Goal: Task Accomplishment & Management: Use online tool/utility

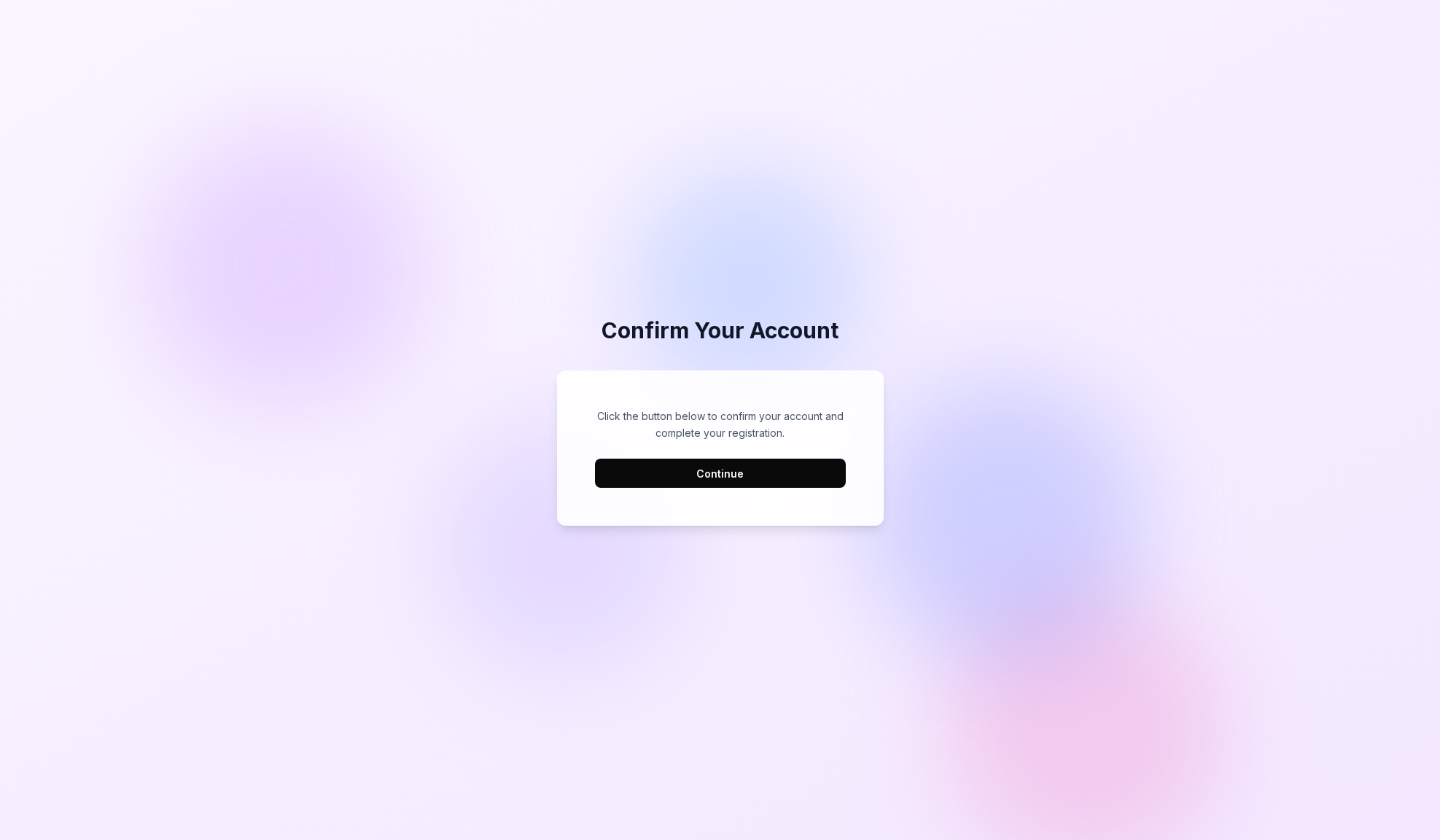
click at [730, 475] on button "Continue" at bounding box center [720, 473] width 250 height 29
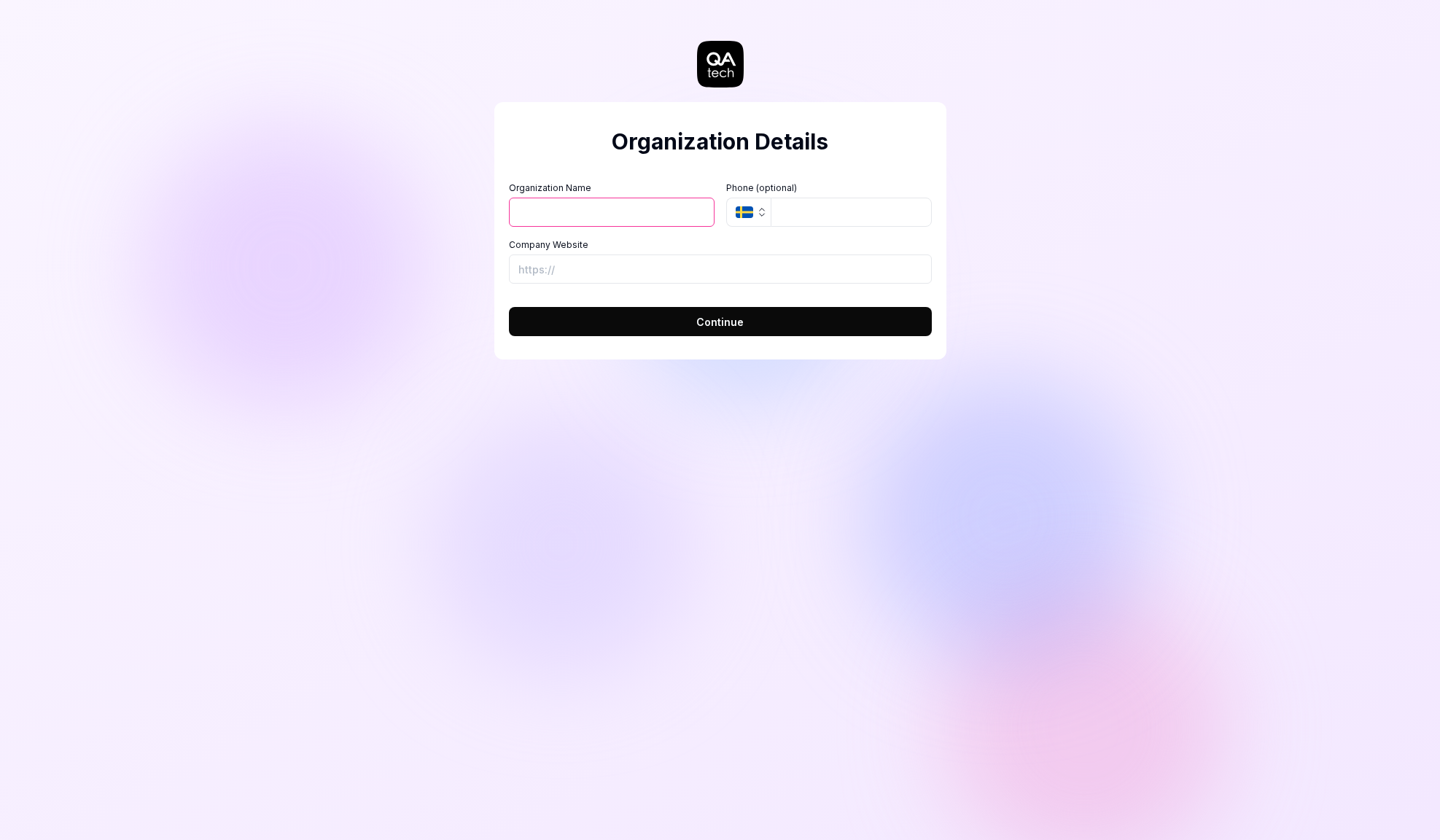
click at [626, 205] on input "Organization Name" at bounding box center [612, 212] width 206 height 29
click at [761, 242] on label "Company Website" at bounding box center [720, 245] width 423 height 13
click at [761, 255] on input "Company Website" at bounding box center [720, 269] width 423 height 29
click at [643, 198] on input "Organization Name" at bounding box center [612, 212] width 206 height 29
click at [641, 210] on input "Organization Name" at bounding box center [612, 212] width 206 height 29
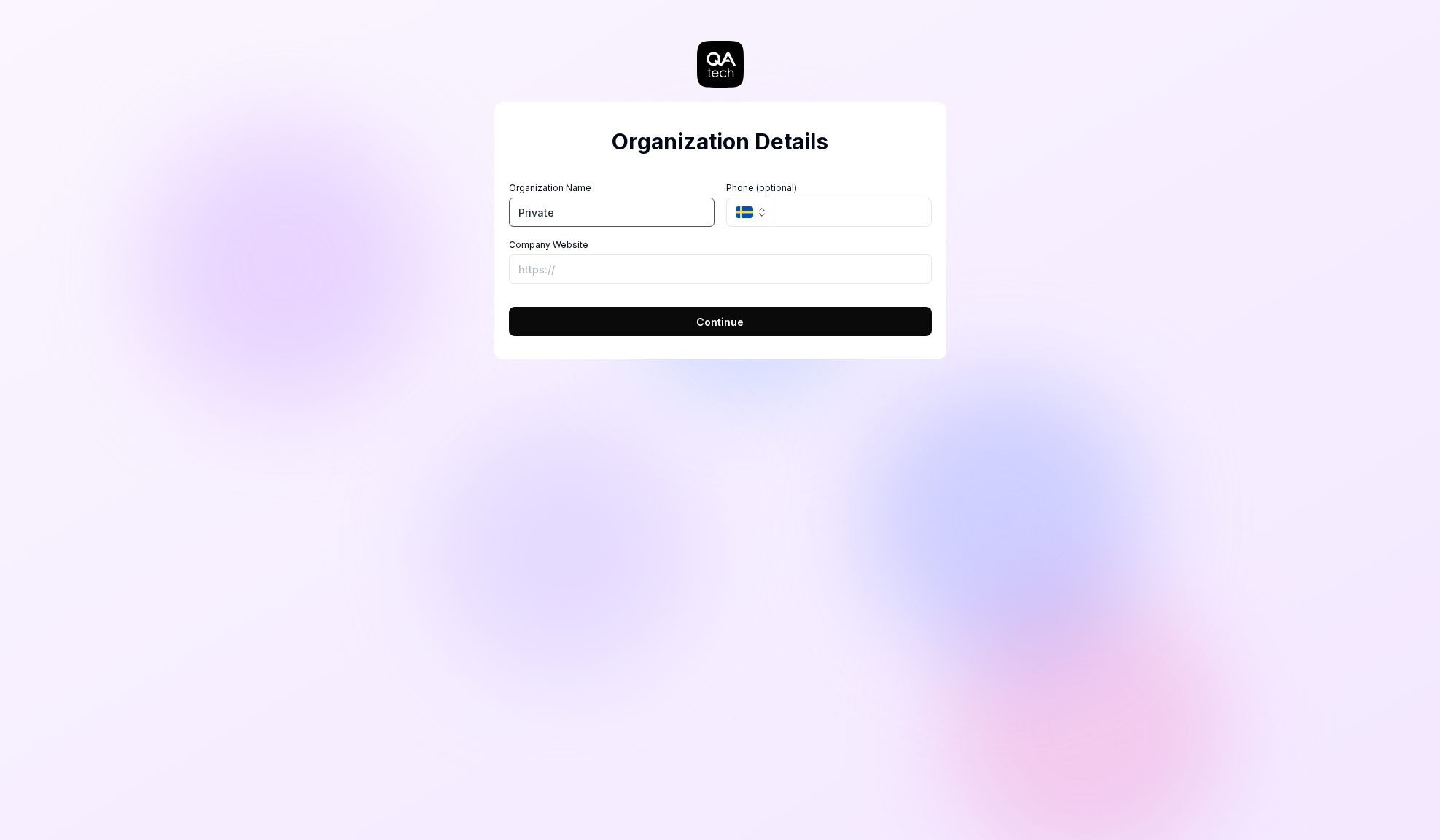
type input "Private"
type input "[PHONE_NUMBER]"
click at [583, 264] on input "Company Website" at bounding box center [720, 269] width 423 height 29
click at [609, 321] on button "Continue" at bounding box center [720, 322] width 423 height 29
type input "[URL][DOMAIN_NAME]"
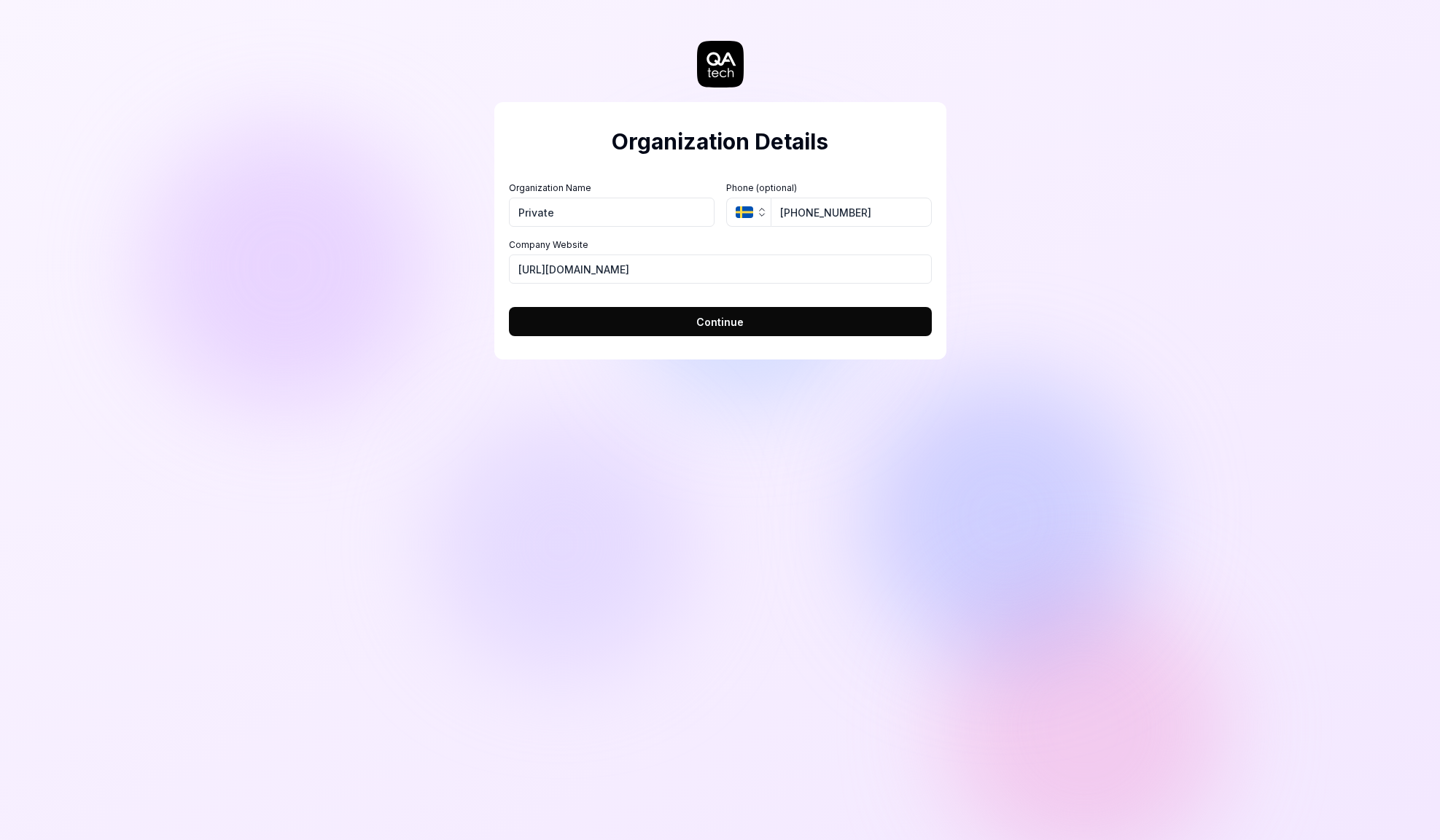
click at [677, 324] on button "Continue" at bounding box center [720, 322] width 423 height 29
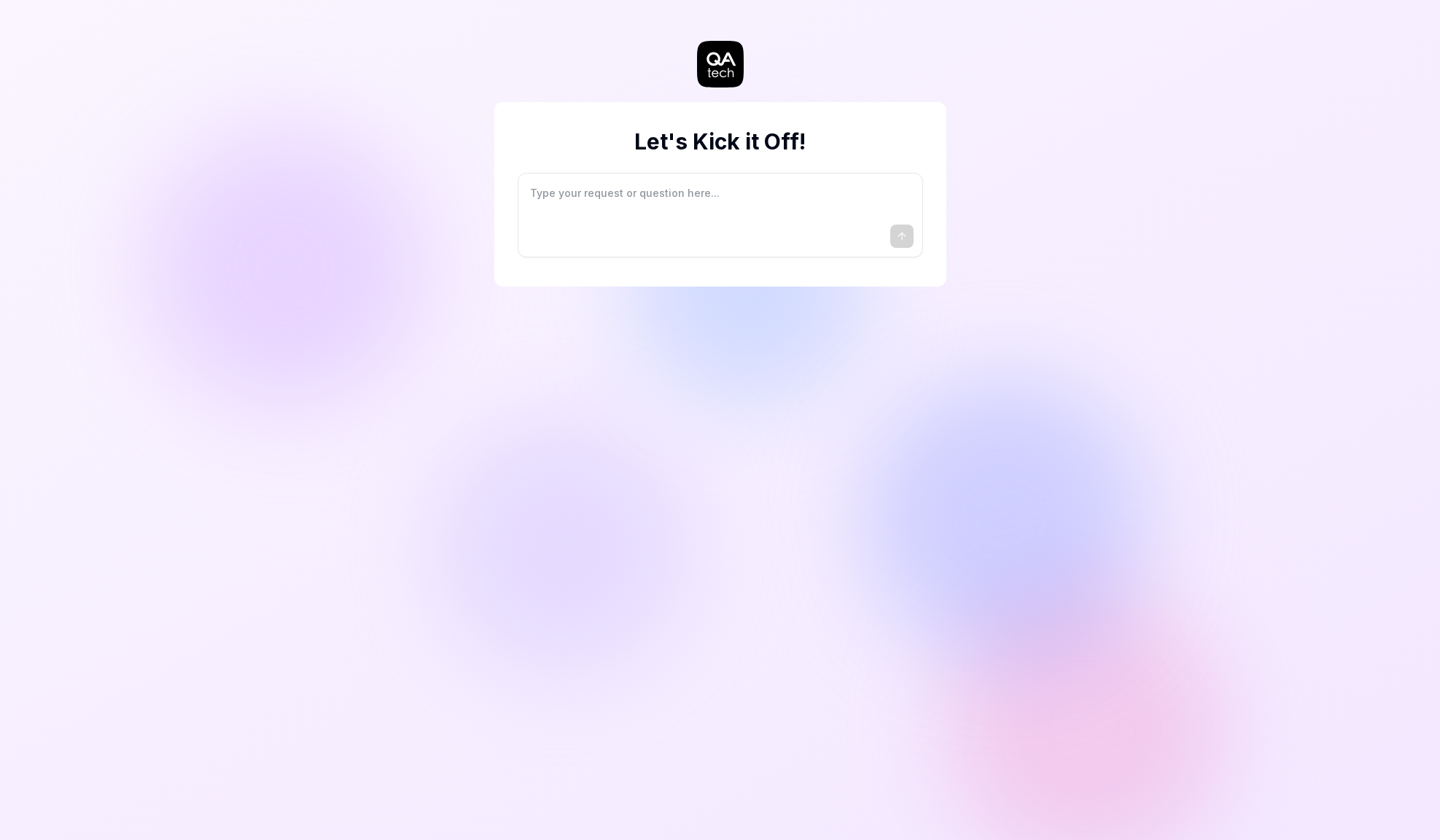
type textarea "*"
type textarea "I"
type textarea "*"
type textarea "I"
type textarea "*"
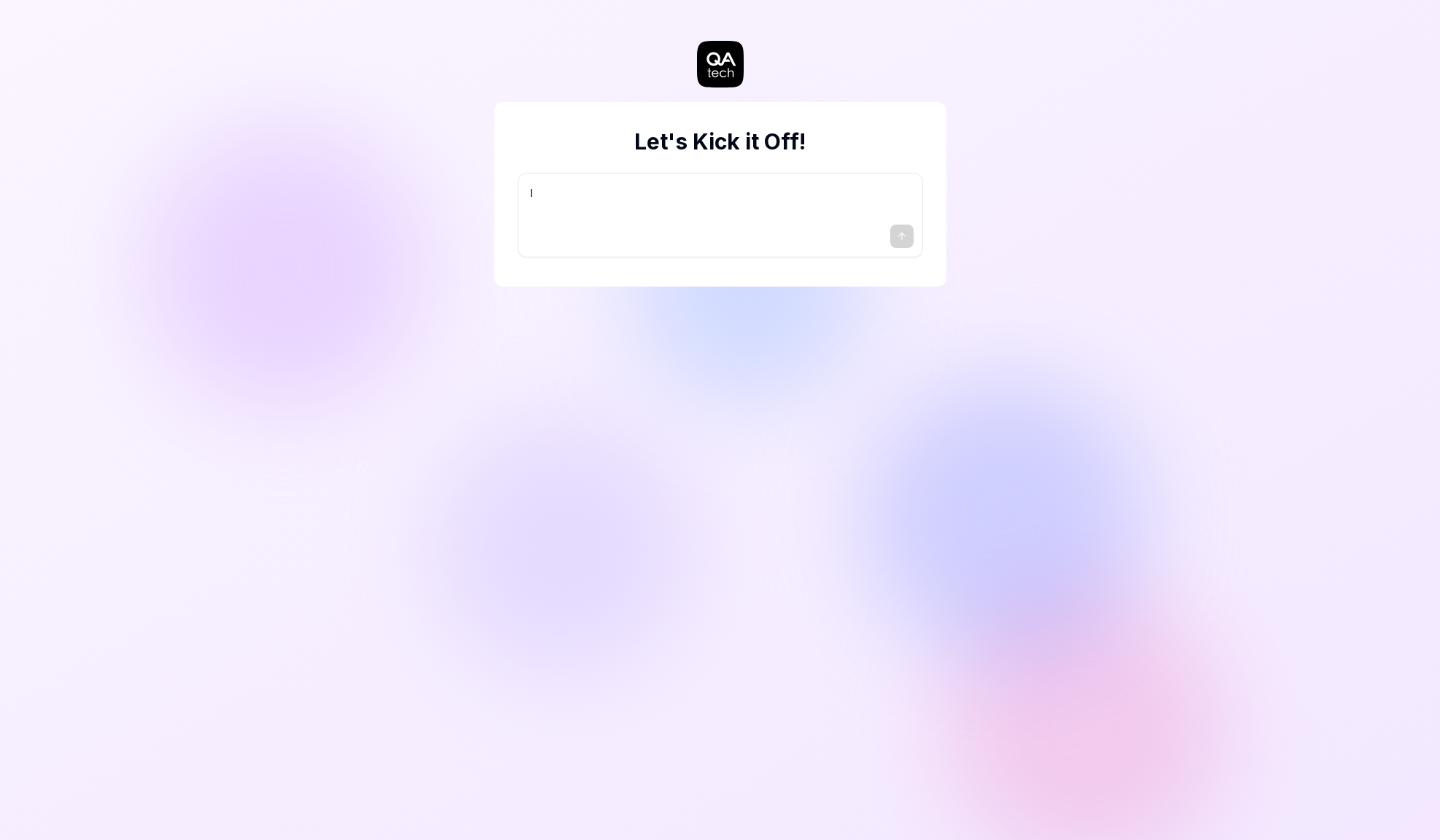
type textarea "I w"
type textarea "*"
type textarea "I wa"
type textarea "*"
type textarea "I wan"
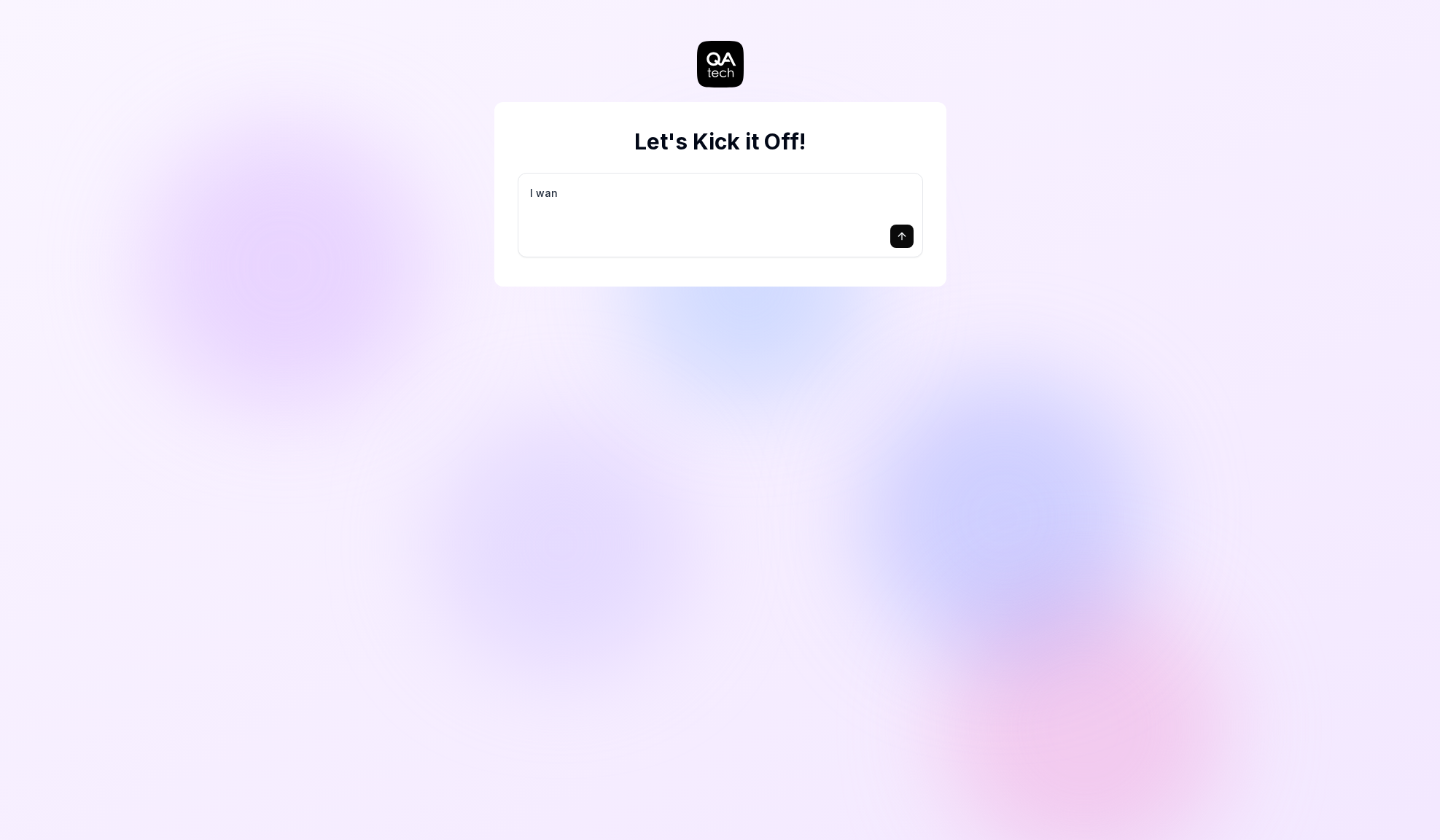
type textarea "*"
type textarea "I want"
type textarea "*"
type textarea "I want"
type textarea "*"
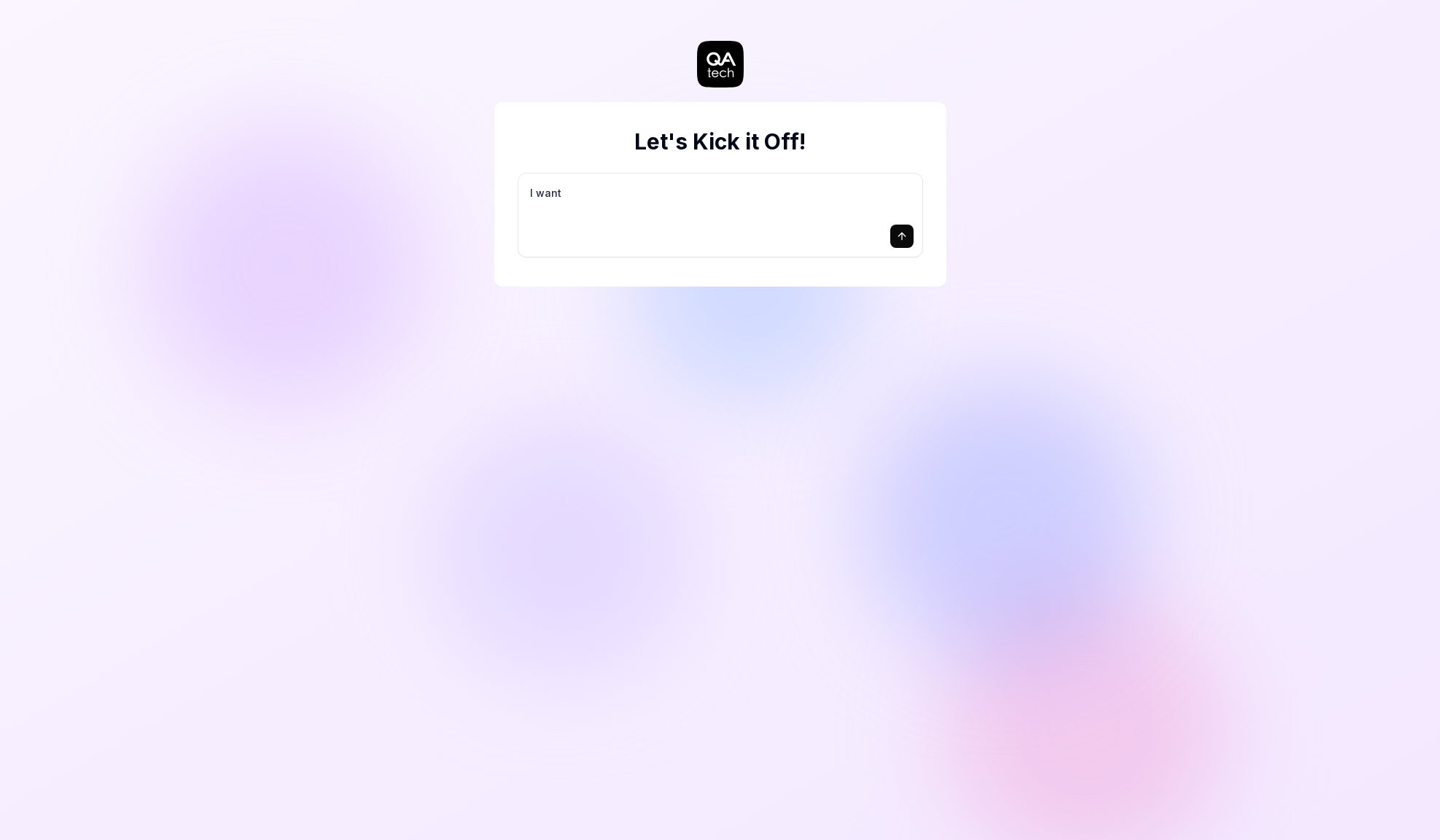
type textarea "I want a"
type textarea "*"
type textarea "I want a"
type textarea "*"
type textarea "I want a g"
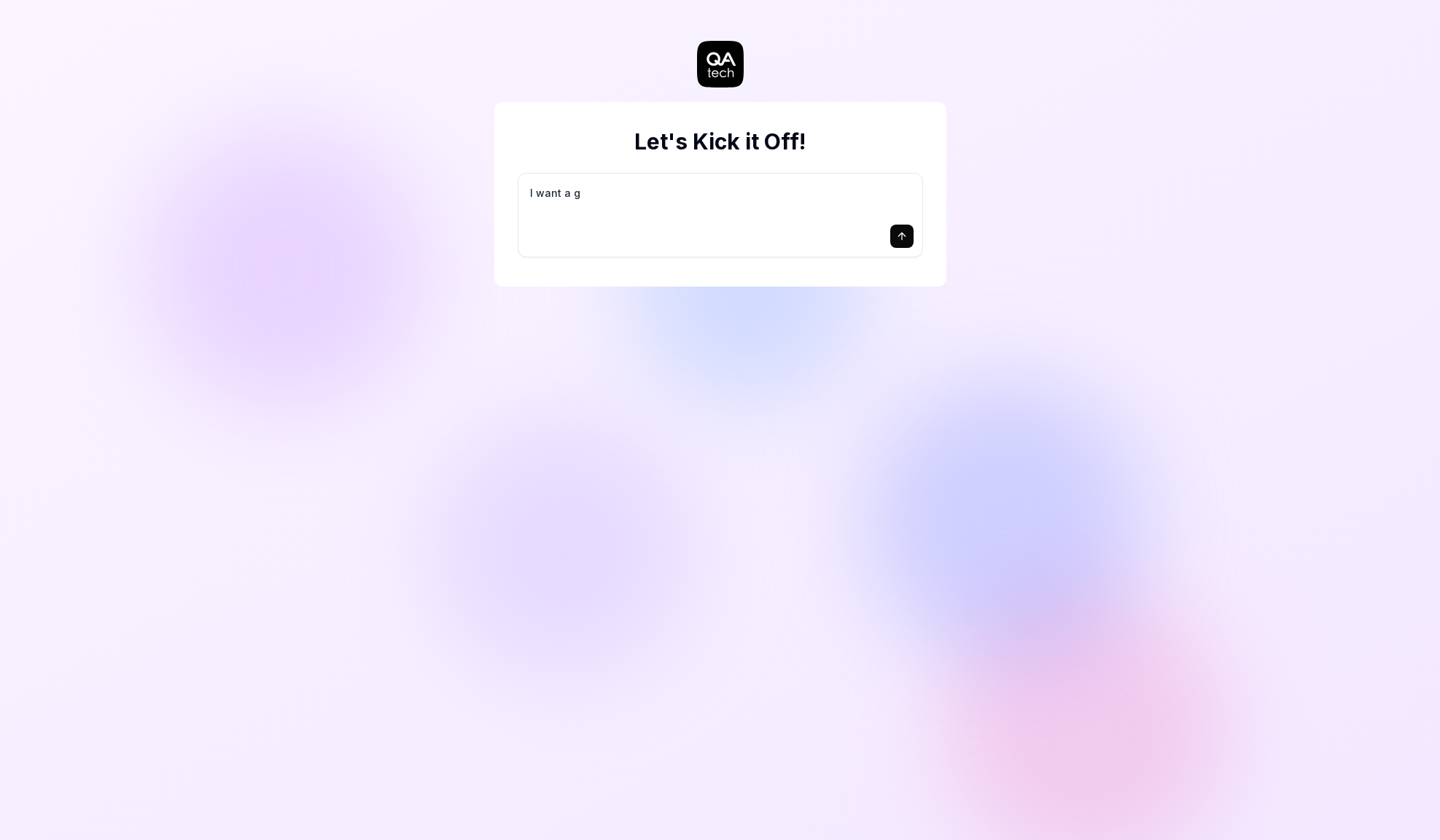
type textarea "*"
type textarea "I want a go"
type textarea "*"
type textarea "I want a goo"
type textarea "*"
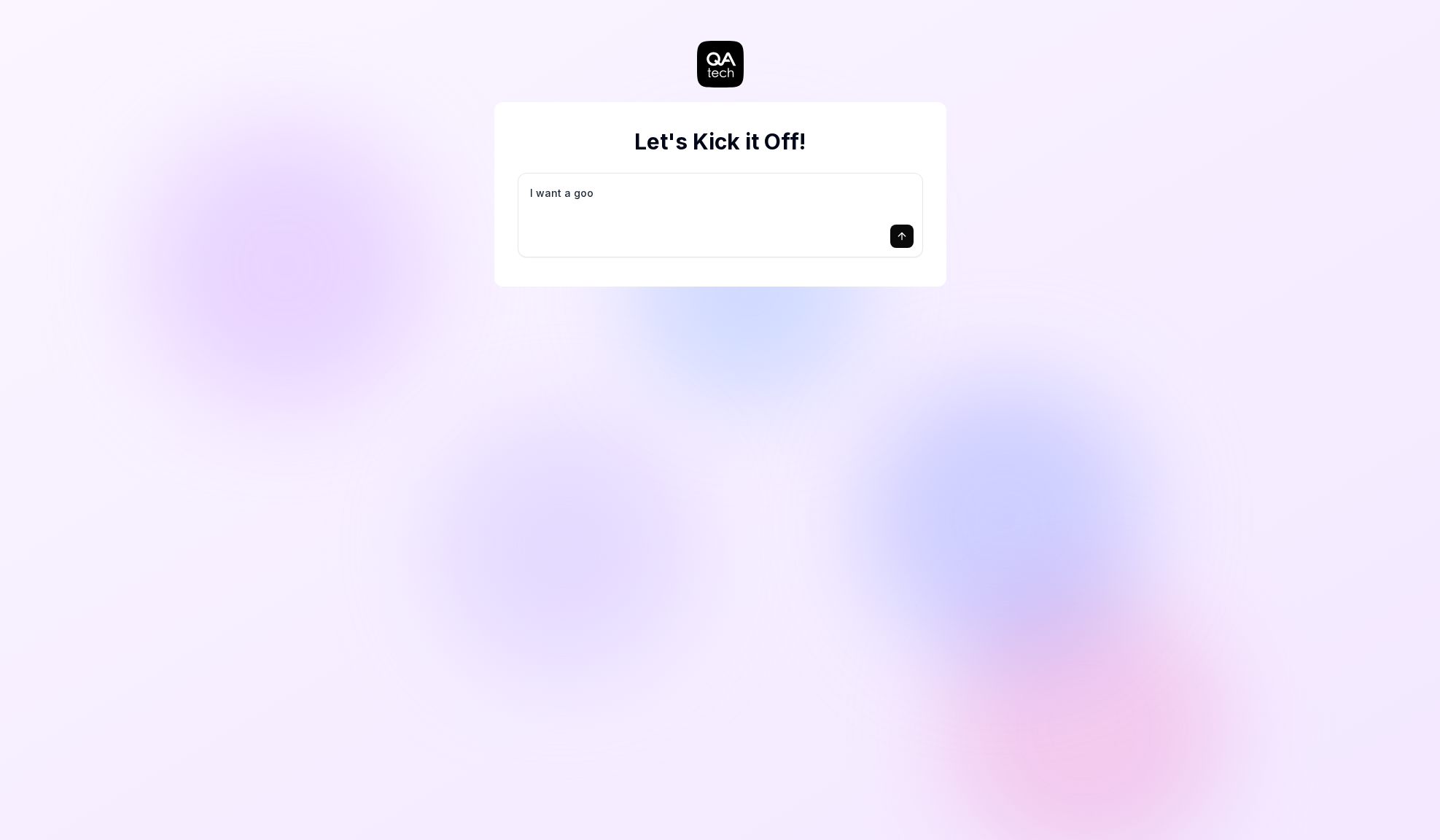
type textarea "I want a good"
type textarea "*"
type textarea "I want a good"
type textarea "*"
type textarea "I want a good t"
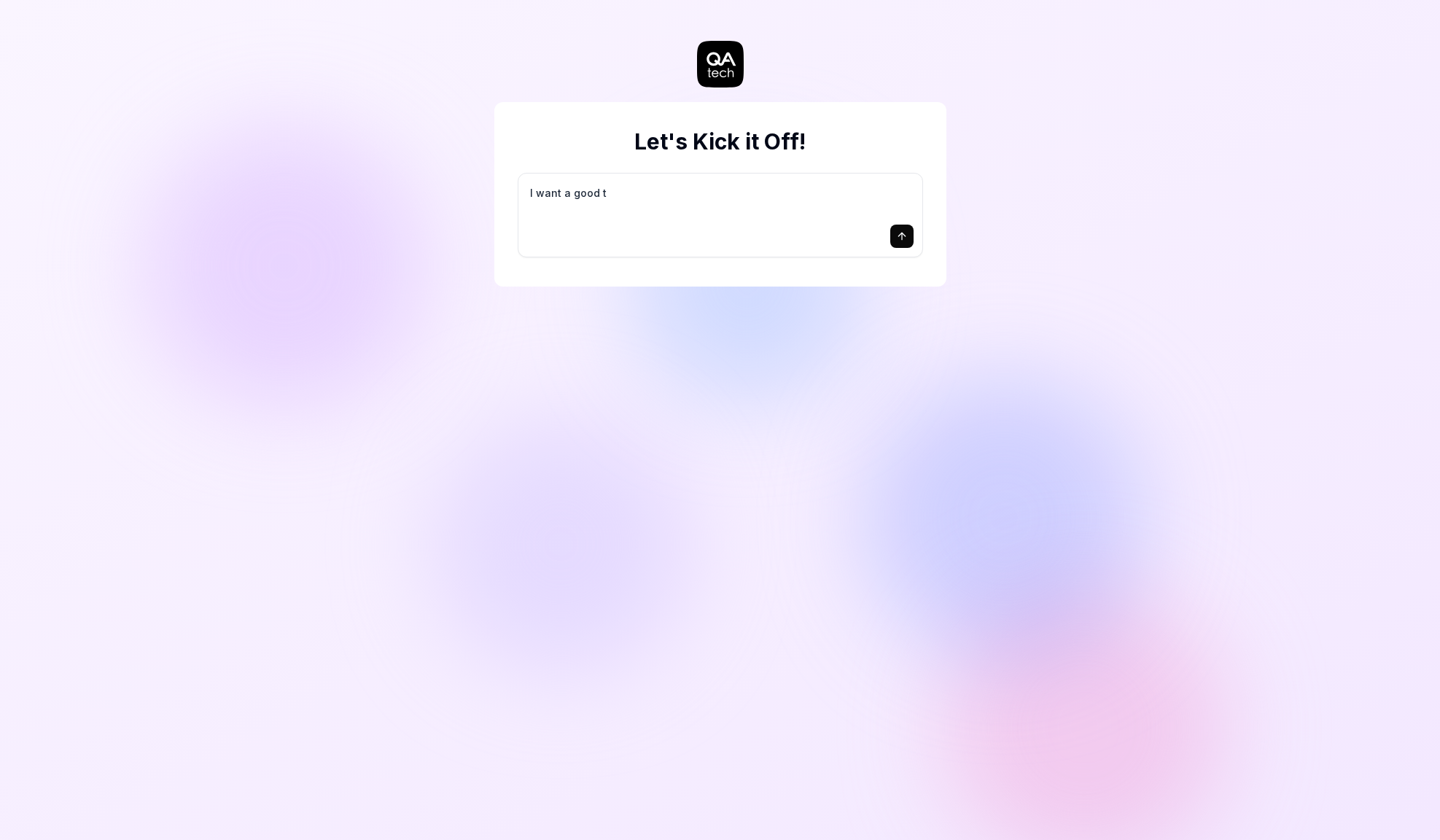
type textarea "*"
type textarea "I want a good te"
type textarea "*"
type textarea "I want a good tes"
type textarea "*"
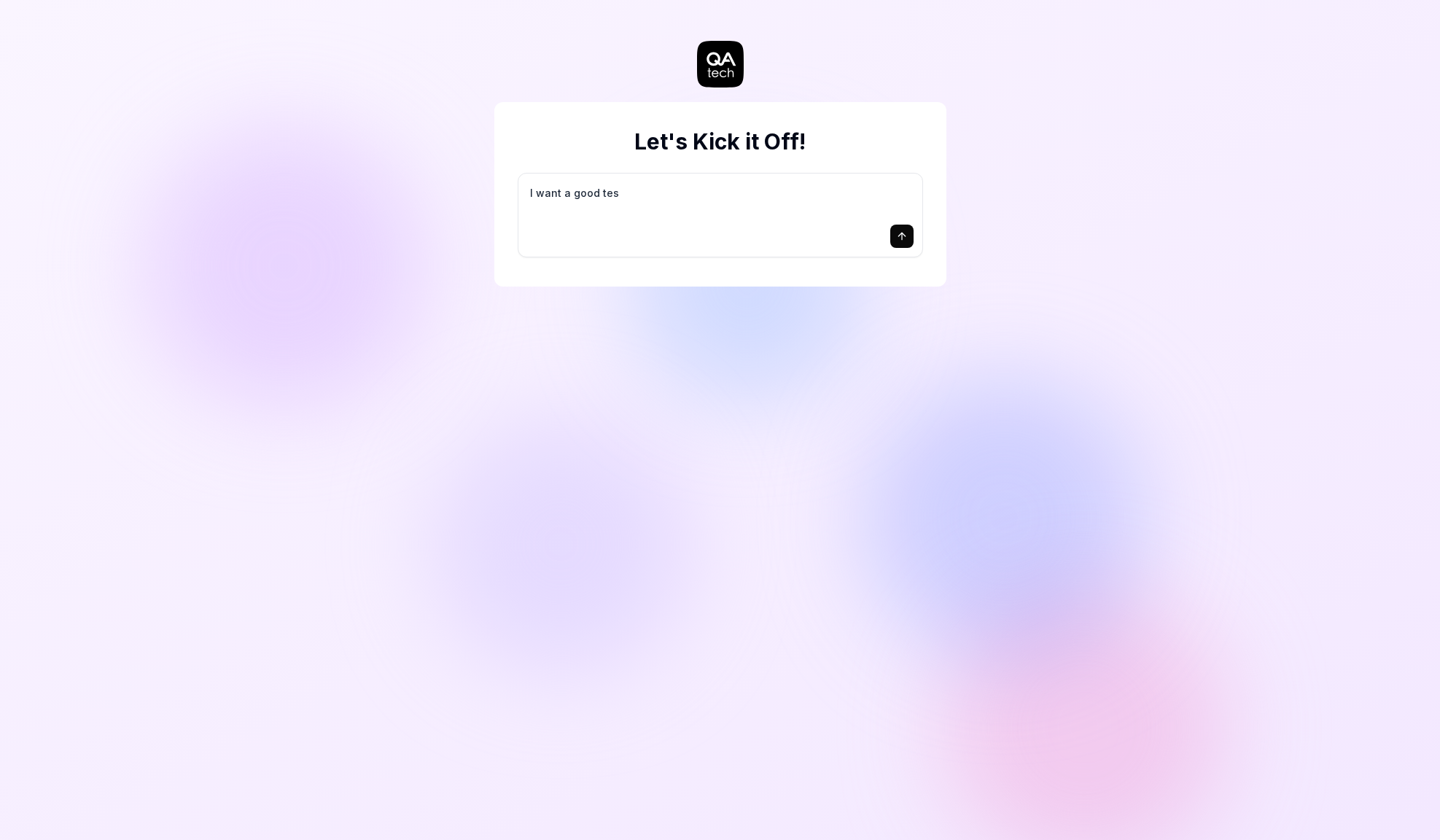
type textarea "I want a good test"
type textarea "*"
type textarea "I want a good test"
type textarea "*"
type textarea "I want a good test s"
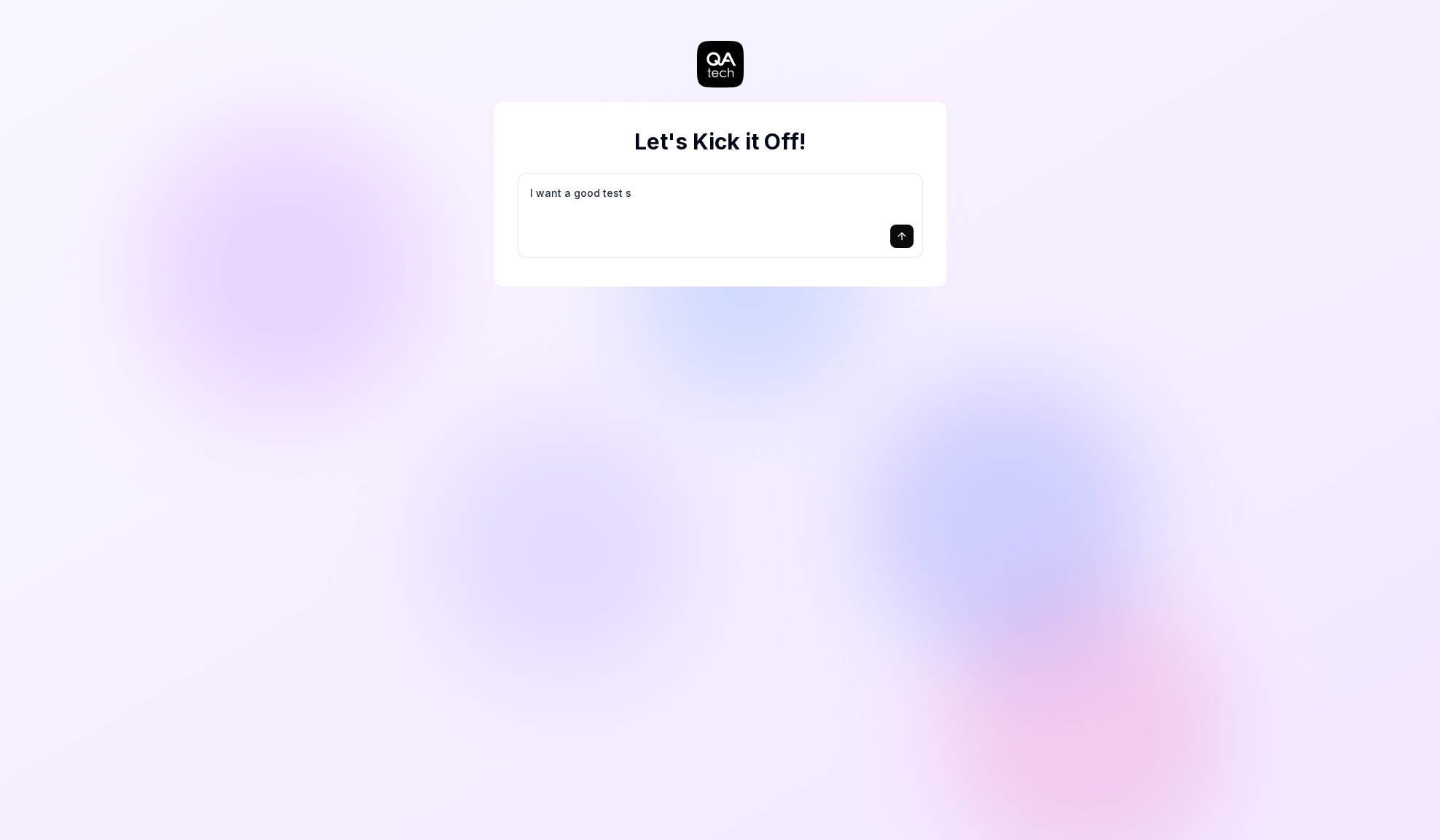
type textarea "*"
type textarea "I want a good test se"
type textarea "*"
type textarea "I want a good test set"
type textarea "*"
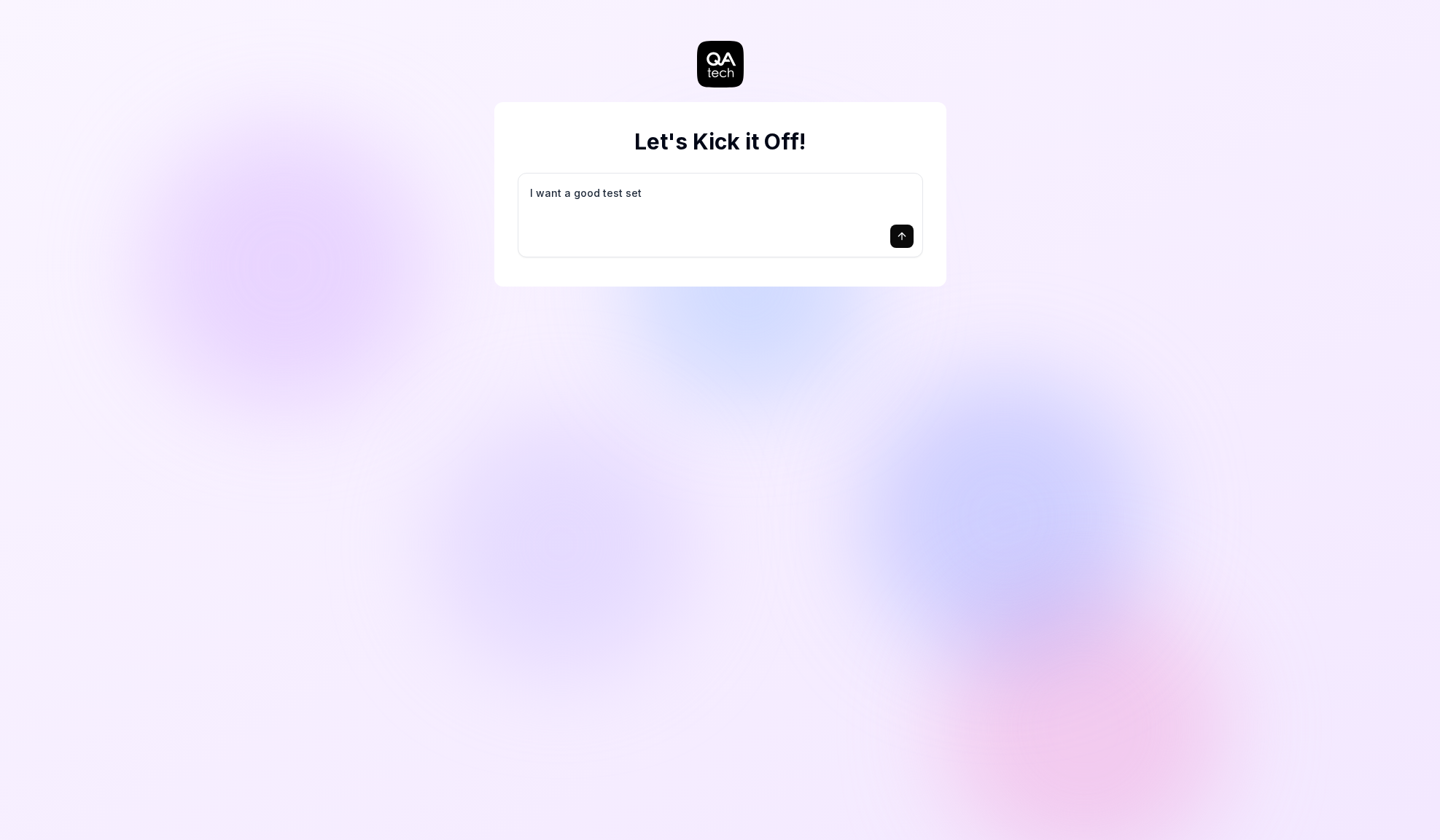
type textarea "I want a good test setu"
type textarea "*"
type textarea "I want a good test setup"
type textarea "*"
type textarea "I want a good test setup"
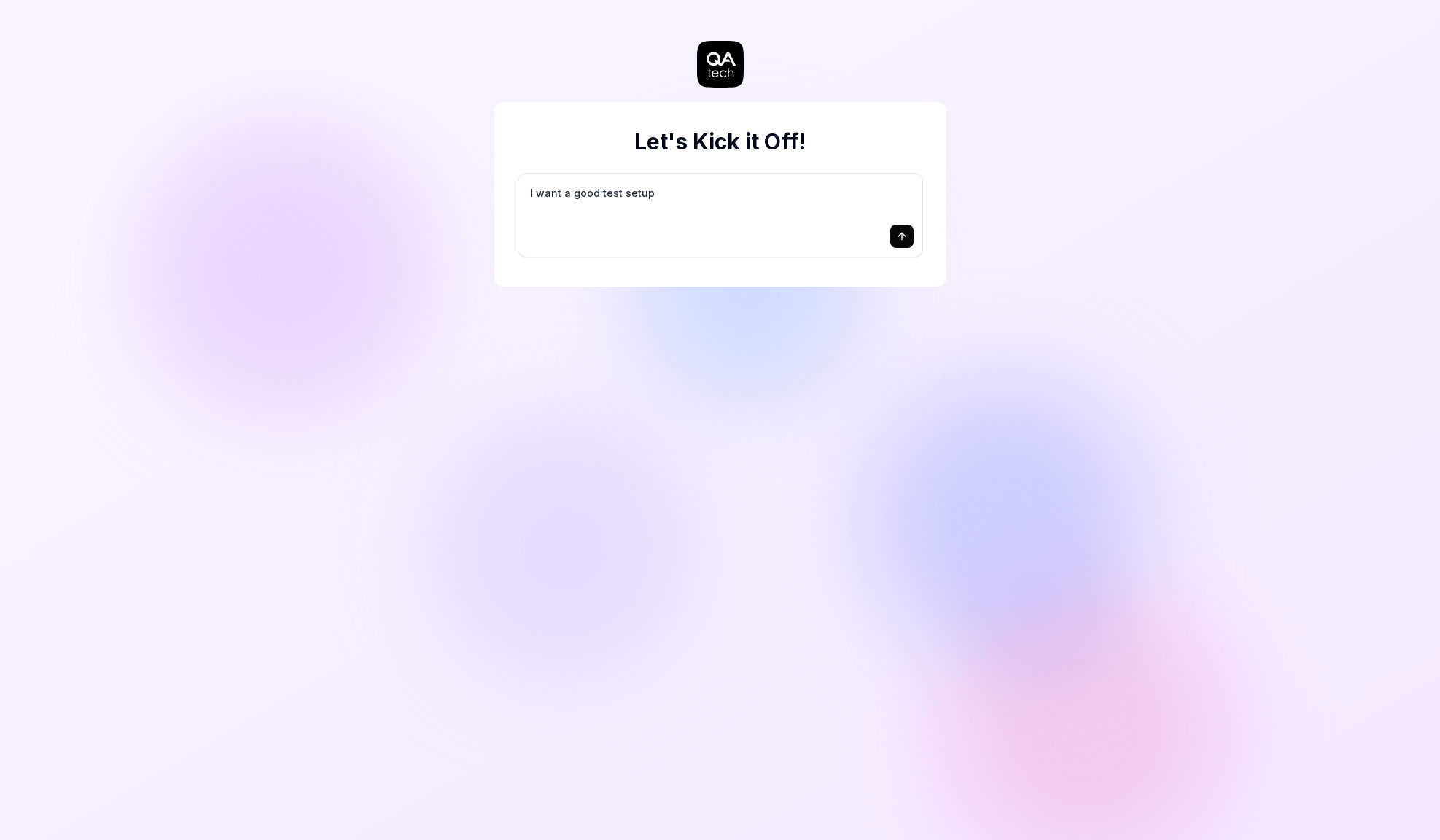
type textarea "*"
type textarea "I want a good test setup f"
type textarea "*"
type textarea "I want a good test setup fo"
type textarea "*"
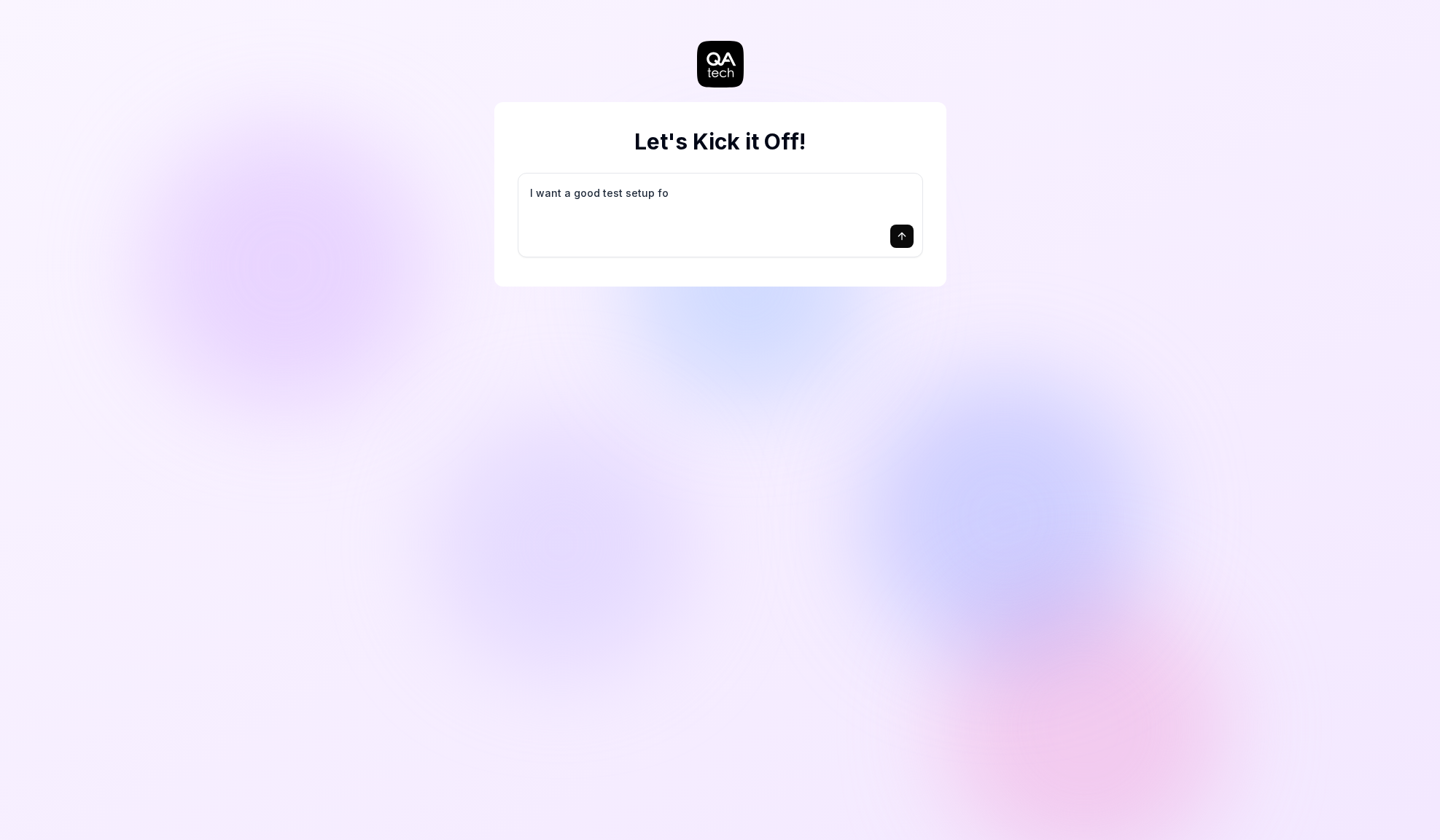
type textarea "I want a good test setup for"
type textarea "*"
type textarea "I want a good test setup for"
type textarea "*"
type textarea "I want a good test setup for m"
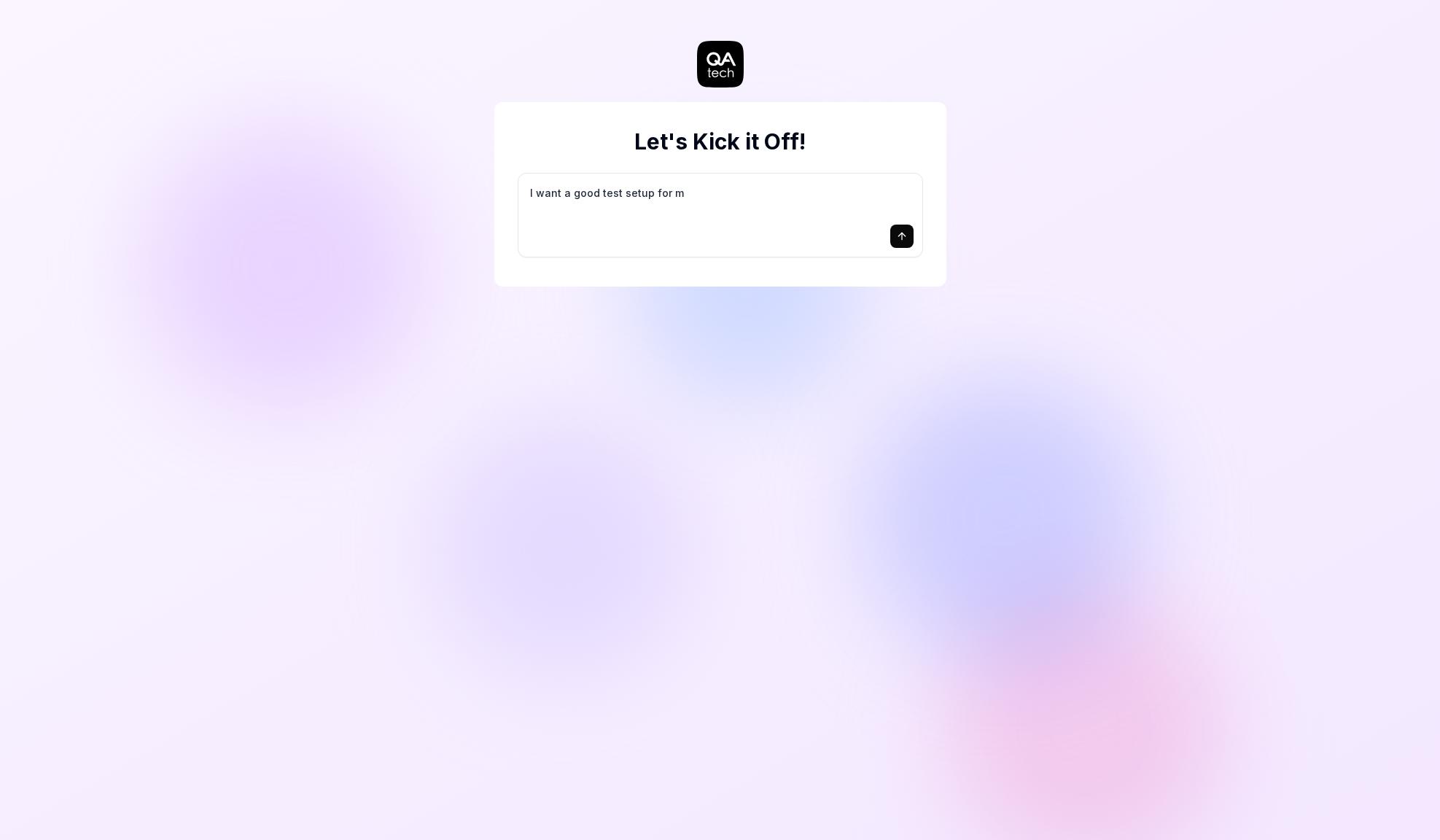
type textarea "*"
type textarea "I want a good test setup for my"
type textarea "*"
type textarea "I want a good test setup for my"
type textarea "*"
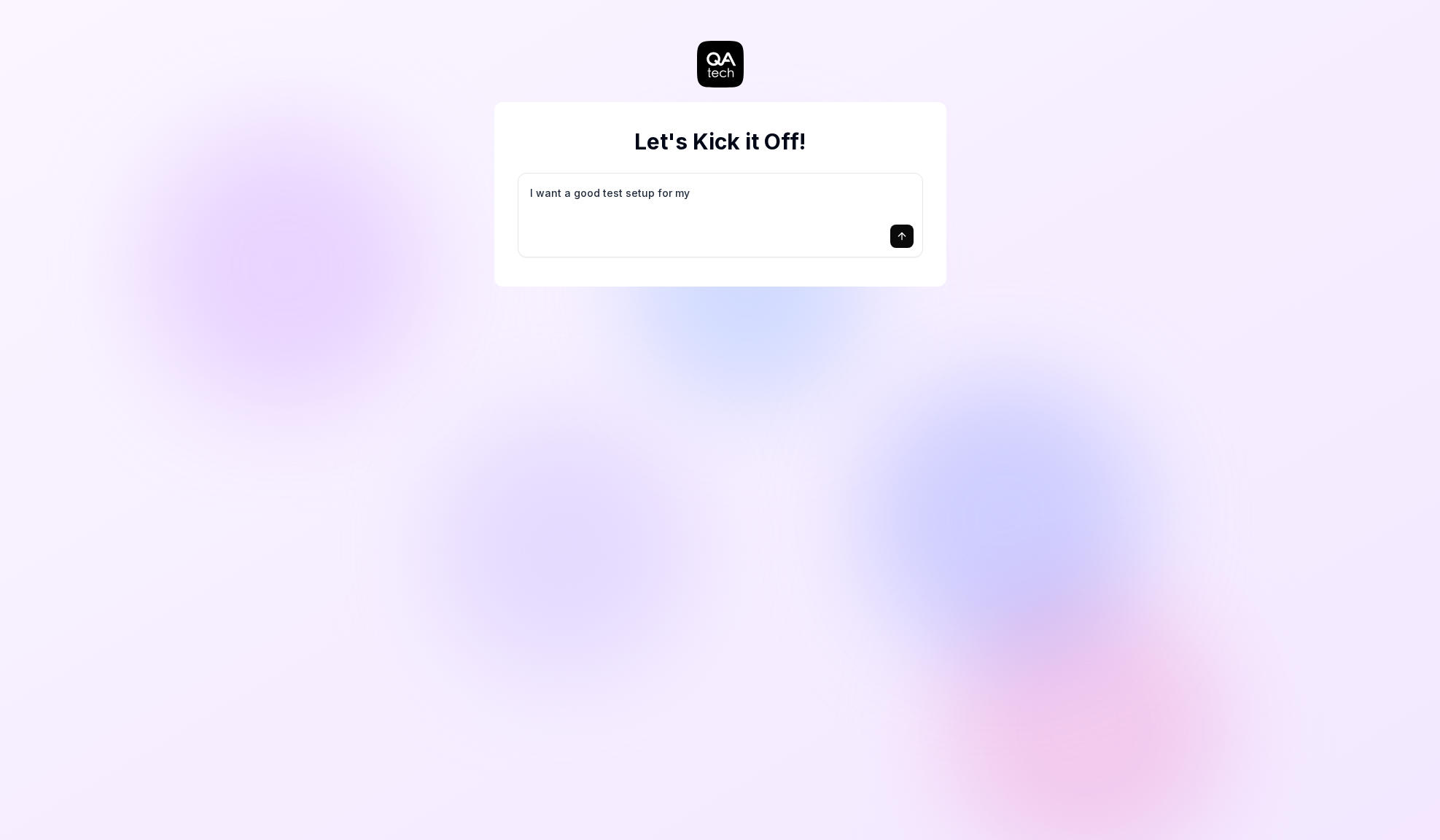
type textarea "I want a good test setup for my s"
type textarea "*"
type textarea "I want a good test setup for my si"
type textarea "*"
type textarea "I want a good test setup for my sit"
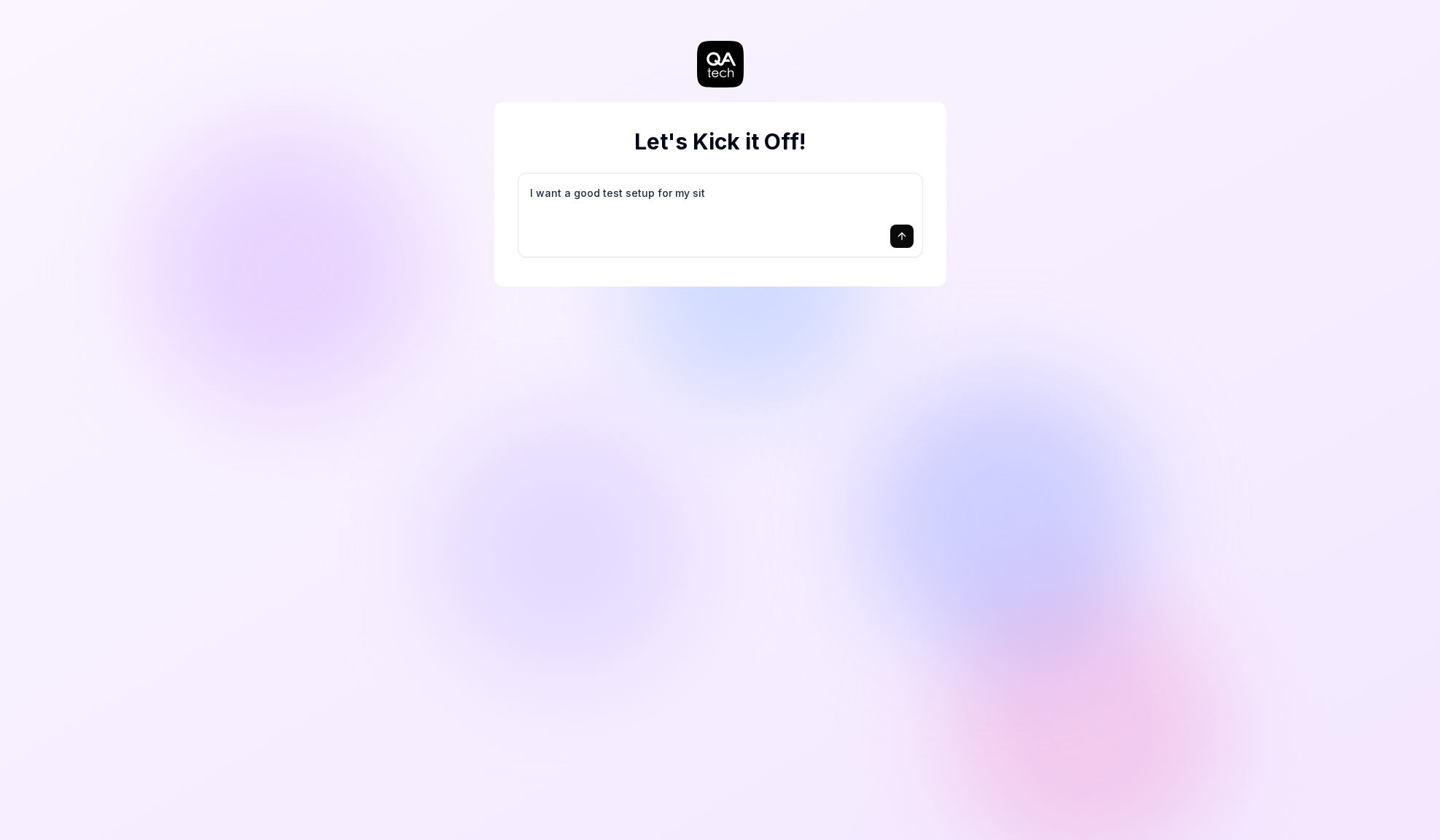
type textarea "*"
type textarea "I want a good test setup for my site"
type textarea "*"
type textarea "I want a good test setup for my site"
type textarea "*"
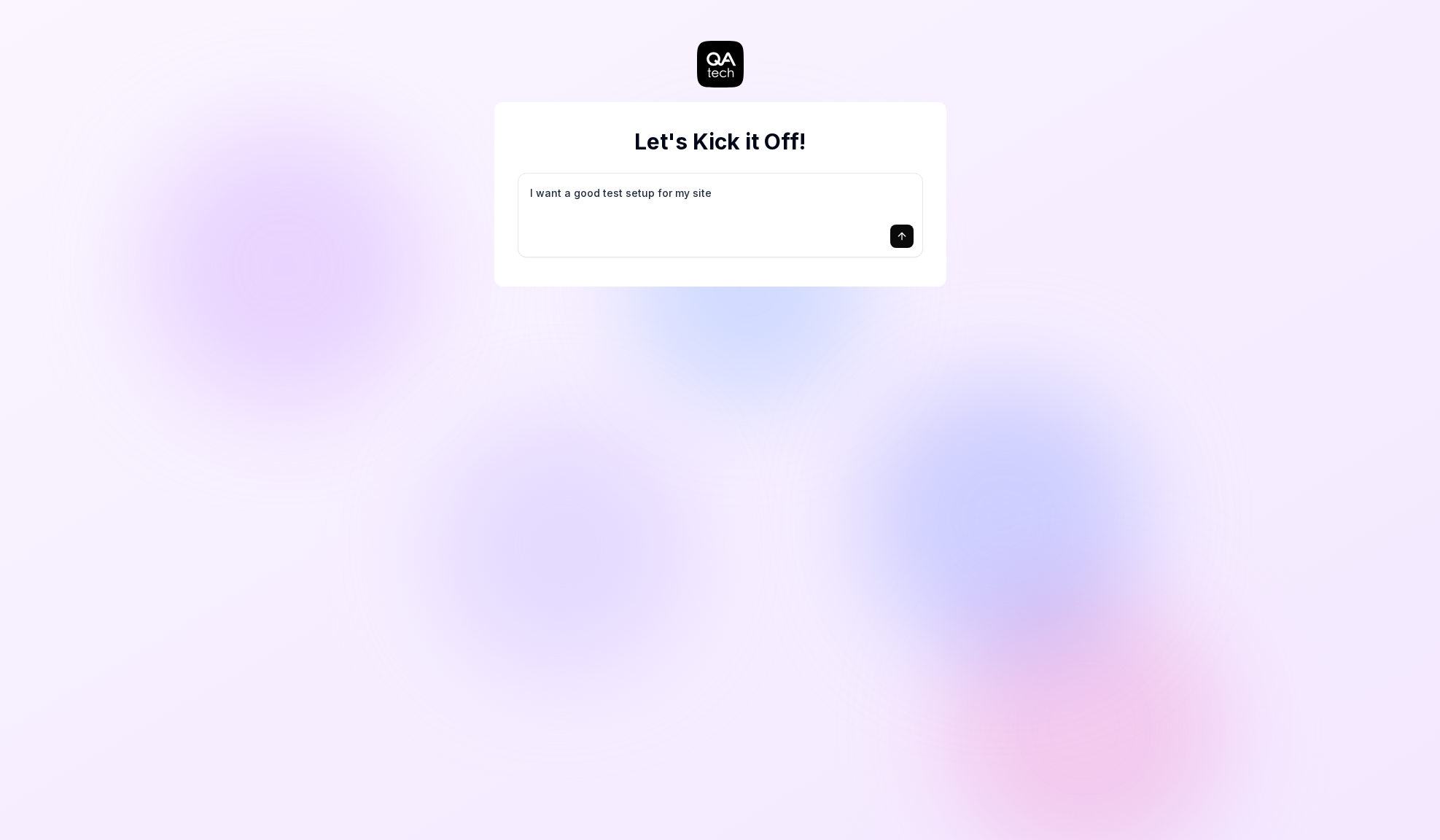
type textarea "I want a good test setup for my site -"
type textarea "*"
type textarea "I want a good test setup for my site -"
type textarea "*"
type textarea "I want a good test setup for my site - h"
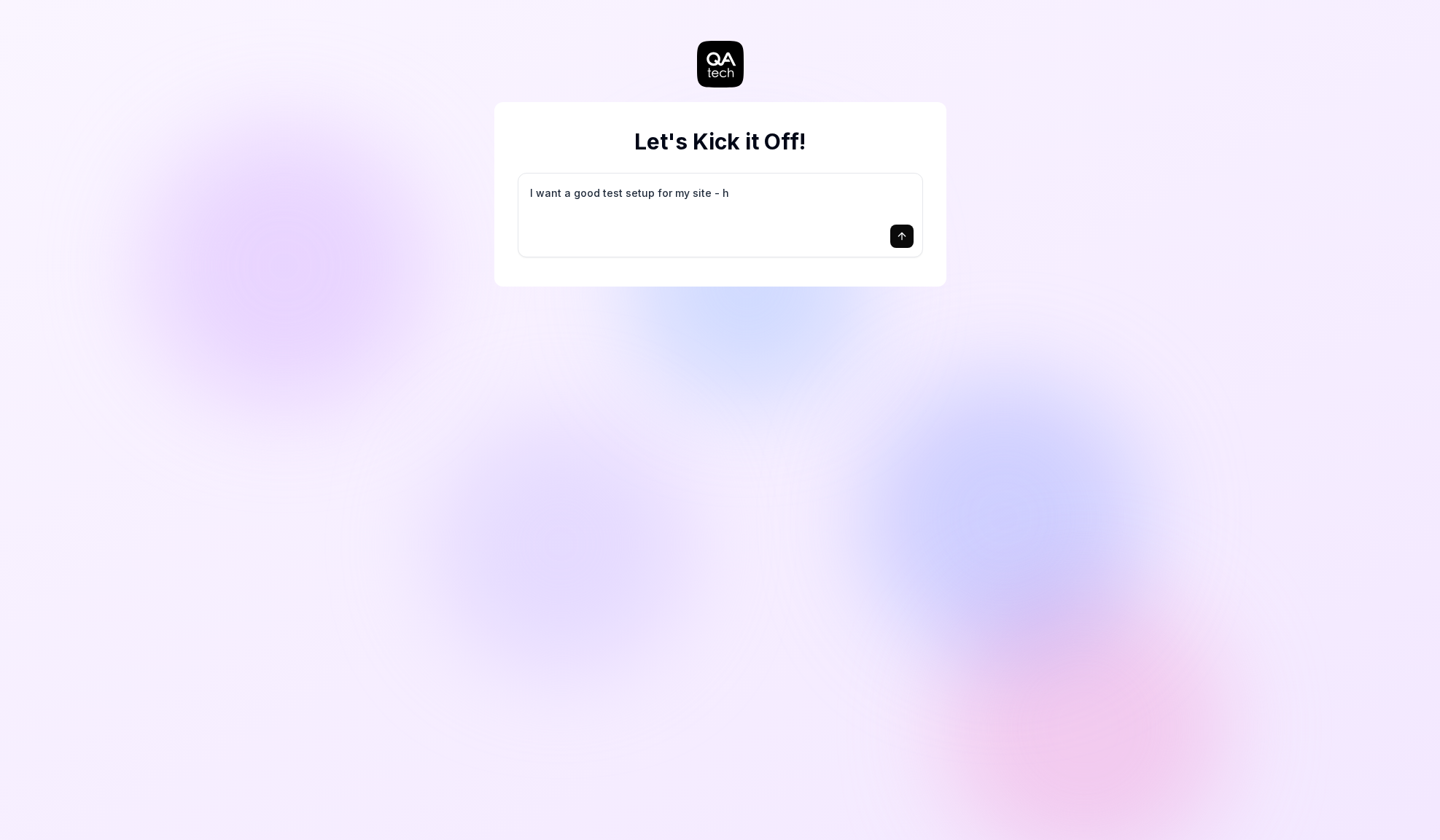
type textarea "*"
type textarea "I want a good test setup for my site - he"
type textarea "*"
type textarea "I want a good test setup for my site - hel"
type textarea "*"
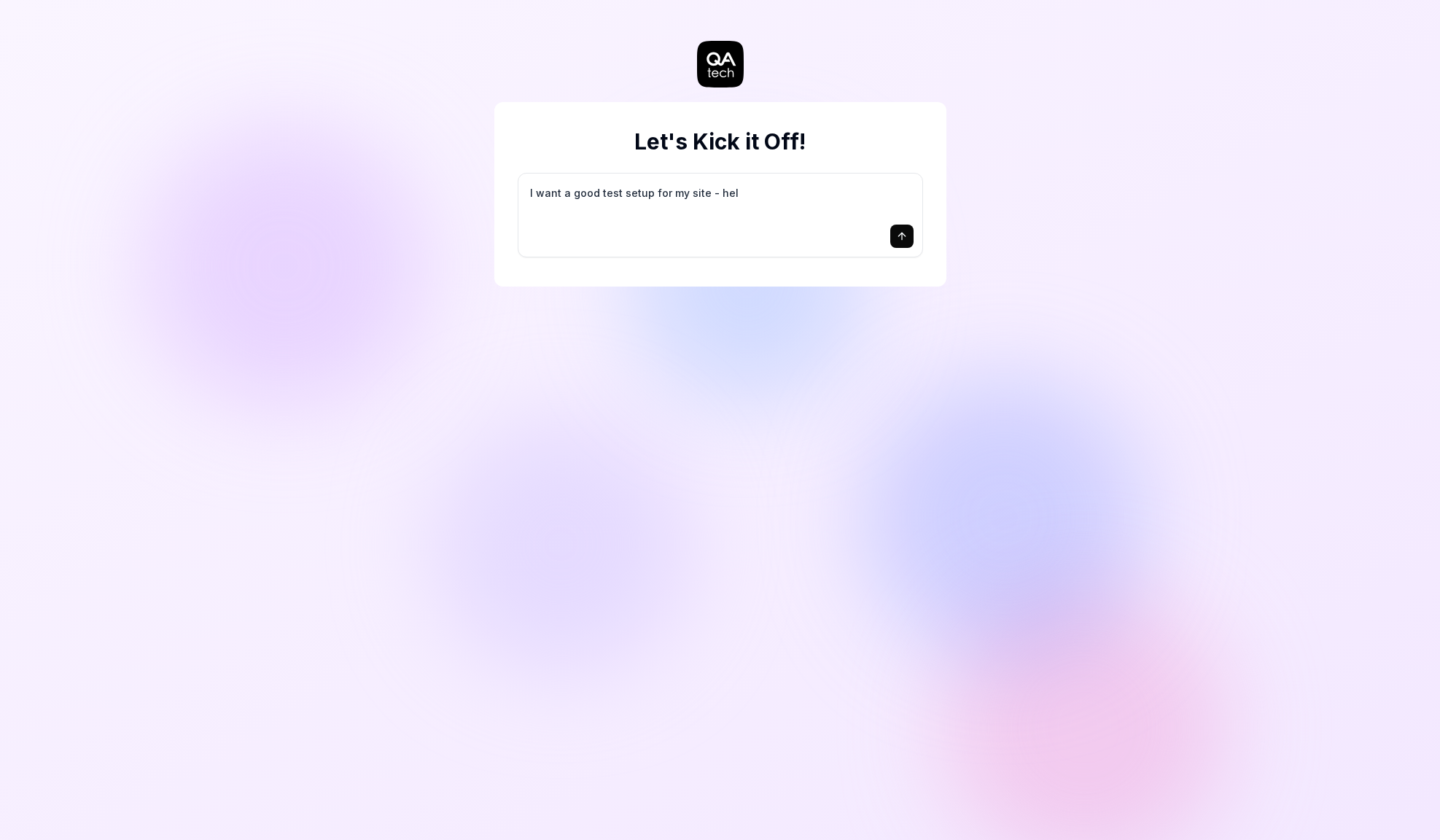
type textarea "I want a good test setup for my site - help"
type textarea "*"
type textarea "I want a good test setup for my site - help"
type textarea "*"
type textarea "I want a good test setup for my site - help m"
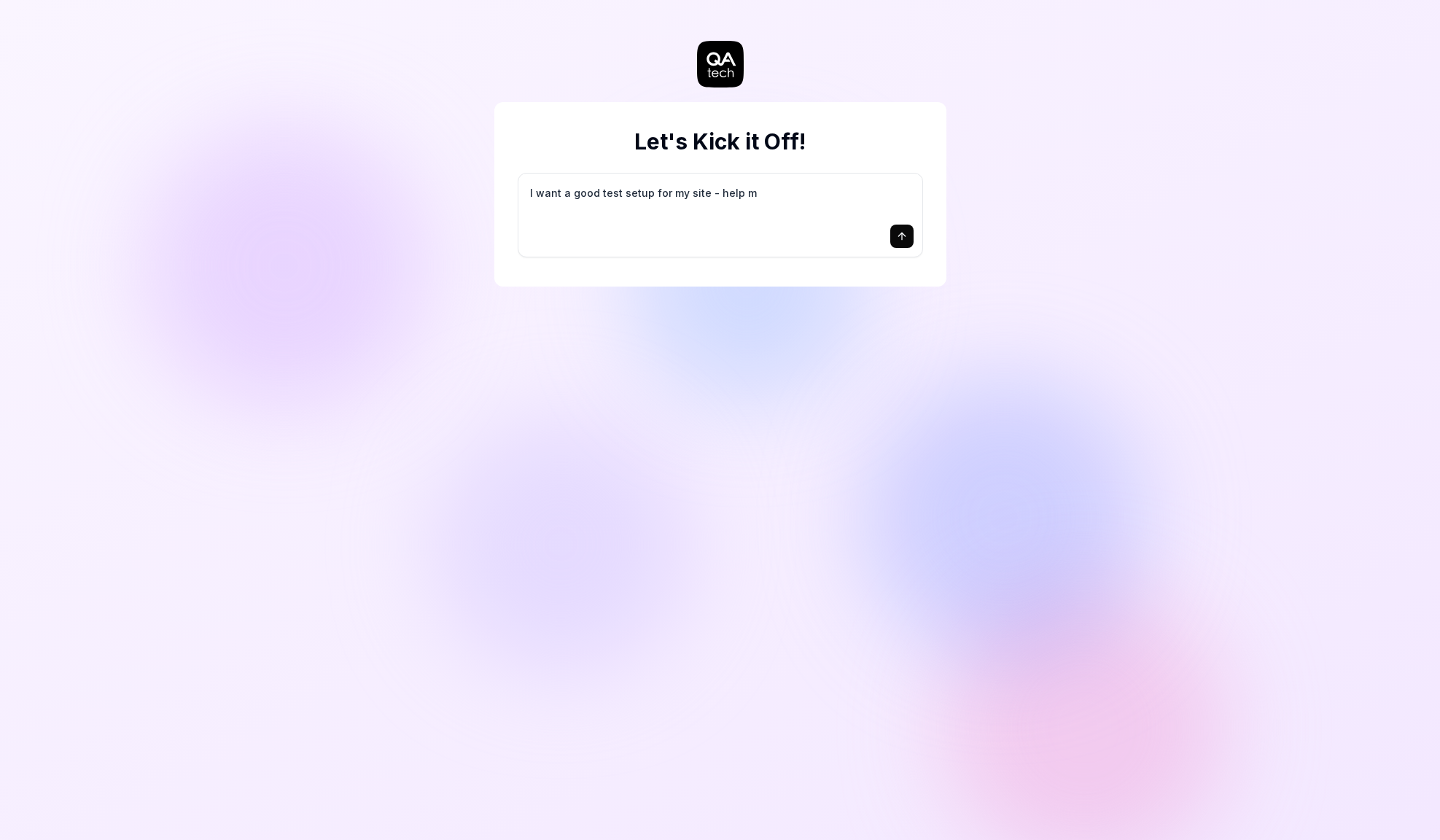
type textarea "*"
type textarea "I want a good test setup for my site - help me"
type textarea "*"
type textarea "I want a good test setup for my site - help me"
type textarea "*"
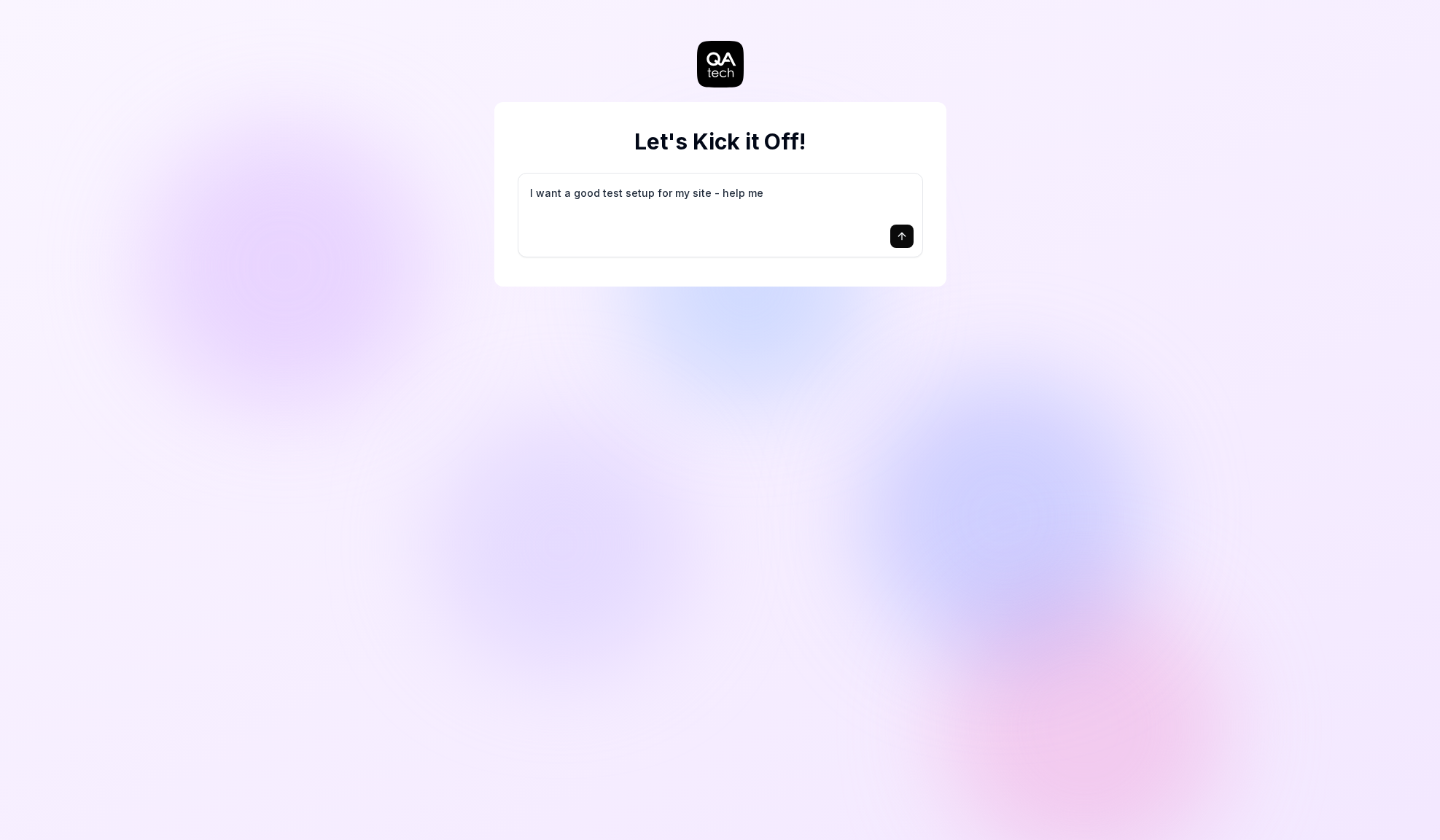
type textarea "I want a good test setup for my site - help me c"
type textarea "*"
type textarea "I want a good test setup for my site - help me cr"
type textarea "*"
type textarea "I want a good test setup for my site - help me cre"
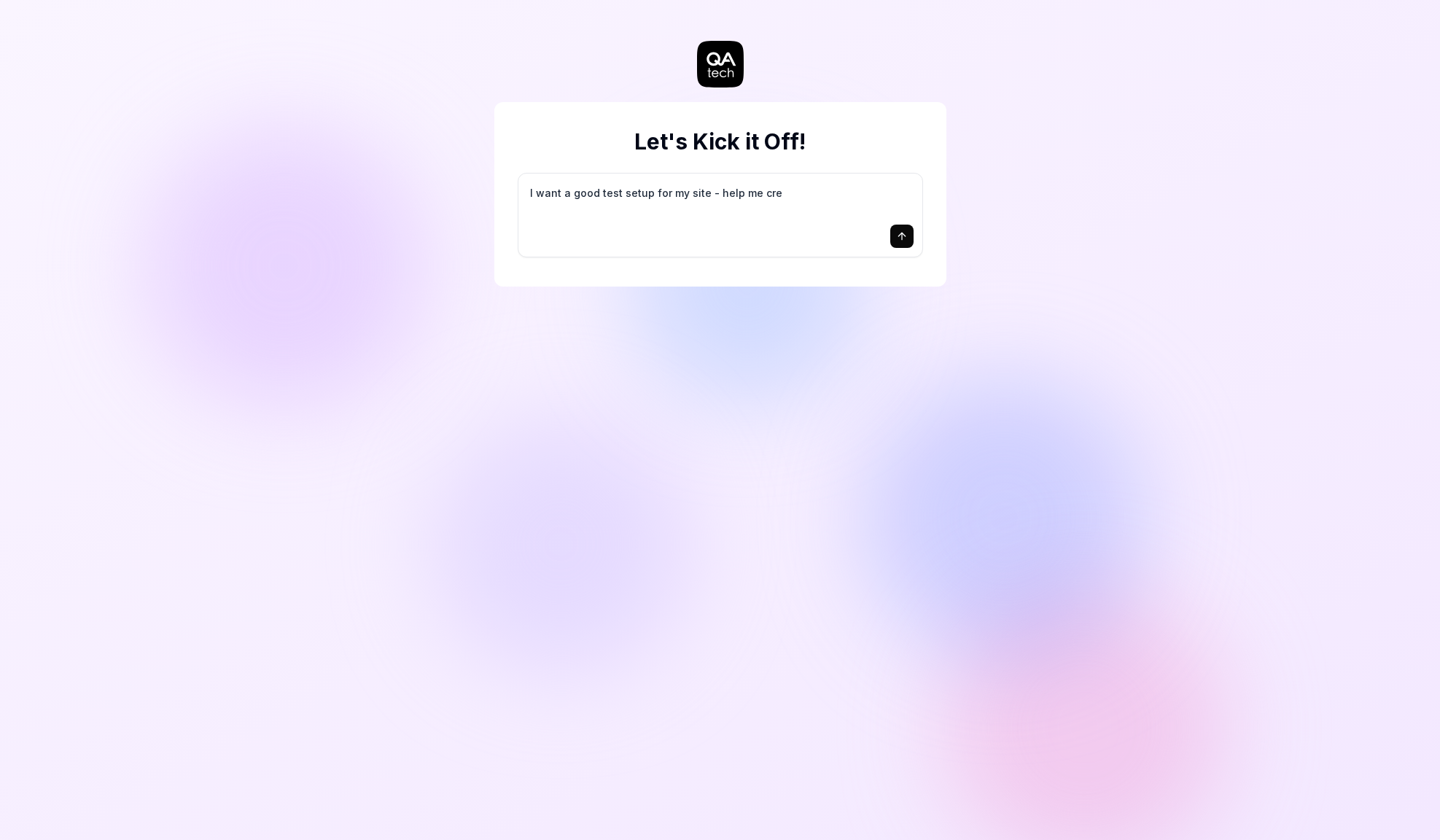
type textarea "*"
type textarea "I want a good test setup for my site - help me crea"
type textarea "*"
type textarea "I want a good test setup for my site - help me creat"
type textarea "*"
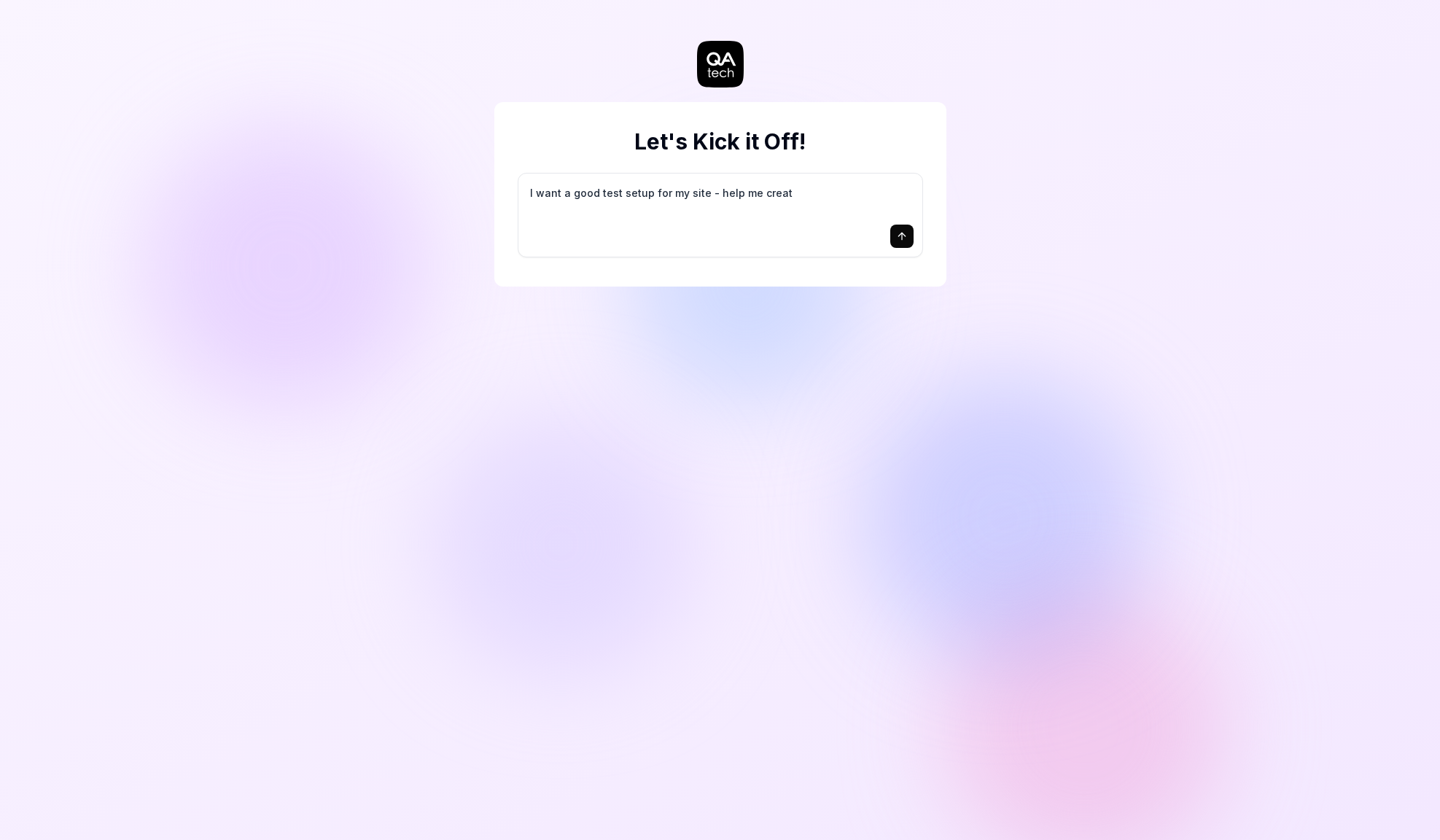
type textarea "I want a good test setup for my site - help me create"
type textarea "*"
type textarea "I want a good test setup for my site - help me create"
type textarea "*"
type textarea "I want a good test setup for my site - help me create t"
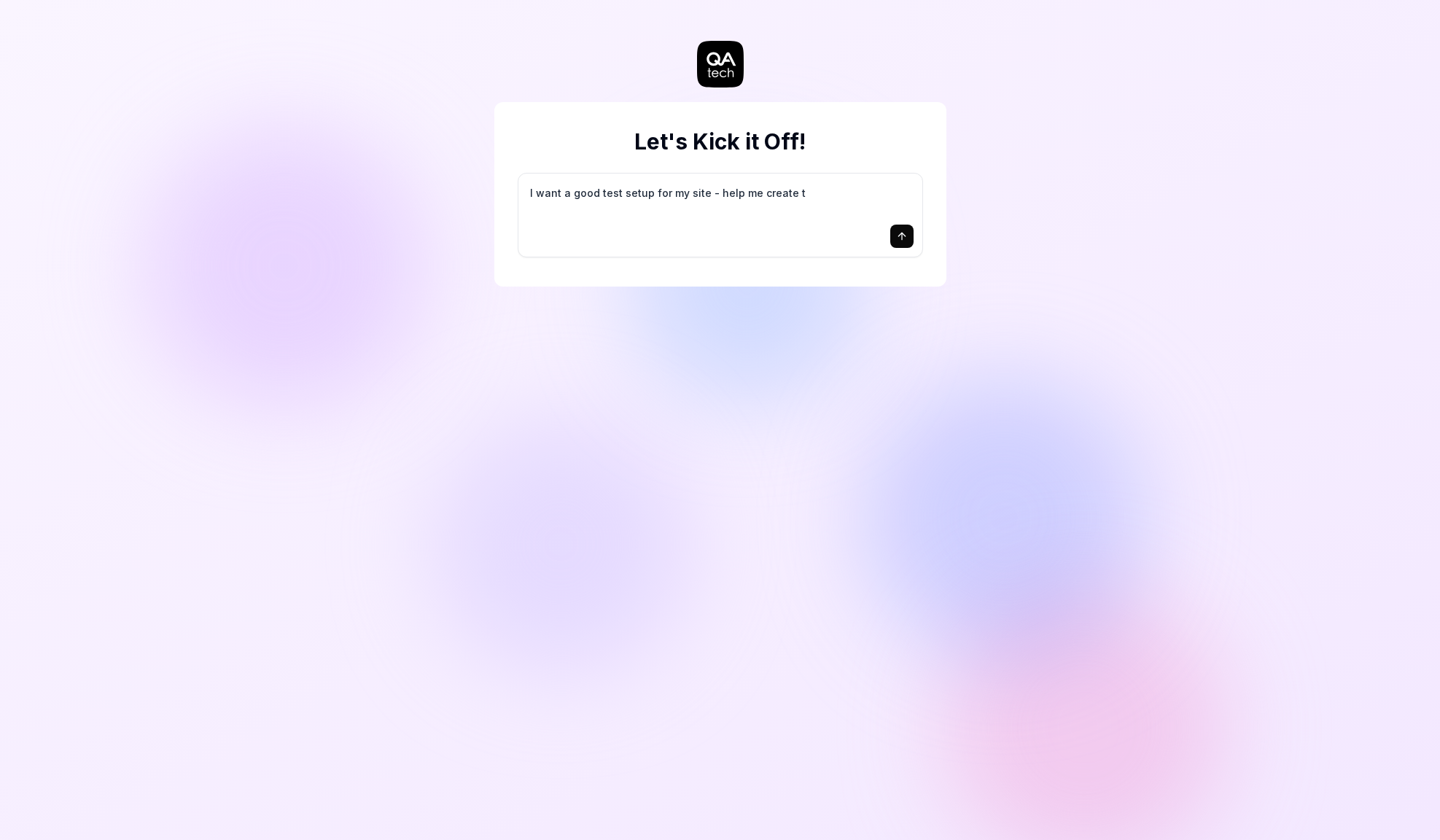
type textarea "*"
type textarea "I want a good test setup for my site - help me create th"
type textarea "*"
type textarea "I want a good test setup for my site - help me create the"
type textarea "*"
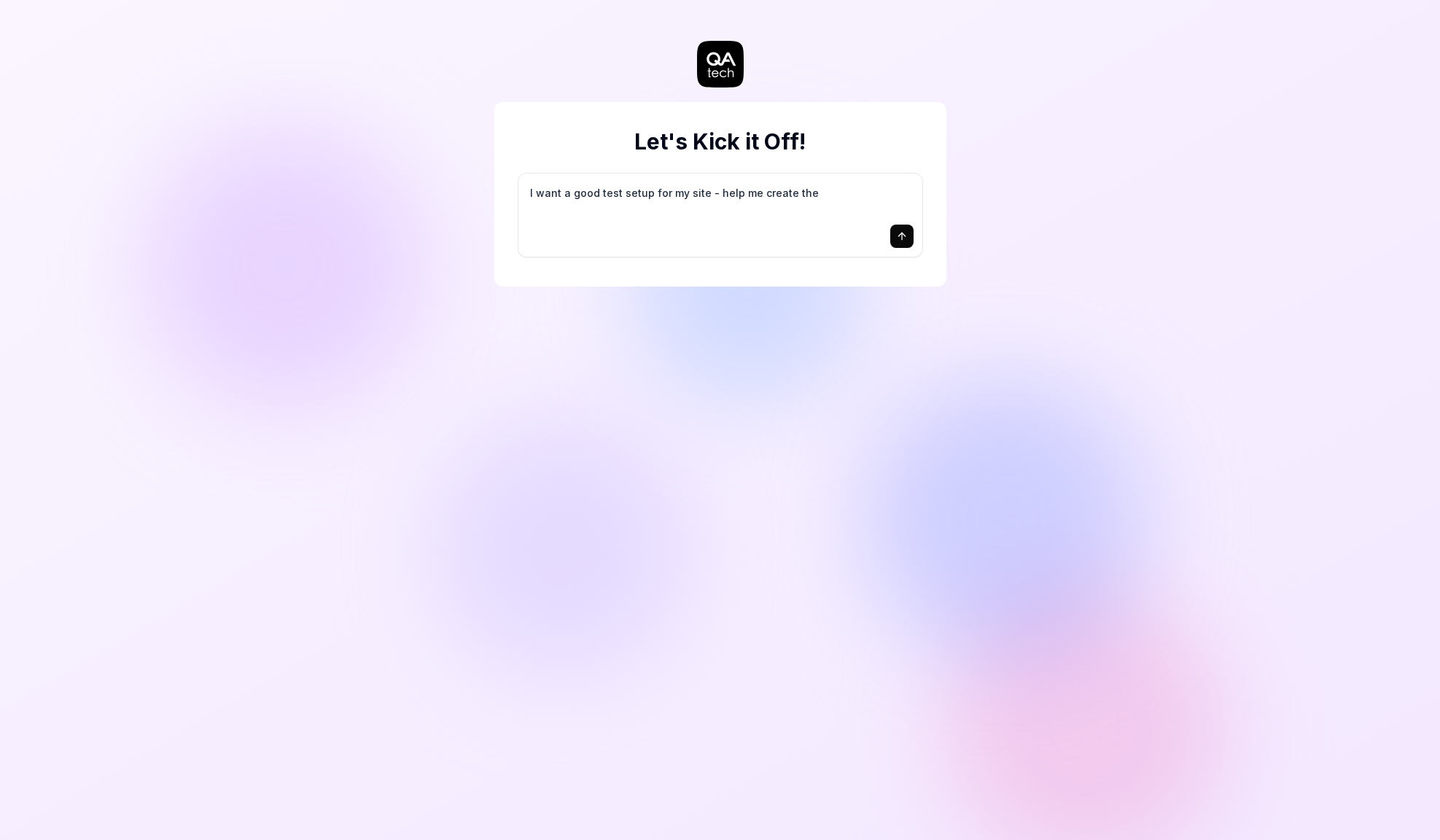
type textarea "I want a good test setup for my site - help me create the"
type textarea "*"
type textarea "I want a good test setup for my site - help me create the f"
type textarea "*"
type textarea "I want a good test setup for my site - help me create the fi"
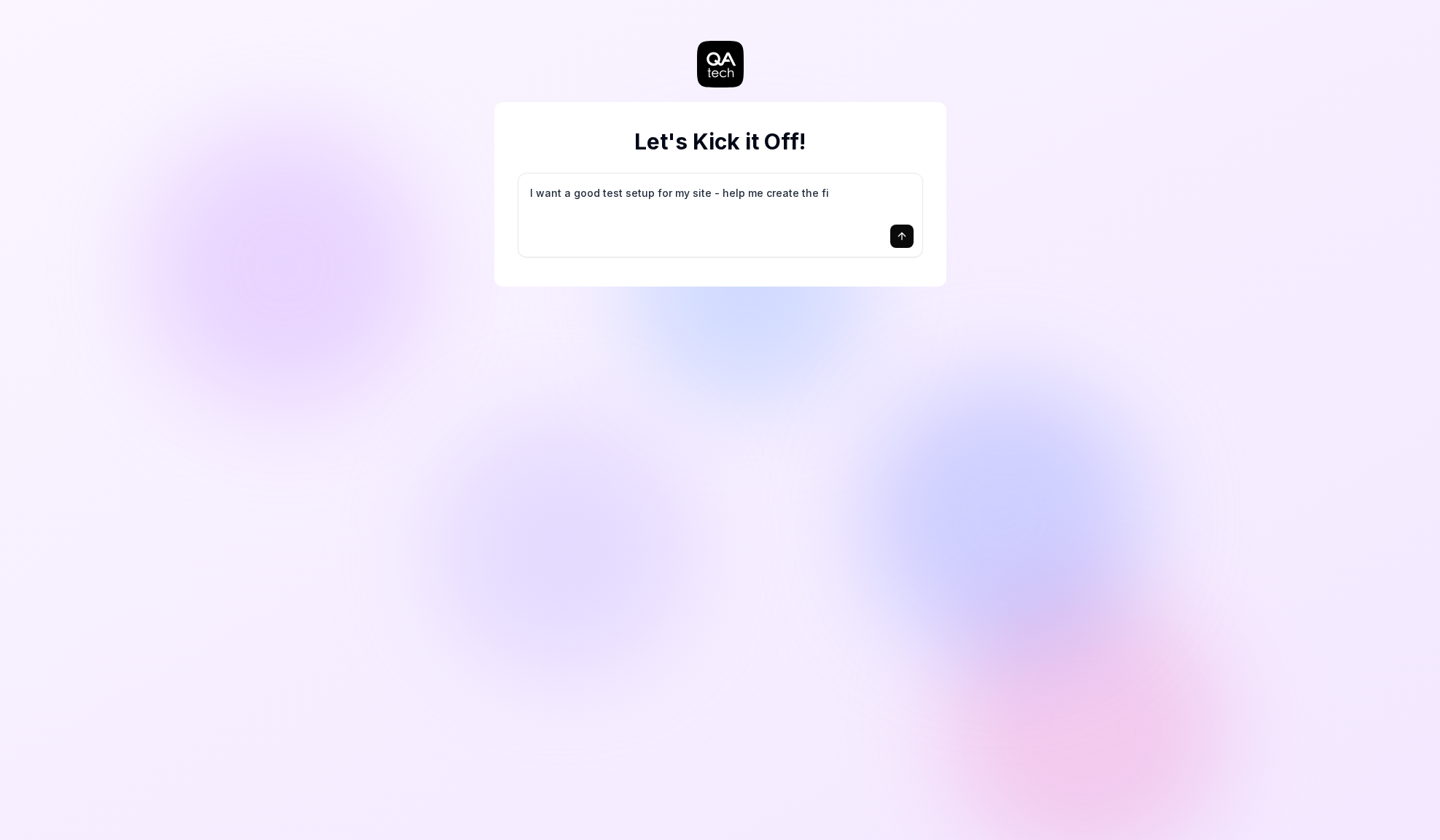
type textarea "*"
type textarea "I want a good test setup for my site - help me create the fir"
type textarea "*"
type textarea "I want a good test setup for my site - help me create the firs"
type textarea "*"
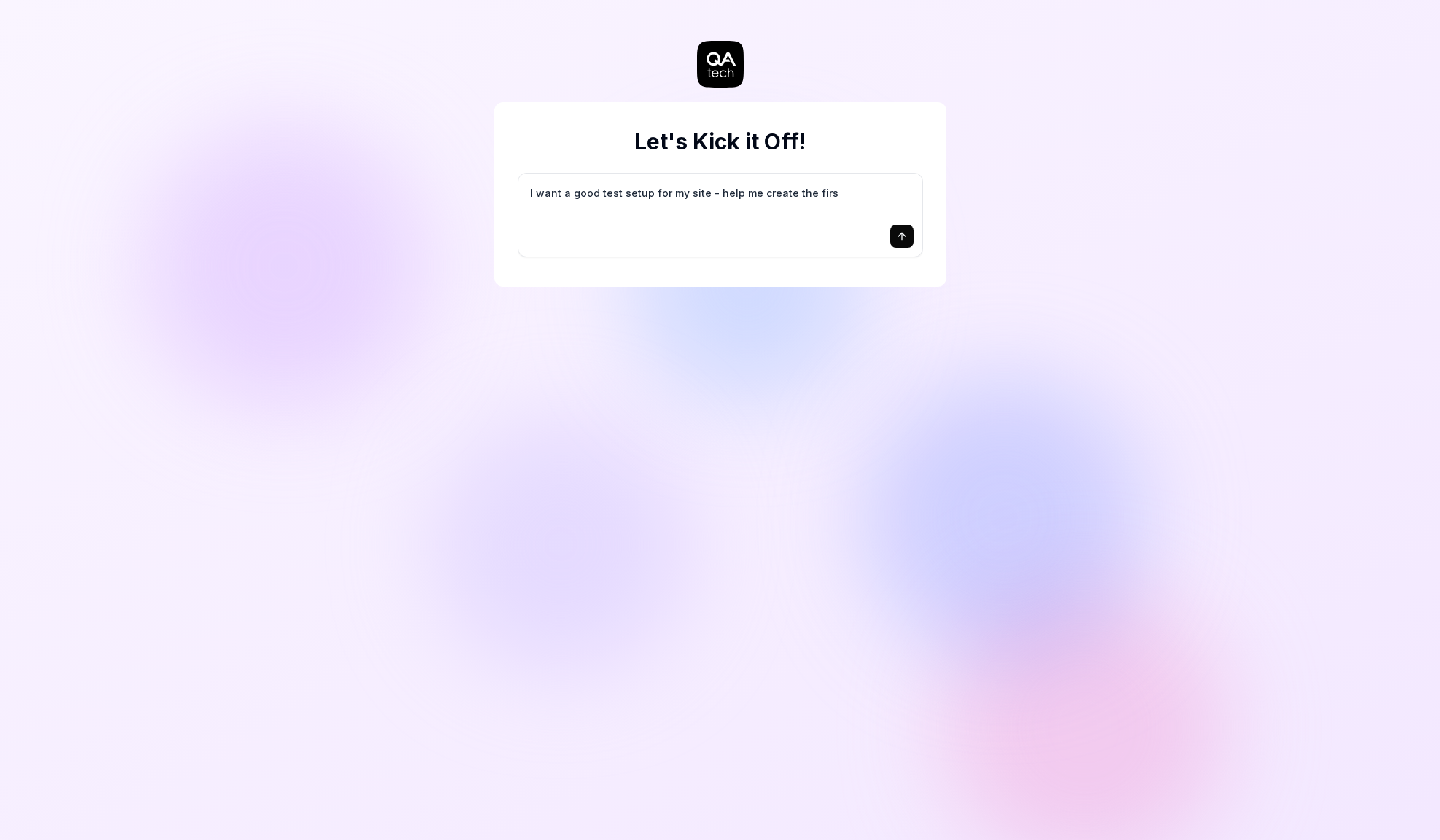
type textarea "I want a good test setup for my site - help me create the first"
type textarea "*"
type textarea "I want a good test setup for my site - help me create the first"
type textarea "*"
type textarea "I want a good test setup for my site - help me create the first 3"
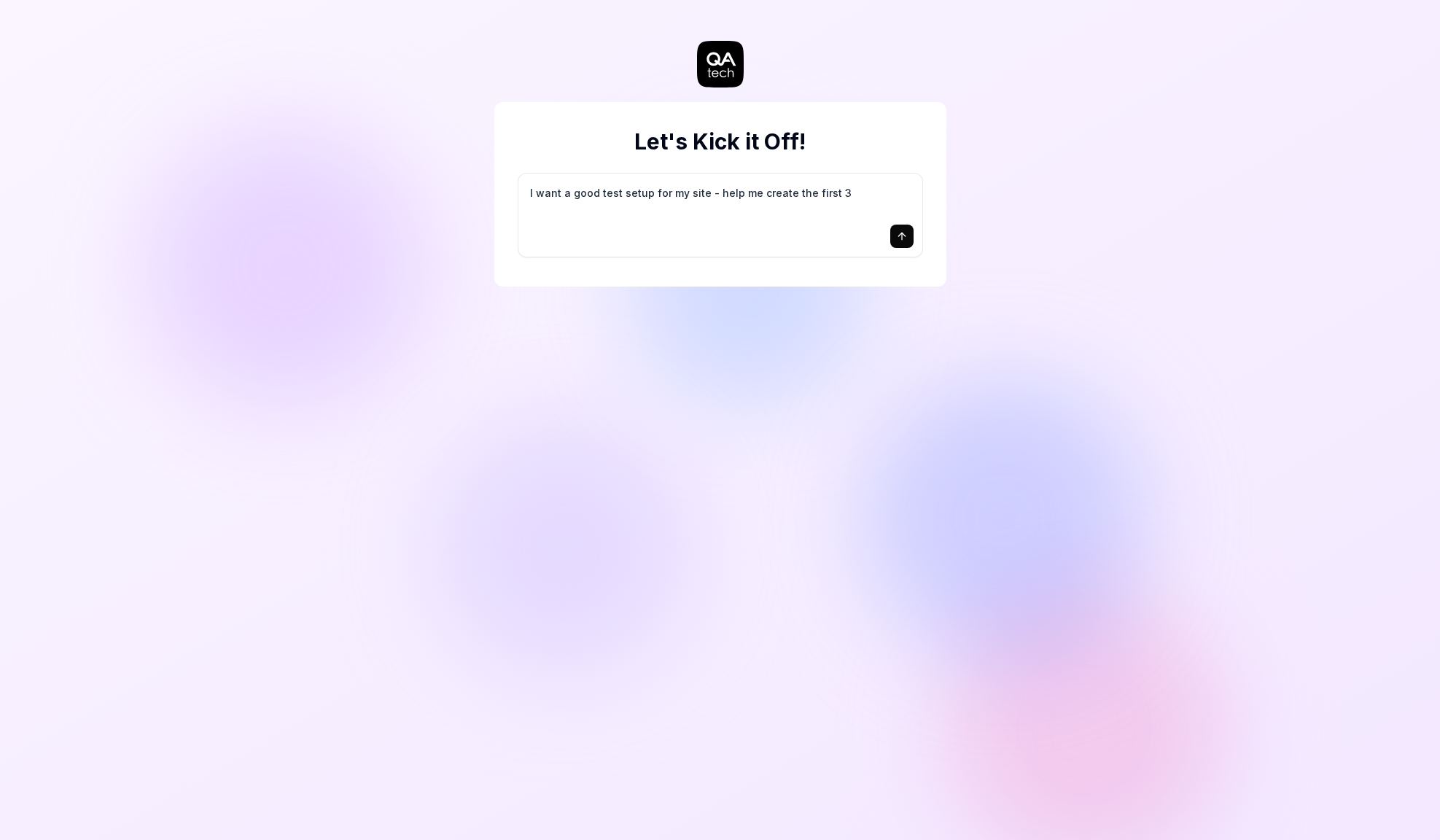
type textarea "*"
type textarea "I want a good test setup for my site - help me create the first 3-"
type textarea "*"
type textarea "I want a good test setup for my site - help me create the first 3-5"
type textarea "*"
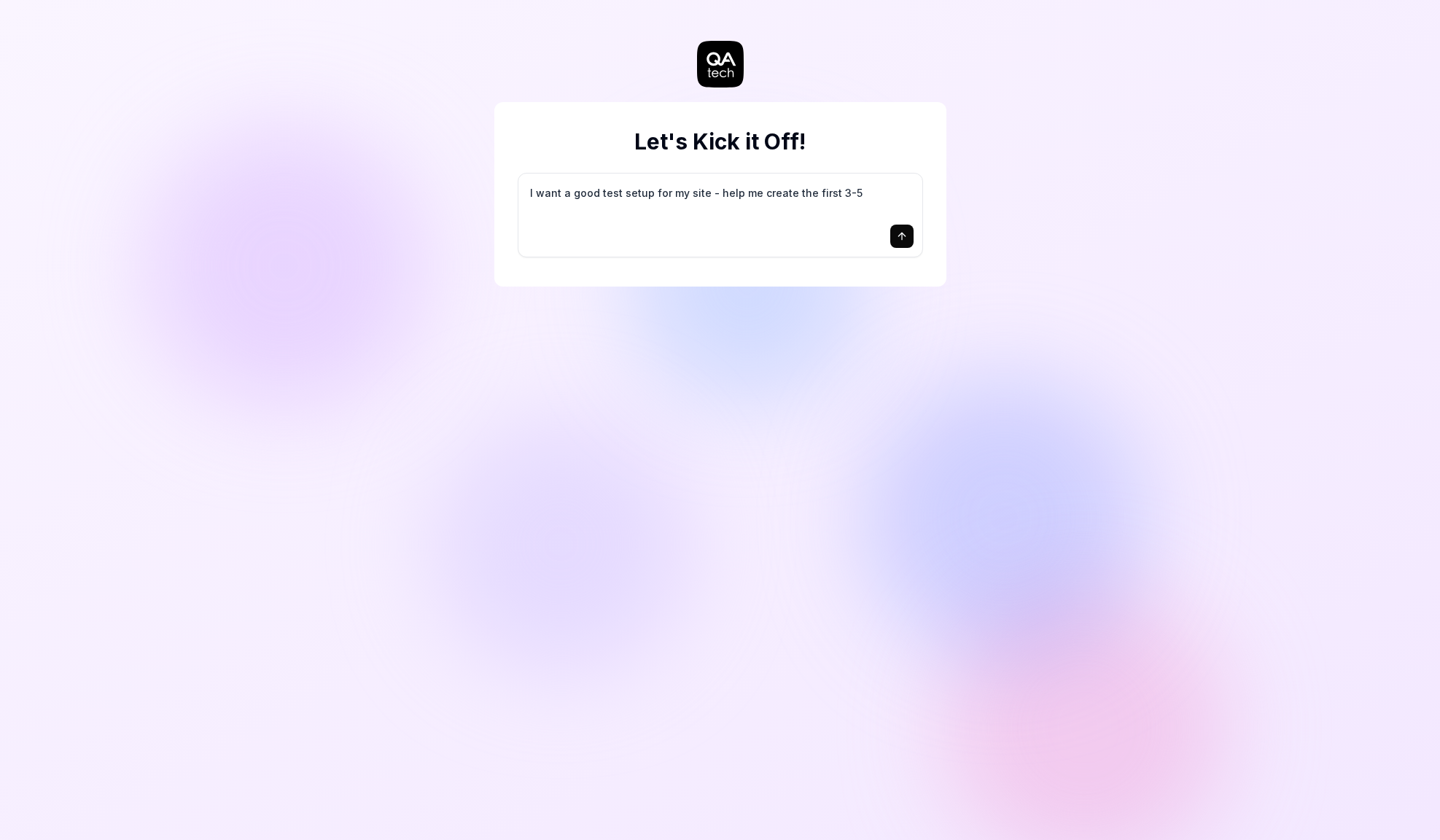
type textarea "I want a good test setup for my site - help me create the first 3-5"
type textarea "*"
type textarea "I want a good test setup for my site - help me create the first 3-5 t"
type textarea "*"
type textarea "I want a good test setup for my site - help me create the first 3-5 te"
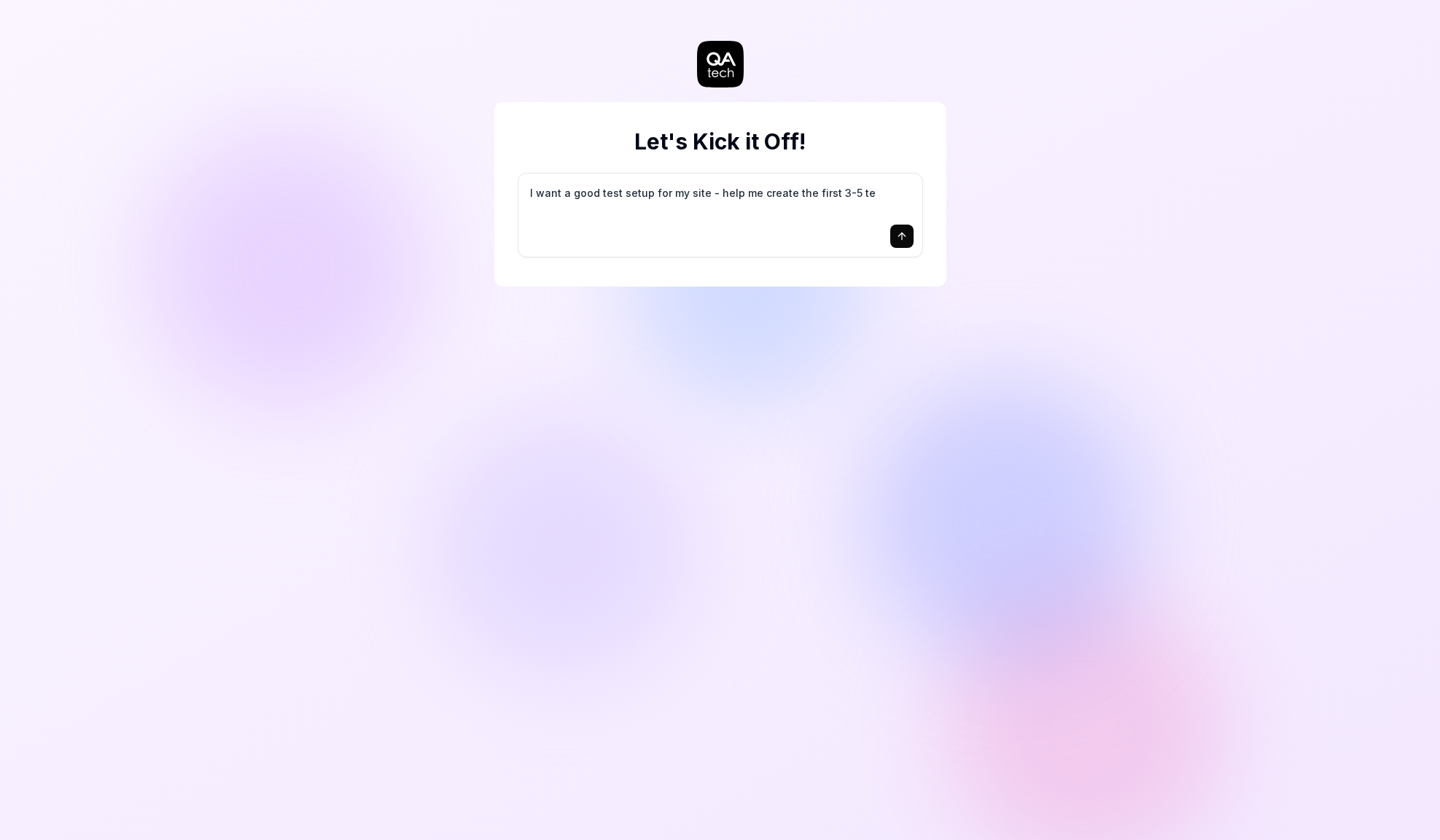
type textarea "*"
type textarea "I want a good test setup for my site - help me create the first 3-5 tes"
type textarea "*"
type textarea "I want a good test setup for my site - help me create the first 3-5 test"
type textarea "*"
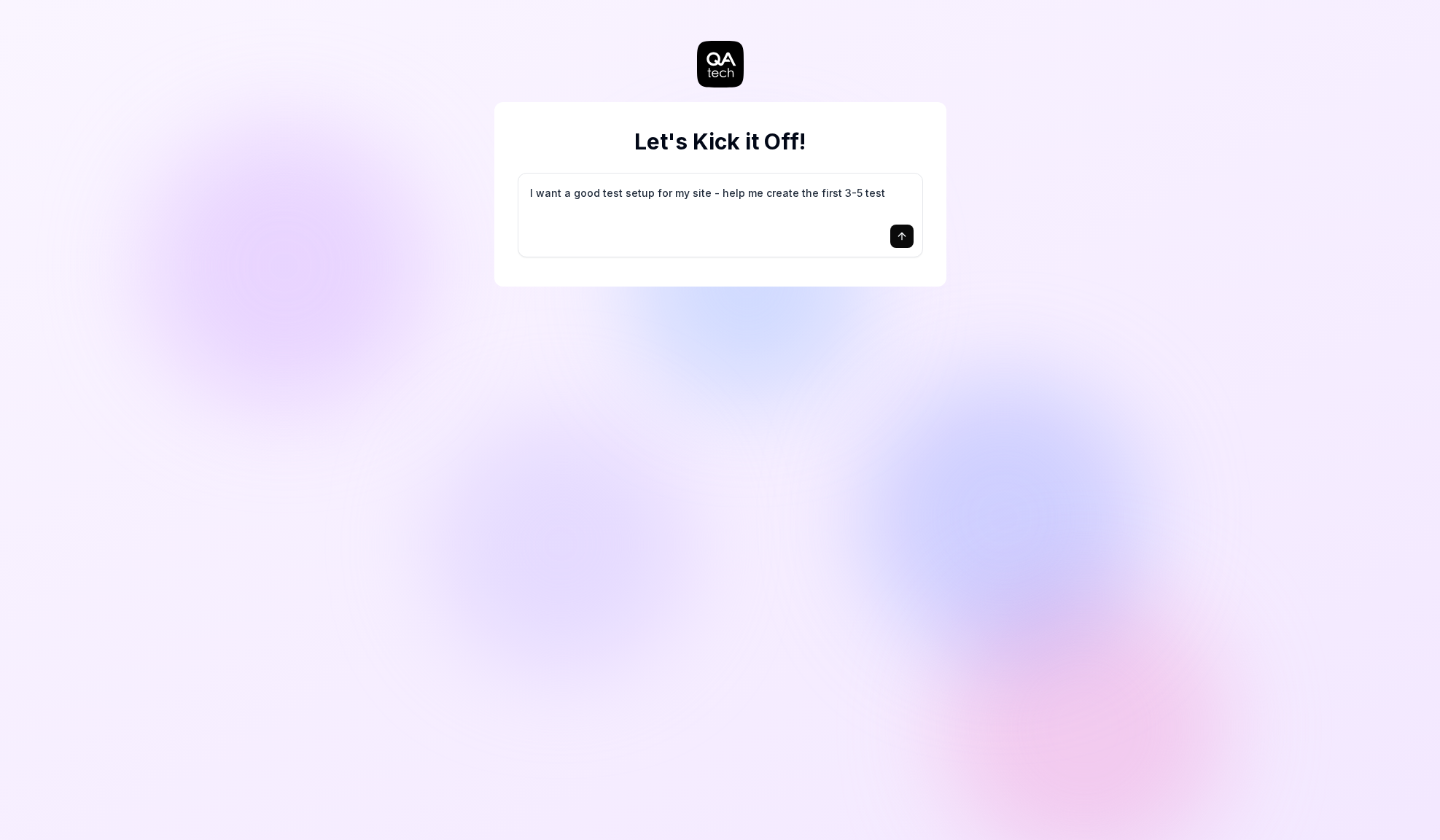
type textarea "I want a good test setup for my site - help me create the first 3-5 test"
type textarea "*"
type textarea "I want a good test setup for my site - help me create the first 3-5 test c"
type textarea "*"
type textarea "I want a good test setup for my site - help me create the first 3-5 test ca"
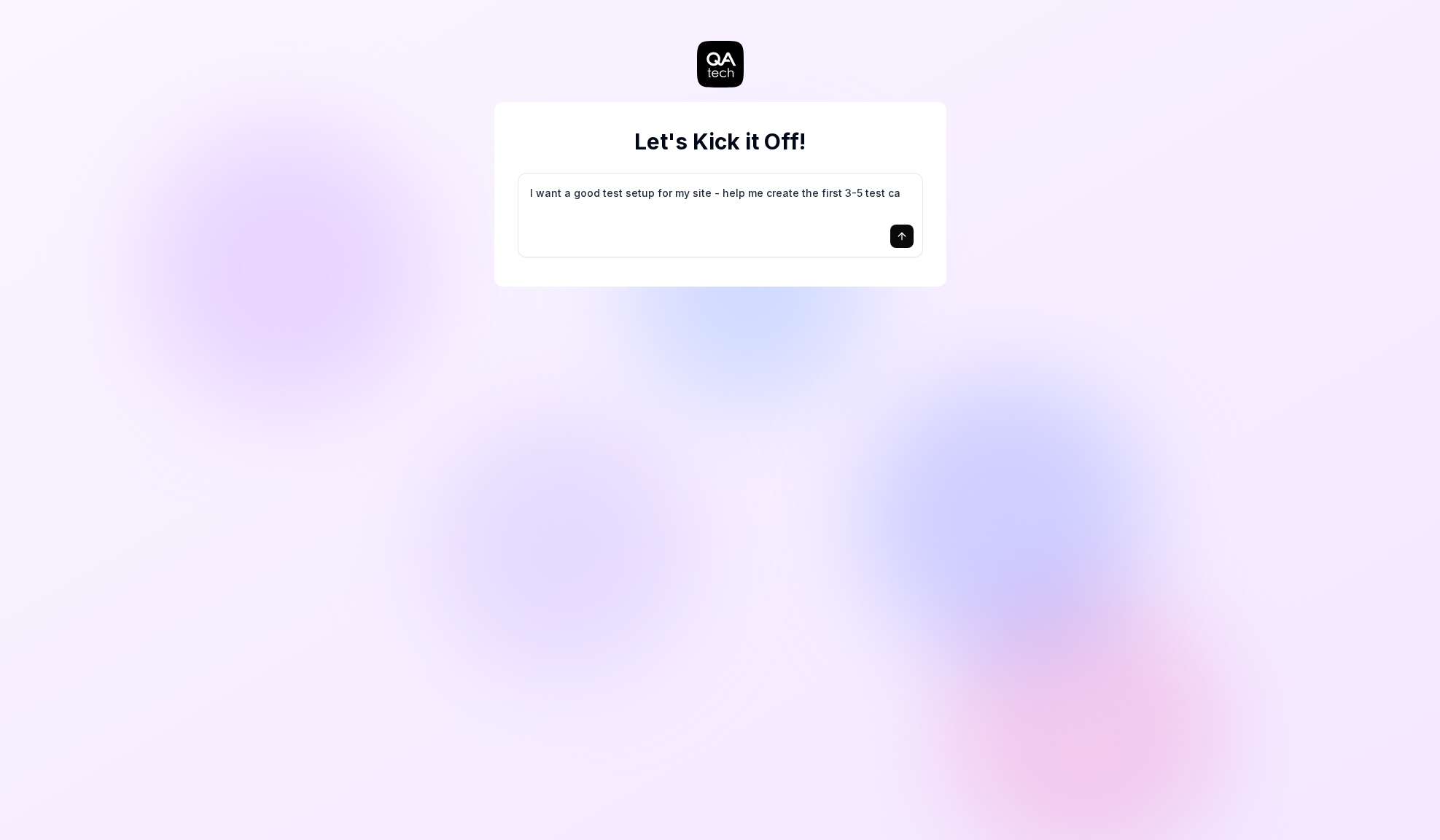
type textarea "*"
type textarea "I want a good test setup for my site - help me create the first 3-5 test cas"
type textarea "*"
type textarea "I want a good test setup for my site - help me create the first 3-5 test case"
type textarea "*"
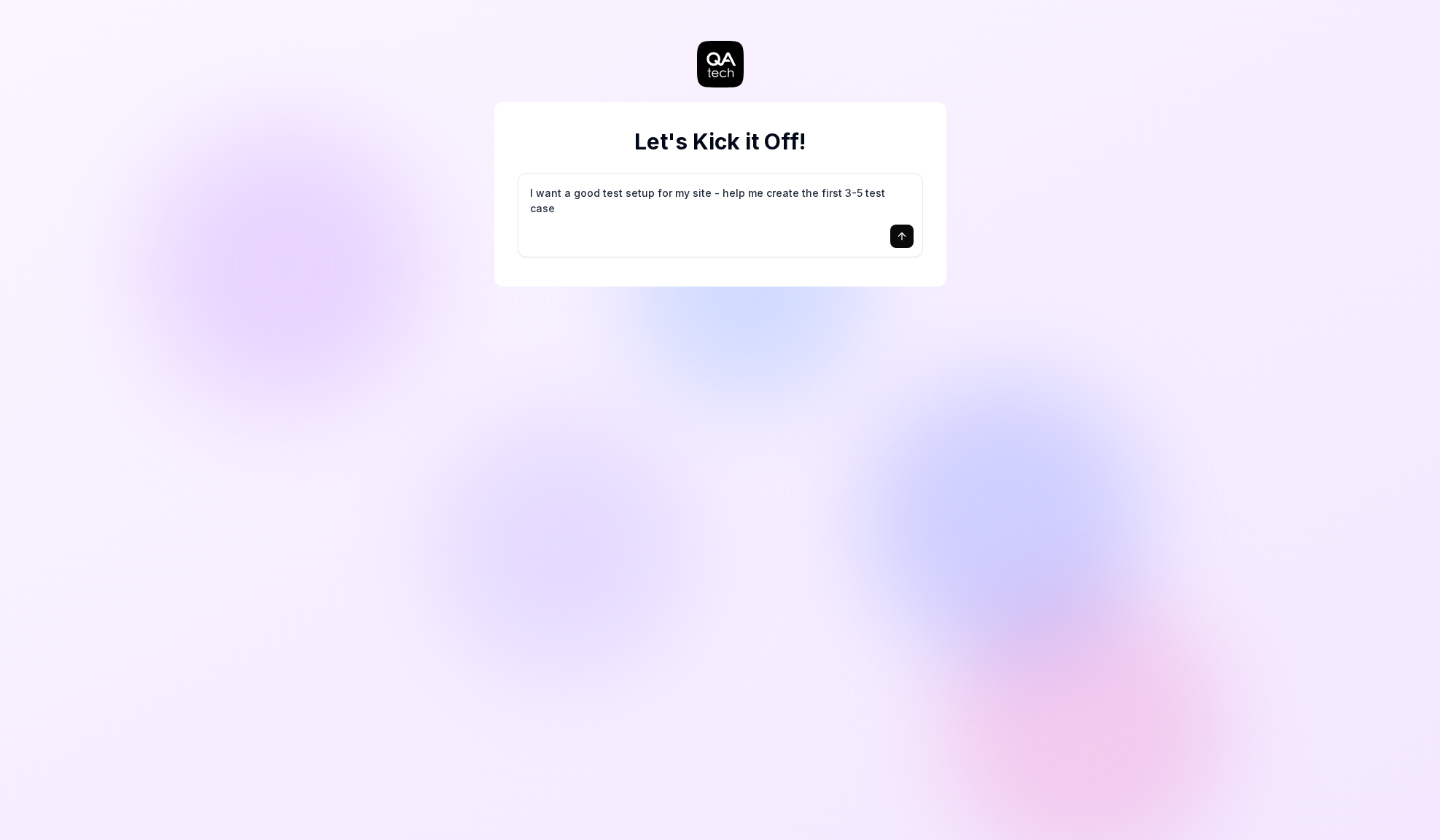
type textarea "I want a good test setup for my site - help me create the first 3-5 test cases"
click at [904, 233] on icon "submit" at bounding box center [902, 236] width 12 height 12
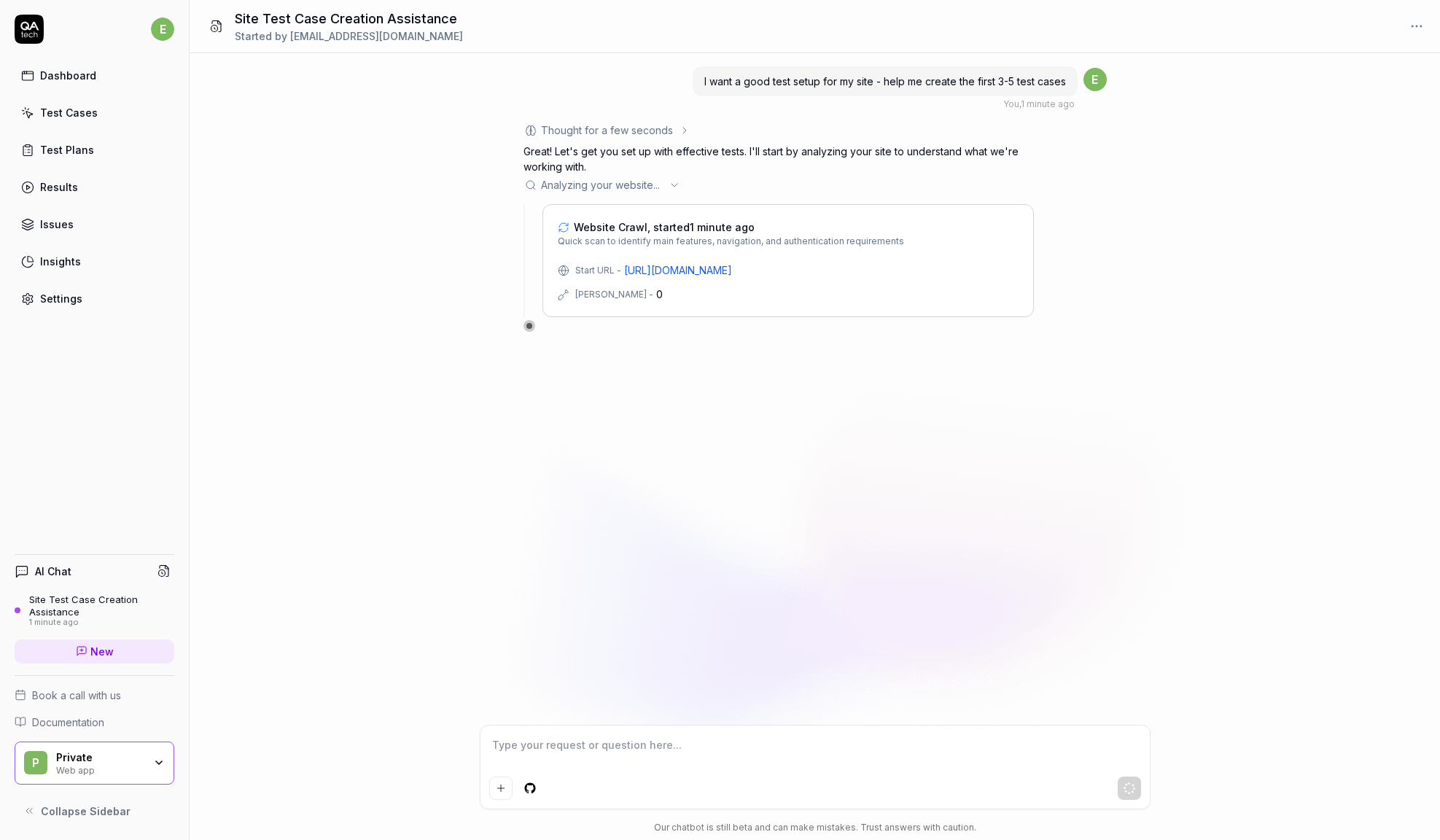
click at [70, 109] on div "Test Cases" at bounding box center [69, 112] width 58 height 15
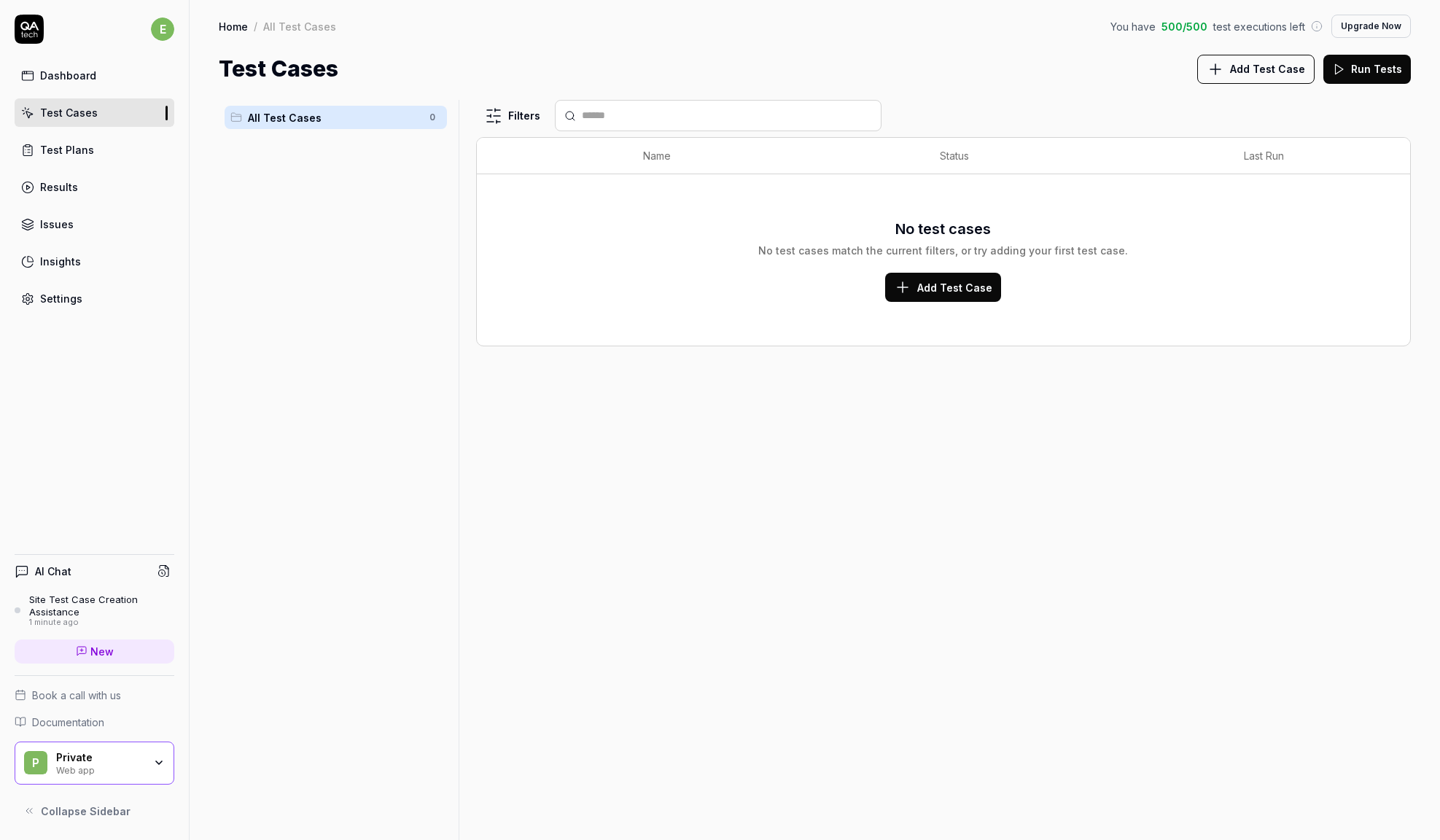
click at [93, 70] on div "Dashboard" at bounding box center [68, 75] width 56 height 15
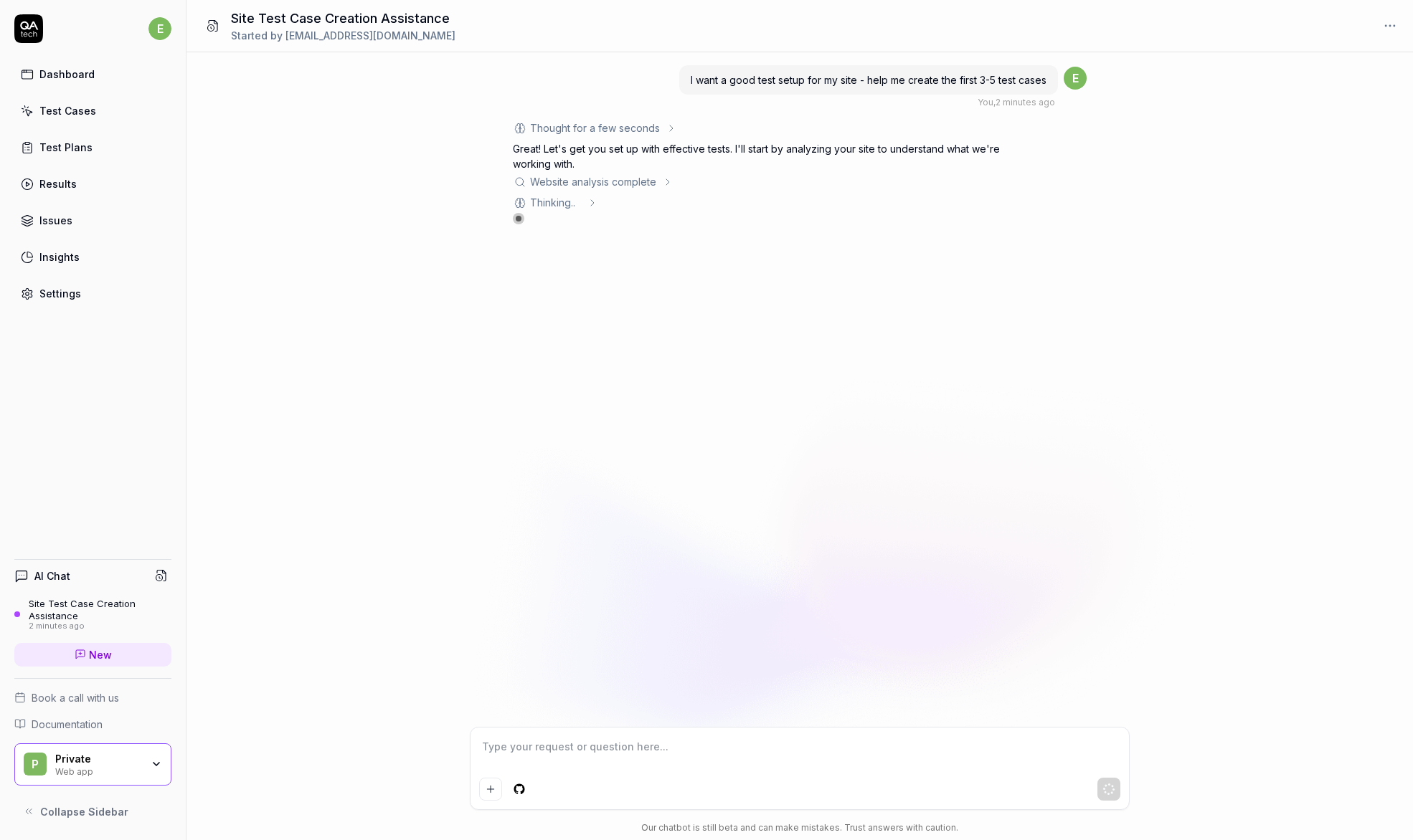
click at [624, 181] on div "Website analysis complete" at bounding box center [592, 182] width 126 height 15
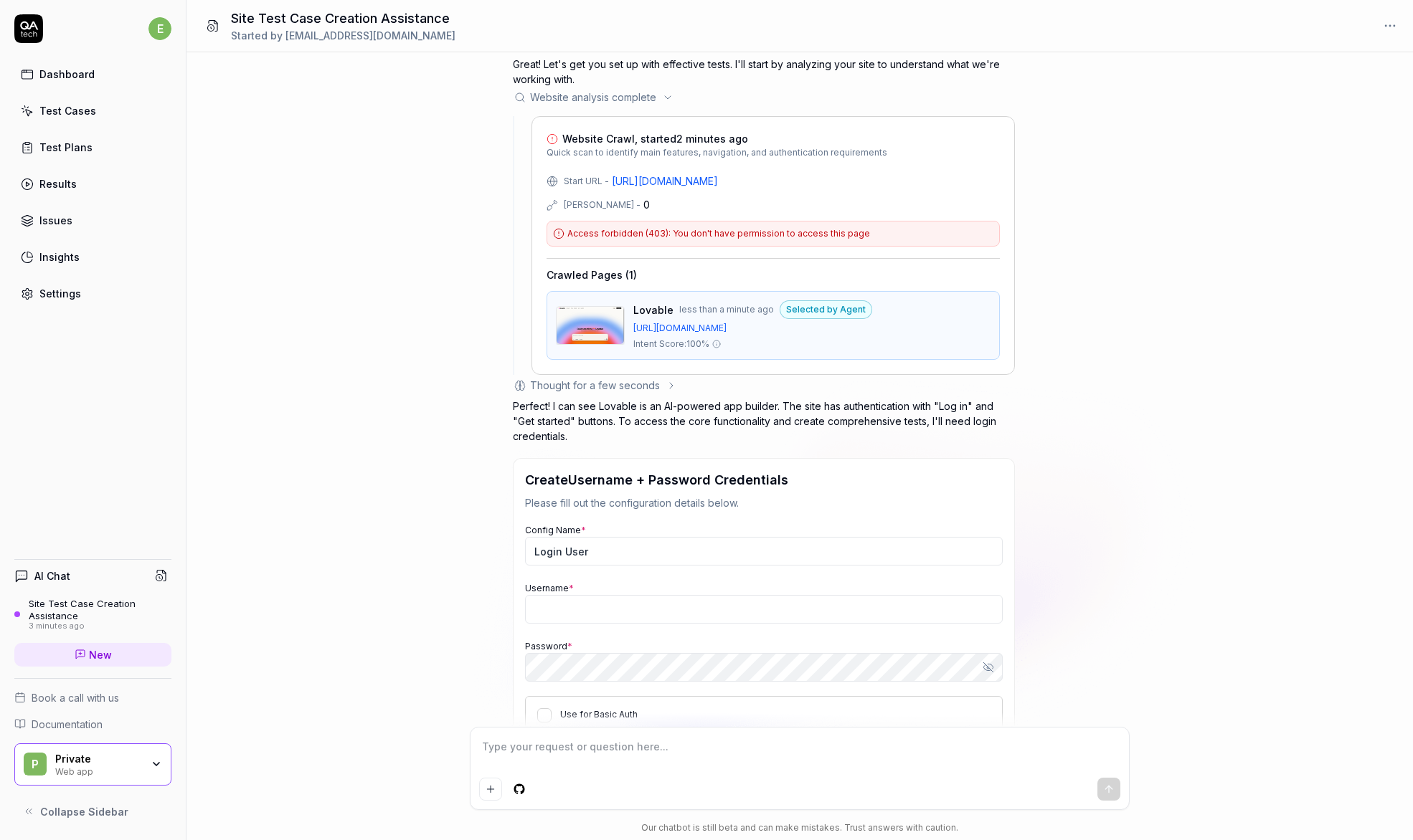
scroll to position [182, 0]
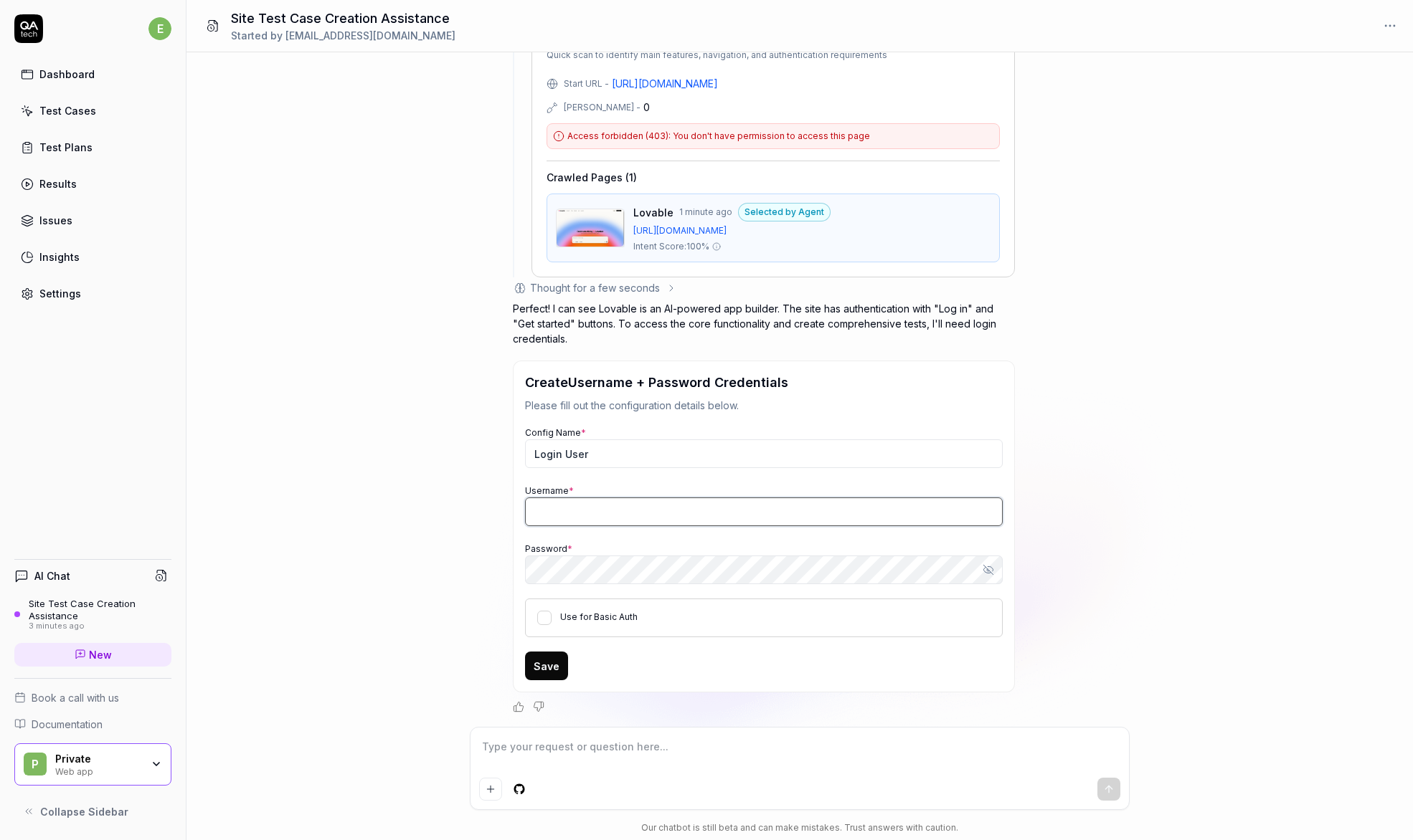
click at [583, 507] on input "Username *" at bounding box center [764, 511] width 478 height 29
drag, startPoint x: 781, startPoint y: 307, endPoint x: 787, endPoint y: 321, distance: 15.2
click at [787, 321] on p "Perfect! I can see Lovable is an AI-powered app builder. The site has authentic…" at bounding box center [763, 324] width 502 height 45
click at [855, 320] on p "Perfect! I can see Lovable is an AI-powered app builder. The site has authentic…" at bounding box center [763, 324] width 502 height 45
drag, startPoint x: 568, startPoint y: 341, endPoint x: 568, endPoint y: 327, distance: 14.0
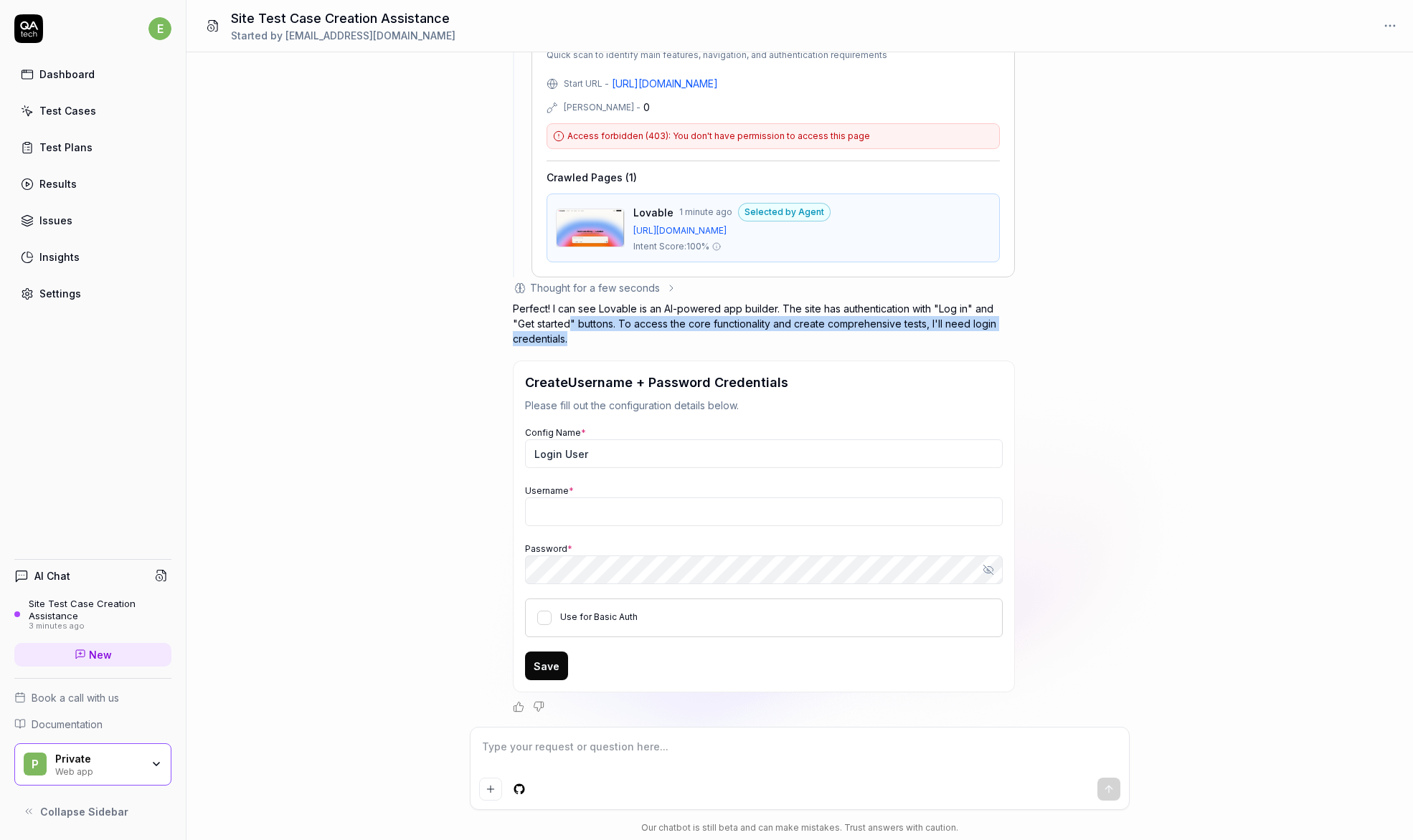
click at [568, 327] on p "Perfect! I can see Lovable is an AI-powered app builder. The site has authentic…" at bounding box center [763, 324] width 502 height 45
click at [585, 332] on p "Perfect! I can see Lovable is an AI-powered app builder. The site has authentic…" at bounding box center [763, 324] width 502 height 45
drag, startPoint x: 563, startPoint y: 339, endPoint x: 567, endPoint y: 320, distance: 19.4
click at [567, 320] on p "Perfect! I can see Lovable is an AI-powered app builder. The site has authentic…" at bounding box center [763, 324] width 502 height 45
type textarea "*"
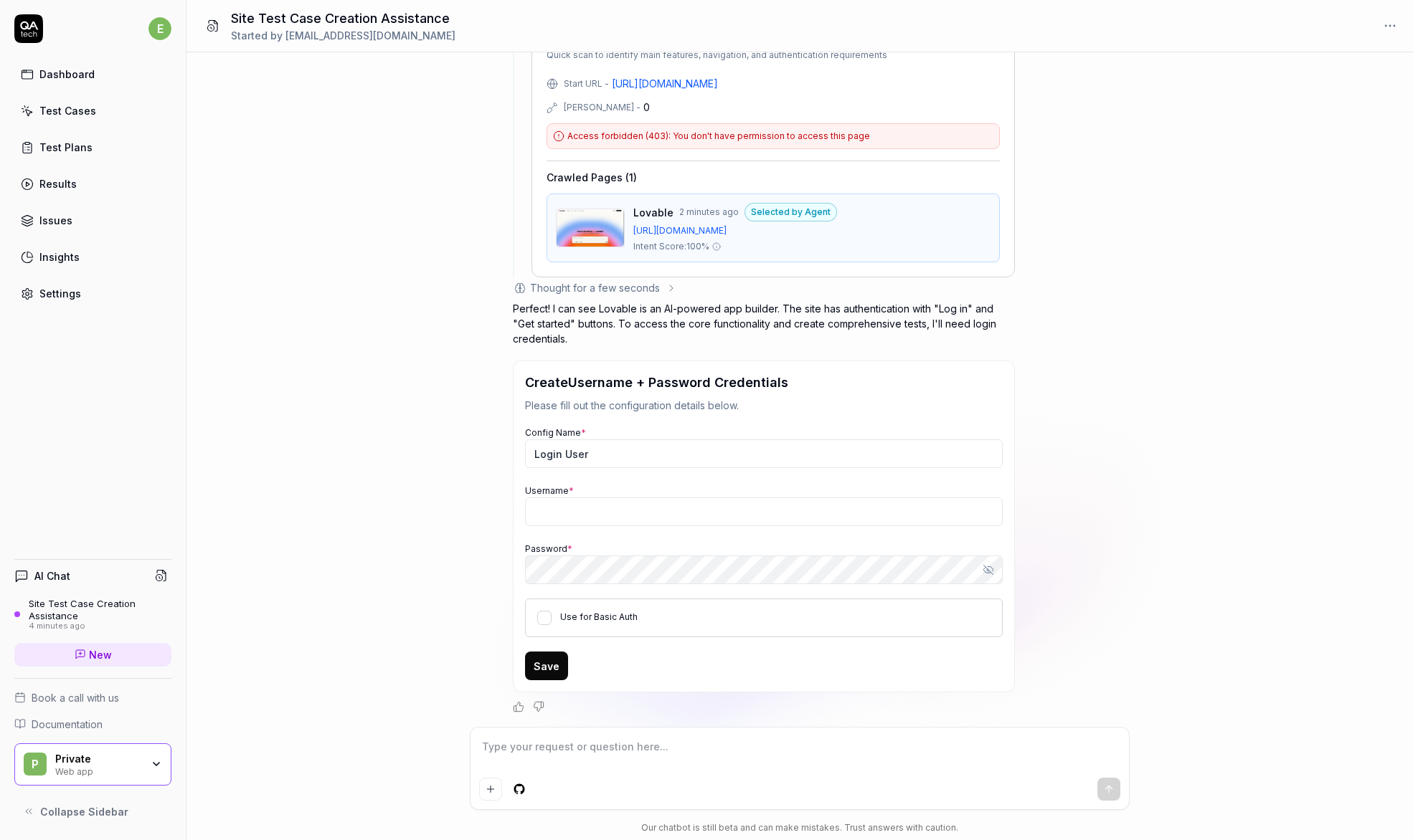
click at [47, 146] on div "Test Plans" at bounding box center [66, 147] width 53 height 15
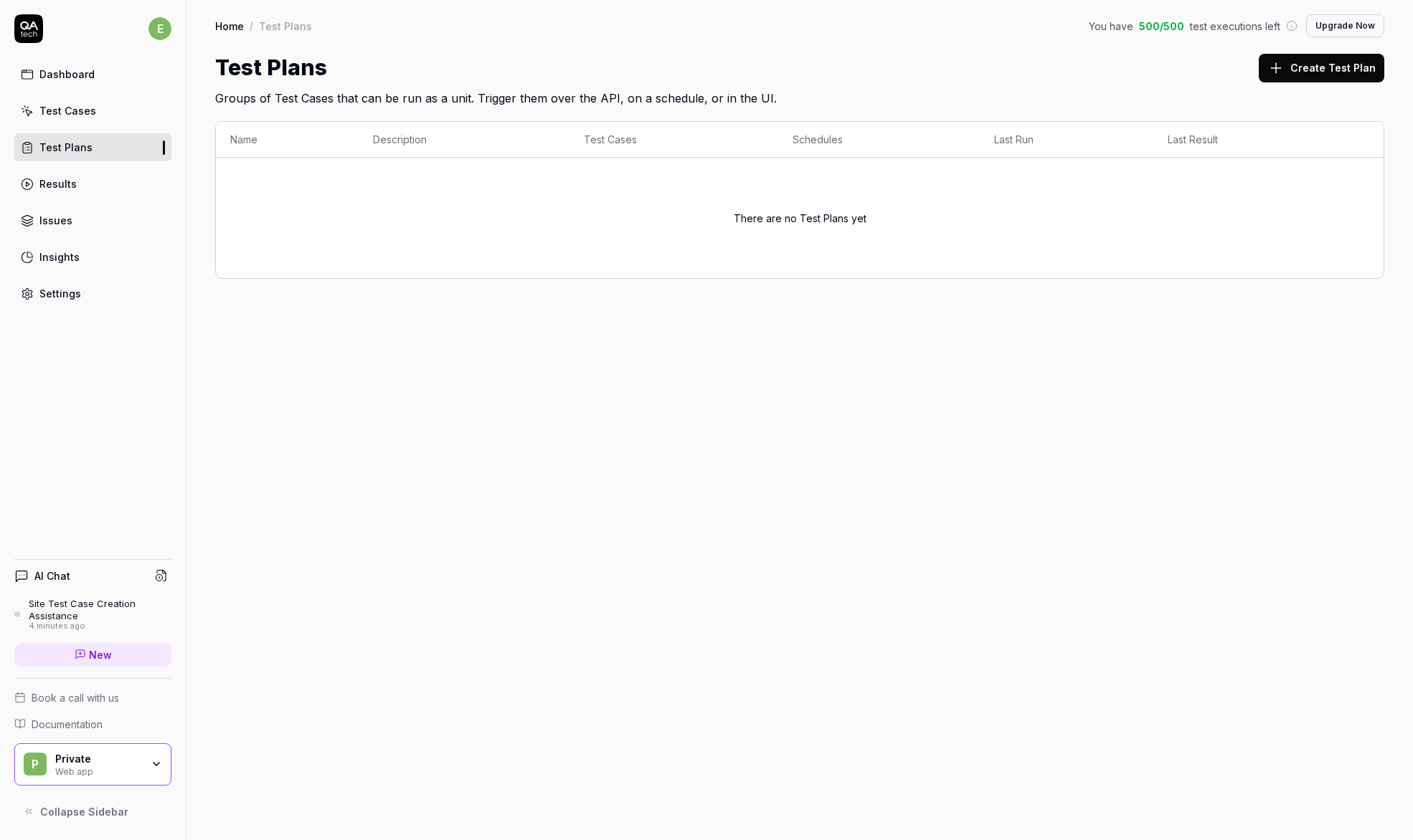
click at [77, 109] on div "Test Cases" at bounding box center [68, 110] width 57 height 15
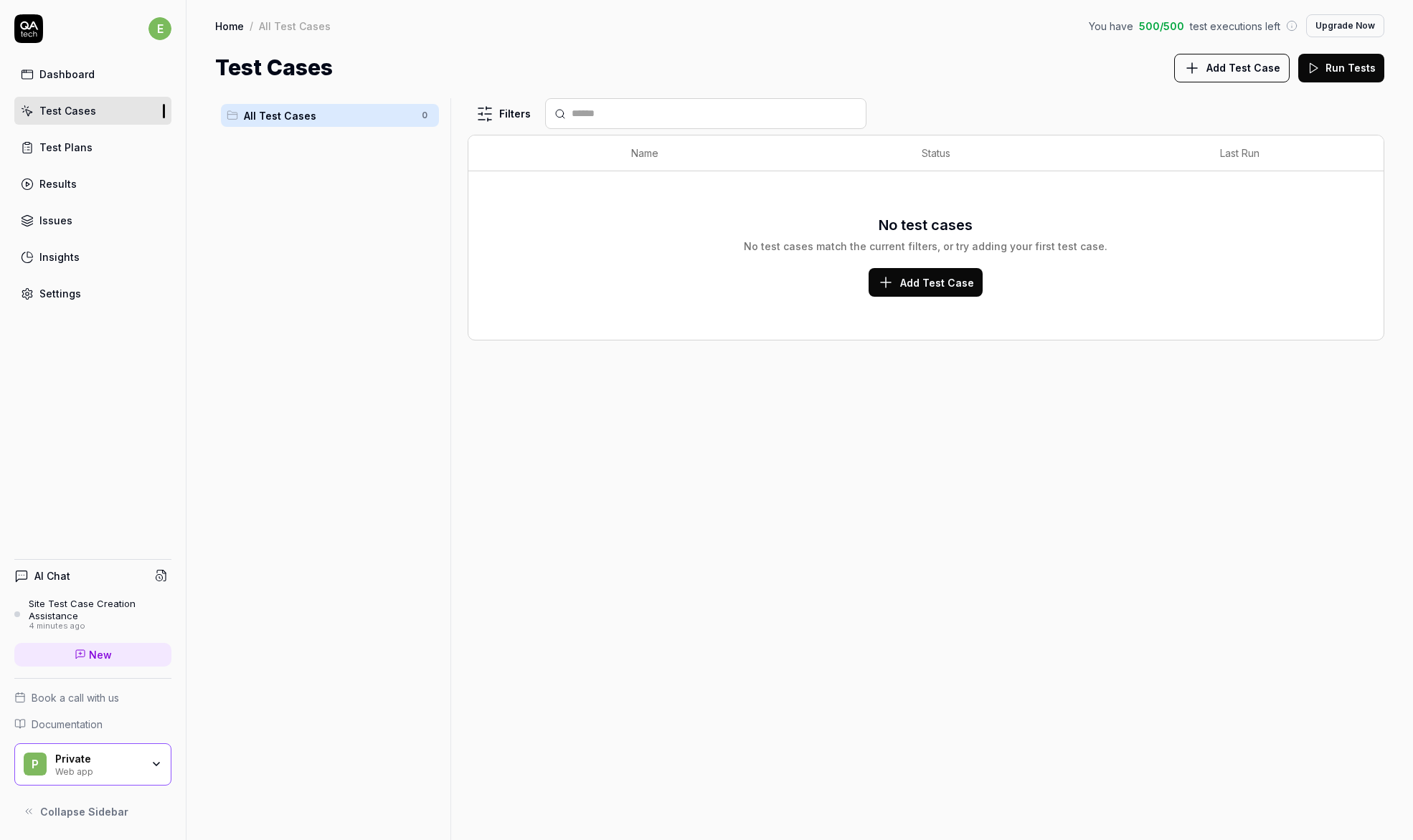
click at [940, 277] on span "Add Test Case" at bounding box center [938, 282] width 74 height 15
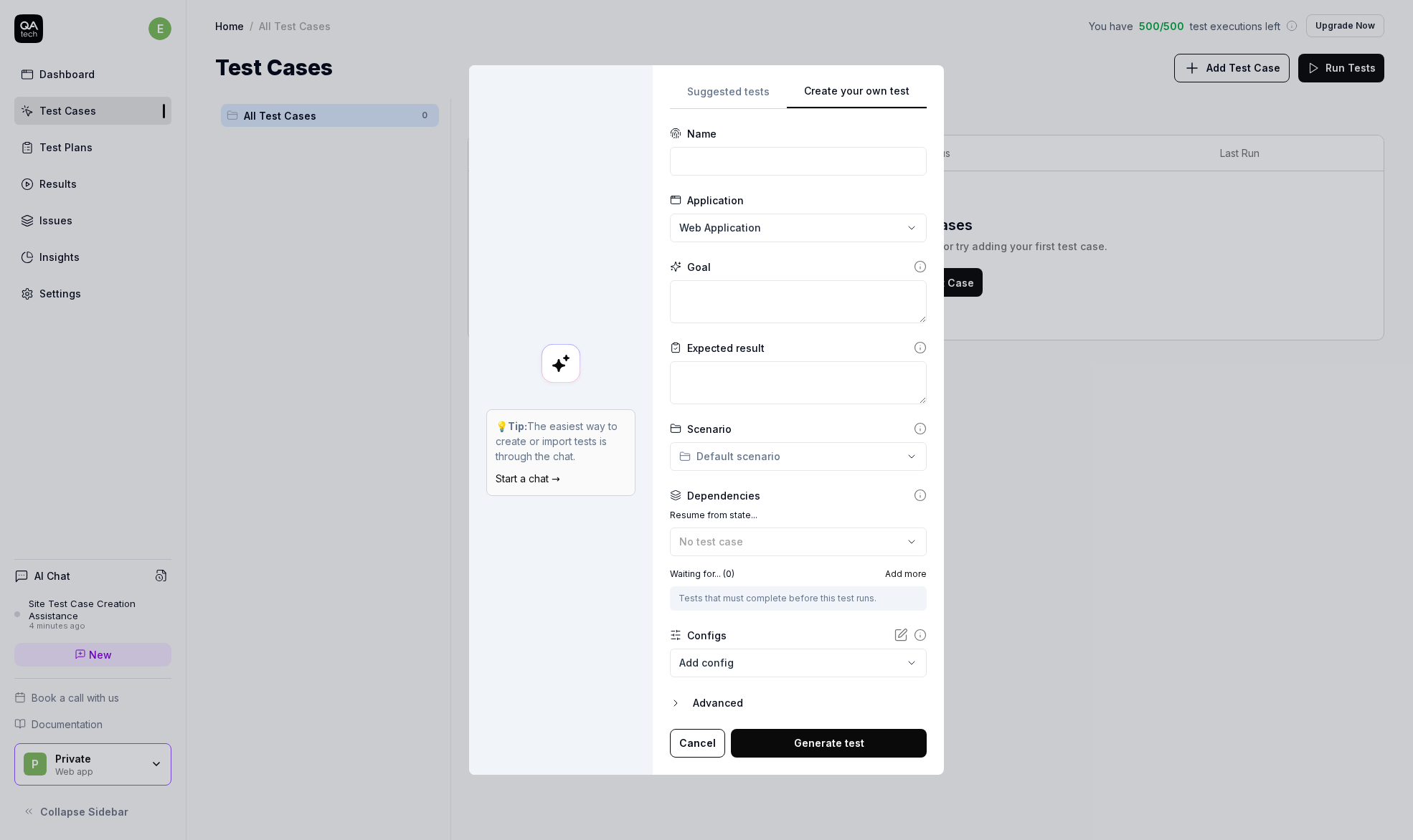
click at [760, 91] on div "**********" at bounding box center [706, 420] width 1413 height 840
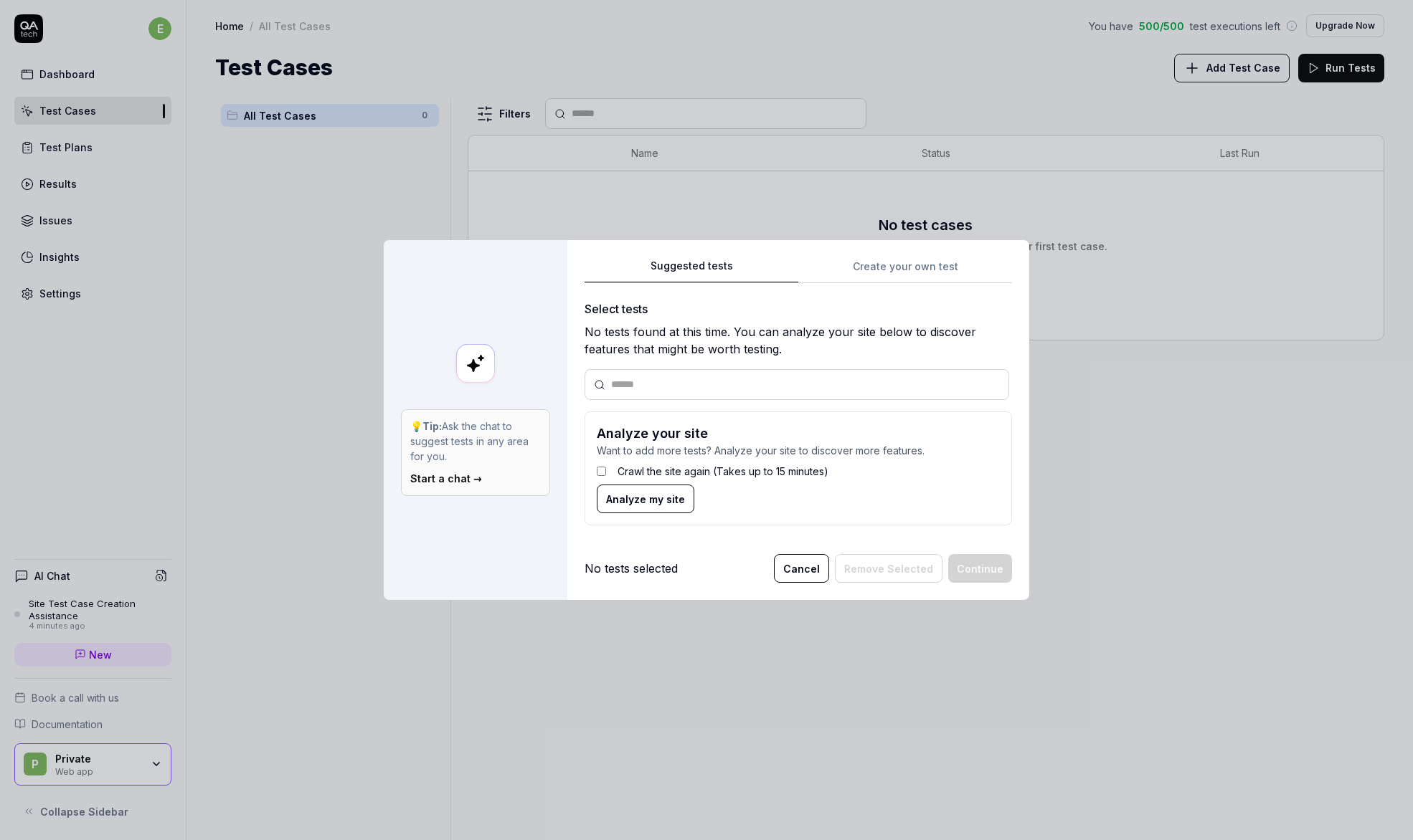
click at [807, 565] on button "Cancel" at bounding box center [801, 568] width 55 height 29
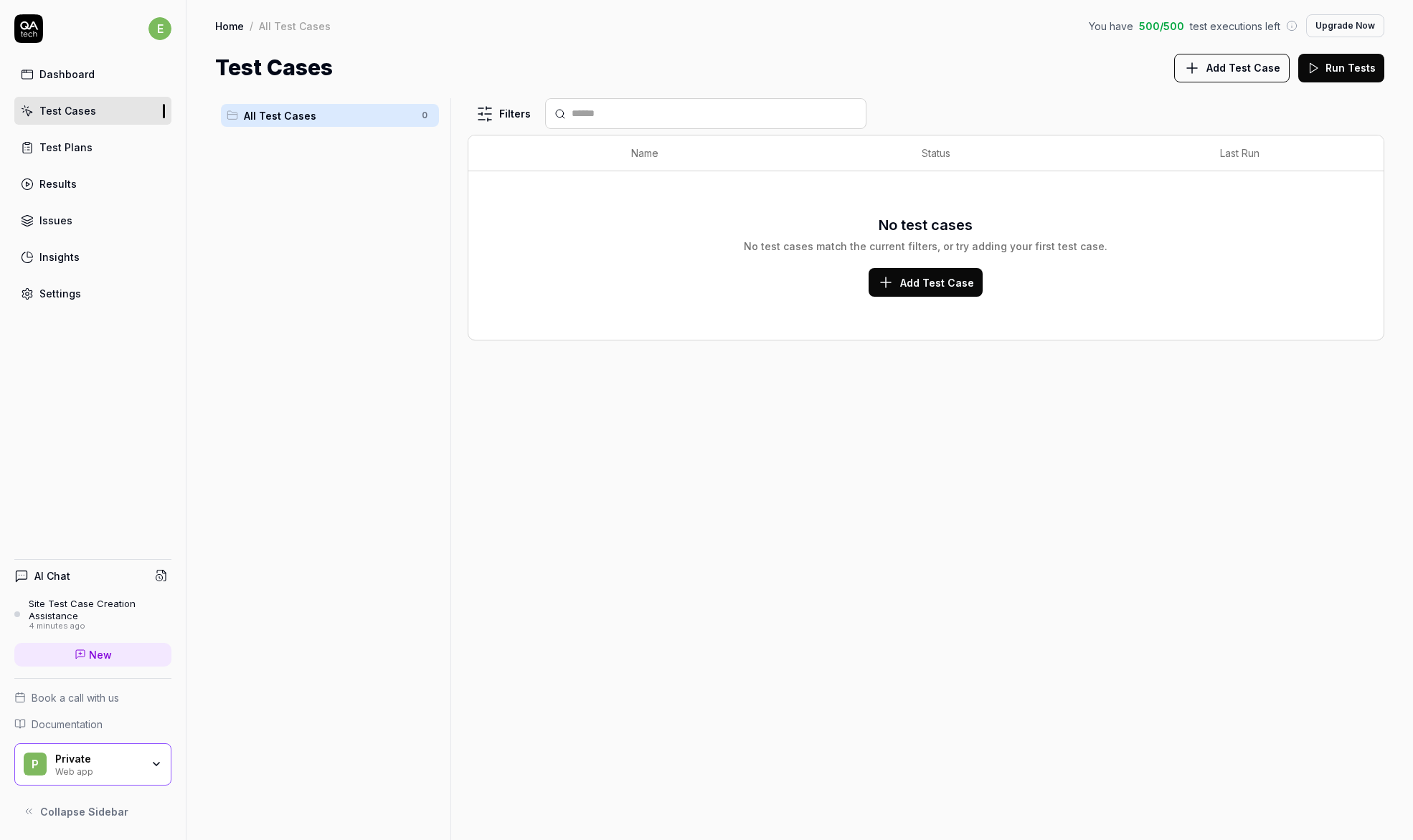
click at [938, 282] on span "Add Test Case" at bounding box center [938, 282] width 74 height 15
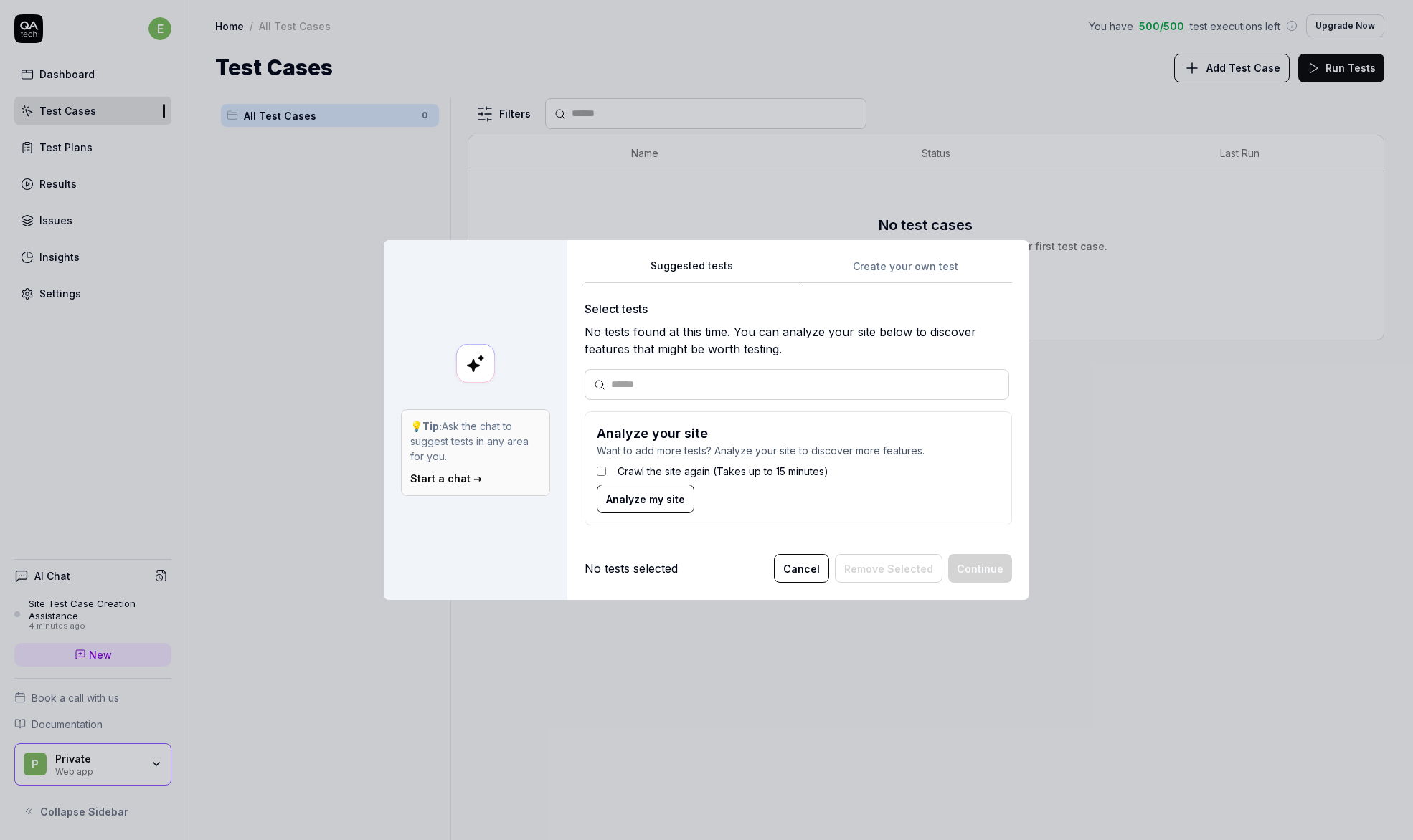
click at [938, 245] on div "Suggested tests Create your own test Select tests No tests found at this time. …" at bounding box center [798, 421] width 462 height 361
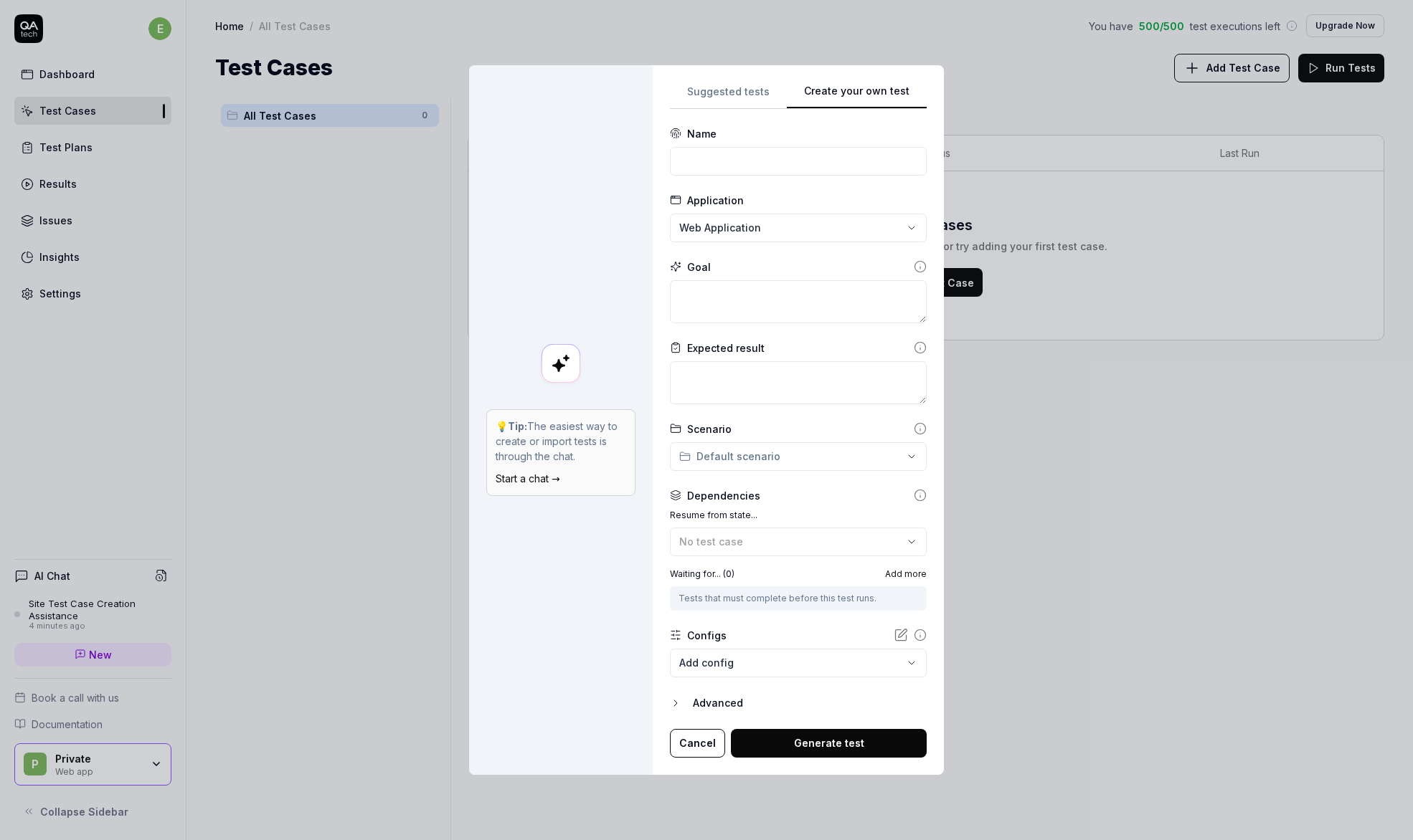
click at [925, 262] on div "**********" at bounding box center [798, 420] width 291 height 710
click at [753, 544] on div "No test case" at bounding box center [791, 542] width 224 height 15
click at [818, 510] on label "Resume from state..." at bounding box center [798, 516] width 257 height 13
click at [816, 455] on div "**********" at bounding box center [706, 420] width 1413 height 840
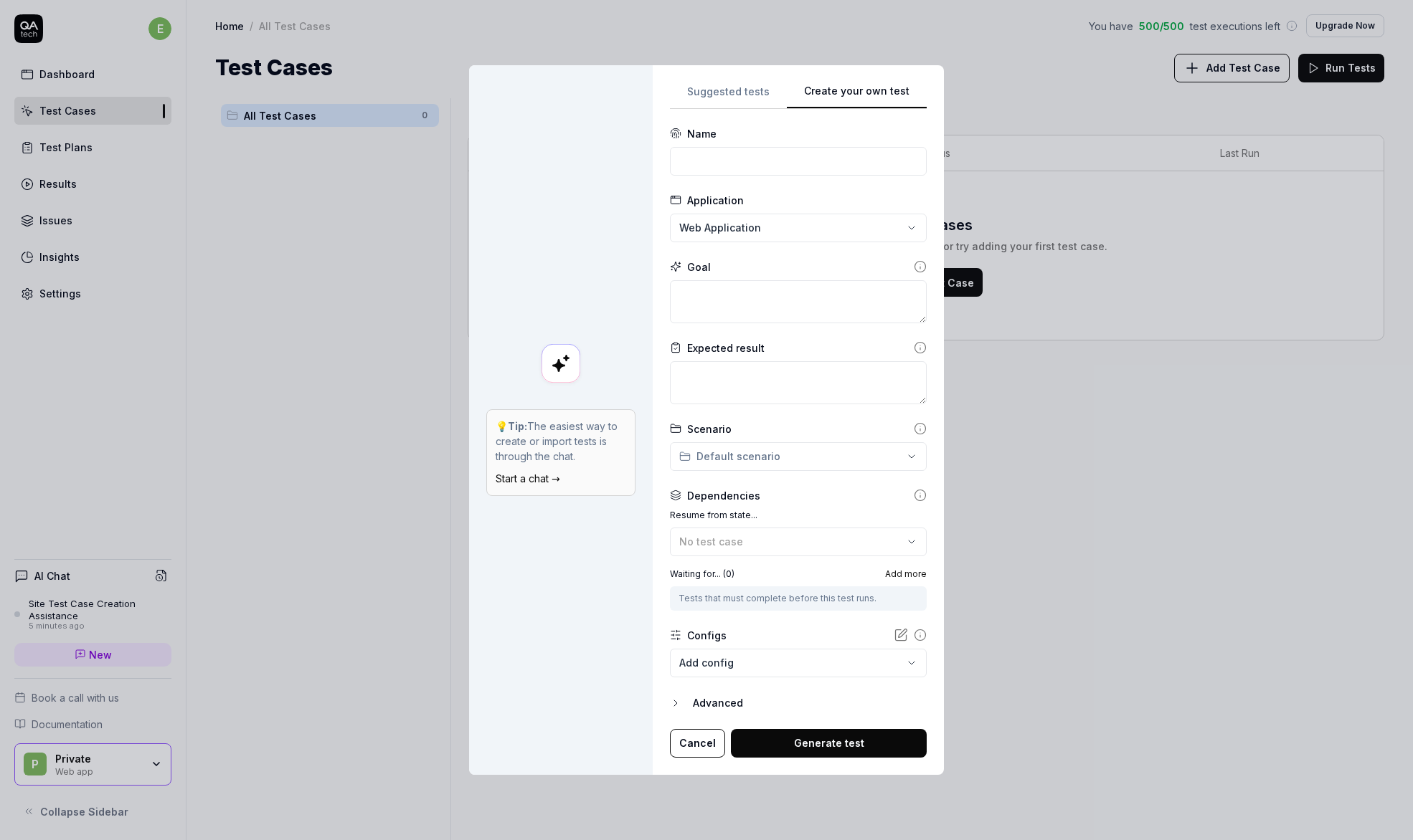
click at [812, 506] on div "Dependencies Resume from state... No test case Waiting for... ( 0 ) Add more Te…" at bounding box center [798, 549] width 257 height 123
click at [707, 678] on form "**********" at bounding box center [798, 441] width 257 height 632
click at [718, 661] on body "e Dashboard Test Cases Test Plans Results Issues Insights Settings AI Chat Site…" at bounding box center [706, 420] width 1413 height 840
click at [787, 628] on div "**********" at bounding box center [706, 420] width 1413 height 840
click at [710, 702] on div "Advanced" at bounding box center [810, 703] width 234 height 17
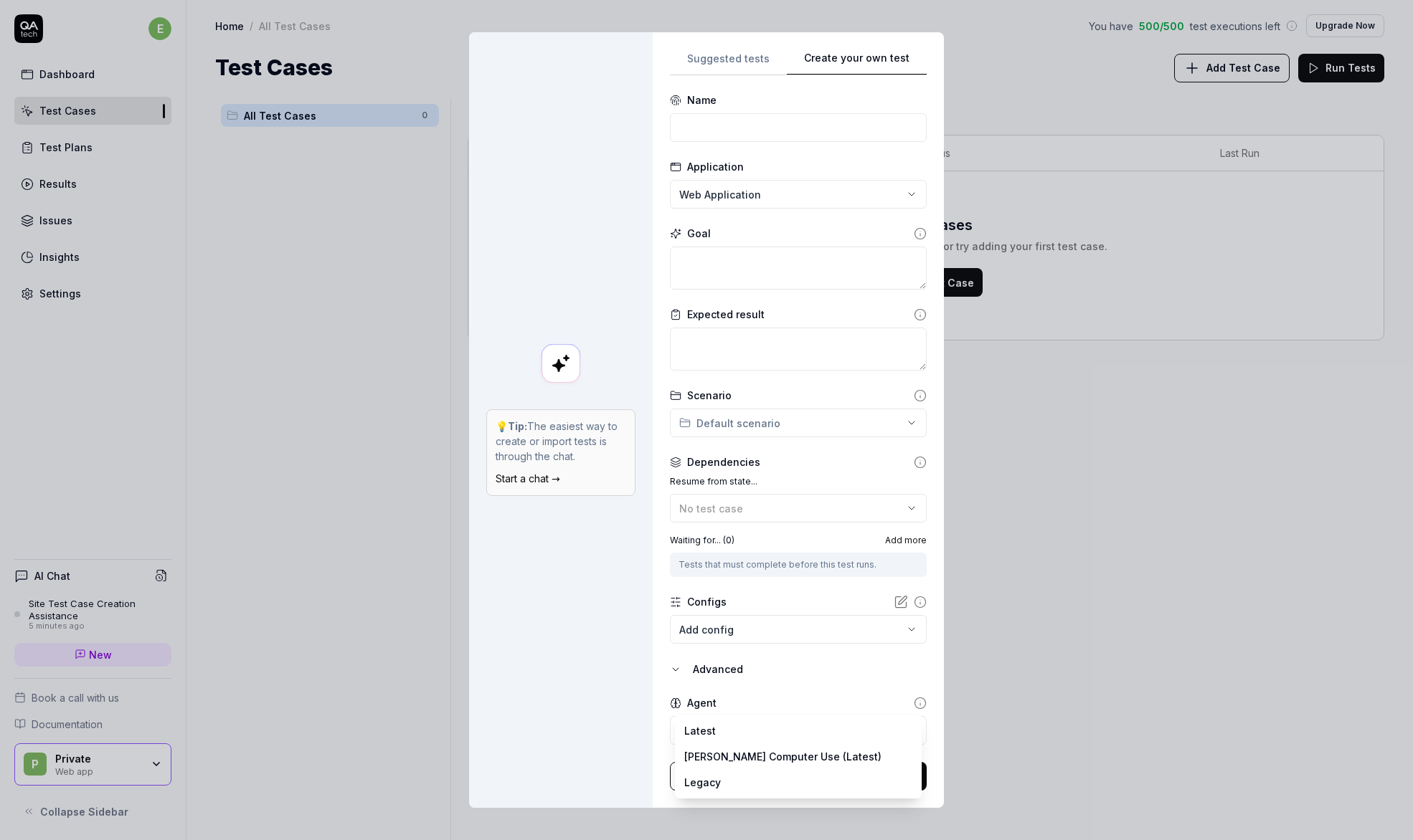
click at [777, 726] on body "e Dashboard Test Cases Test Plans Results Issues Insights Settings AI Chat Site…" at bounding box center [706, 420] width 1413 height 840
click at [814, 683] on div "**********" at bounding box center [706, 420] width 1413 height 840
click at [690, 668] on button "Advanced" at bounding box center [798, 670] width 257 height 17
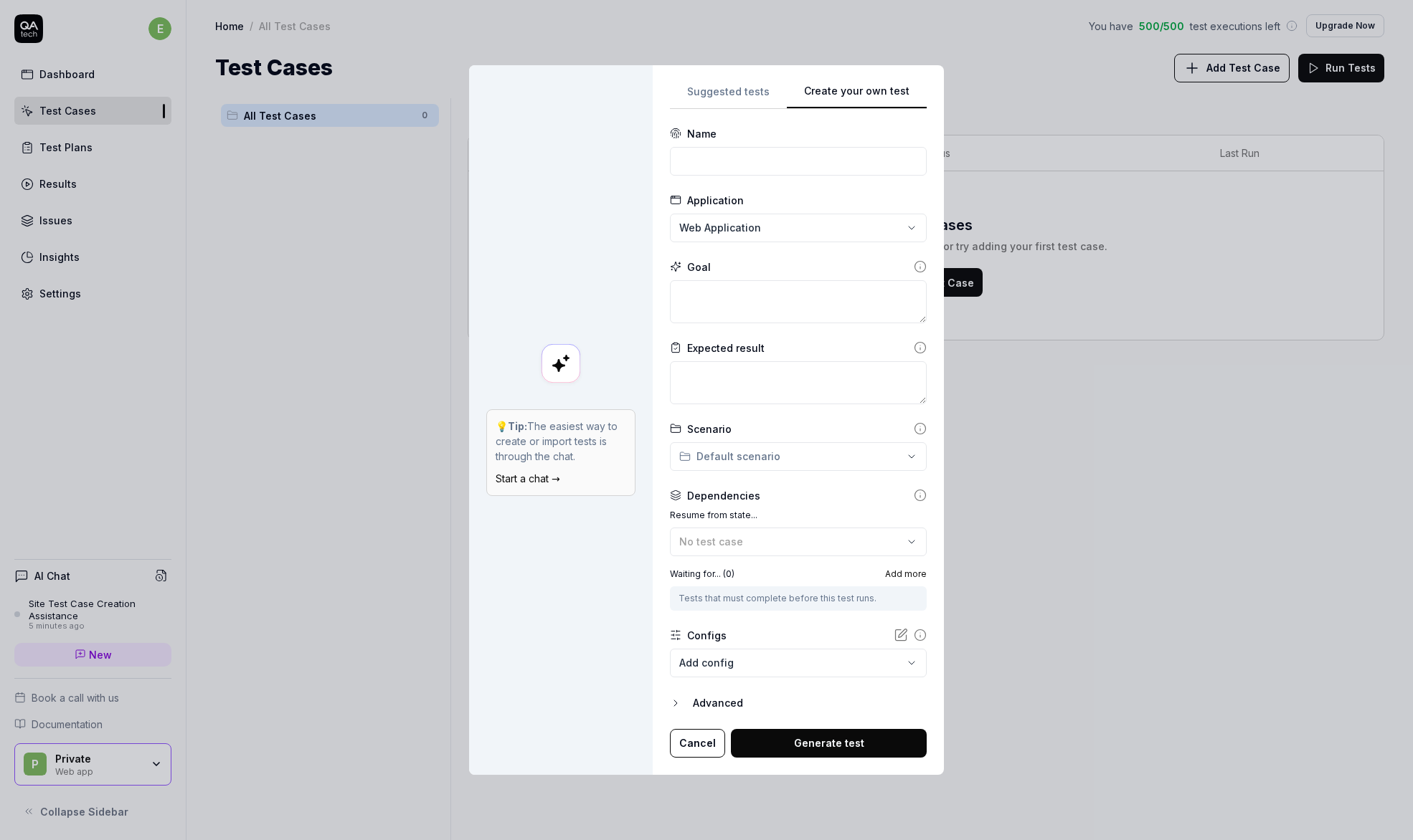
click at [807, 660] on body "e Dashboard Test Cases Test Plans Results Issues Insights Settings AI Chat Site…" at bounding box center [706, 420] width 1413 height 840
click at [763, 628] on div "**********" at bounding box center [706, 420] width 1413 height 840
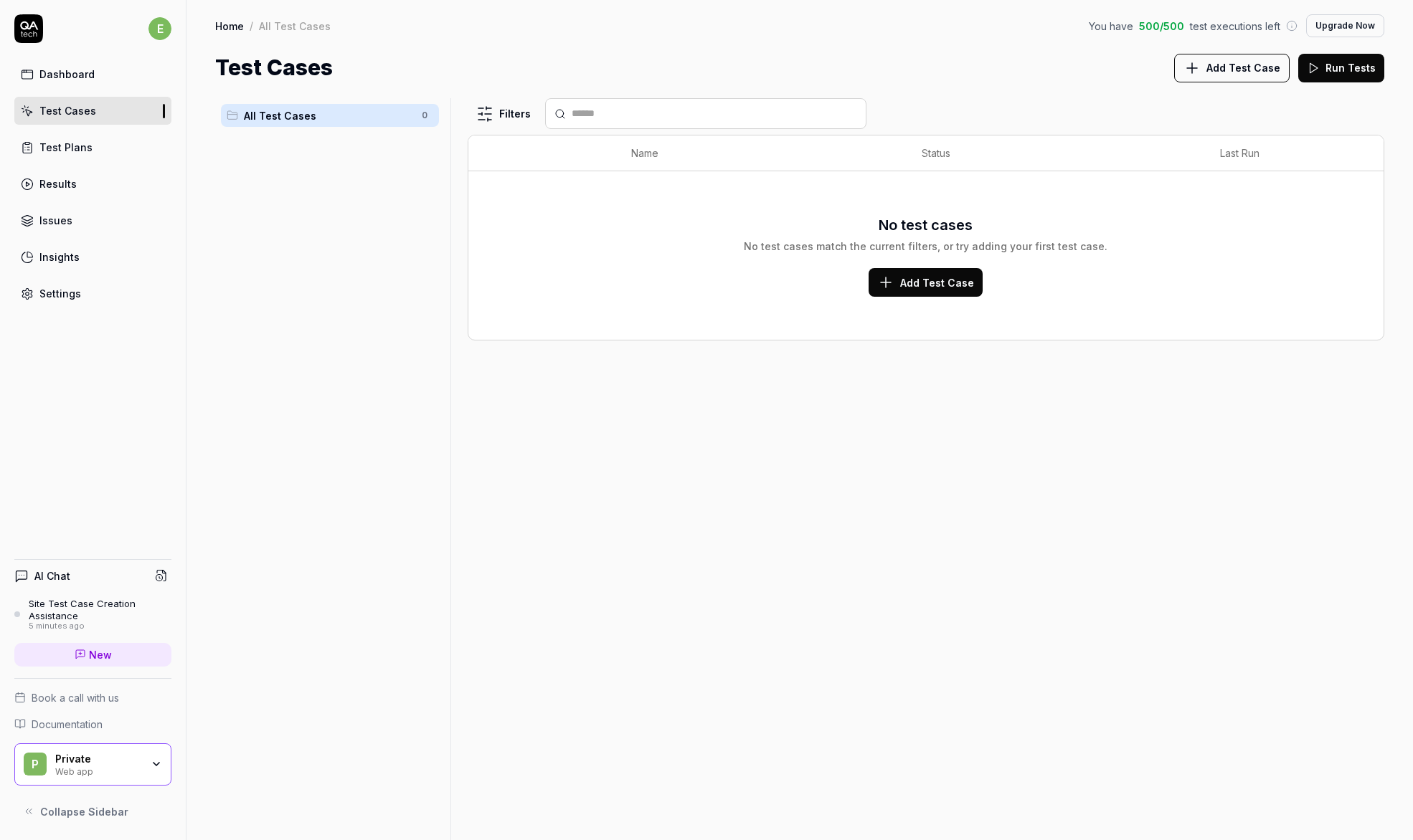
click at [147, 762] on div "Private Web app" at bounding box center [103, 765] width 96 height 25
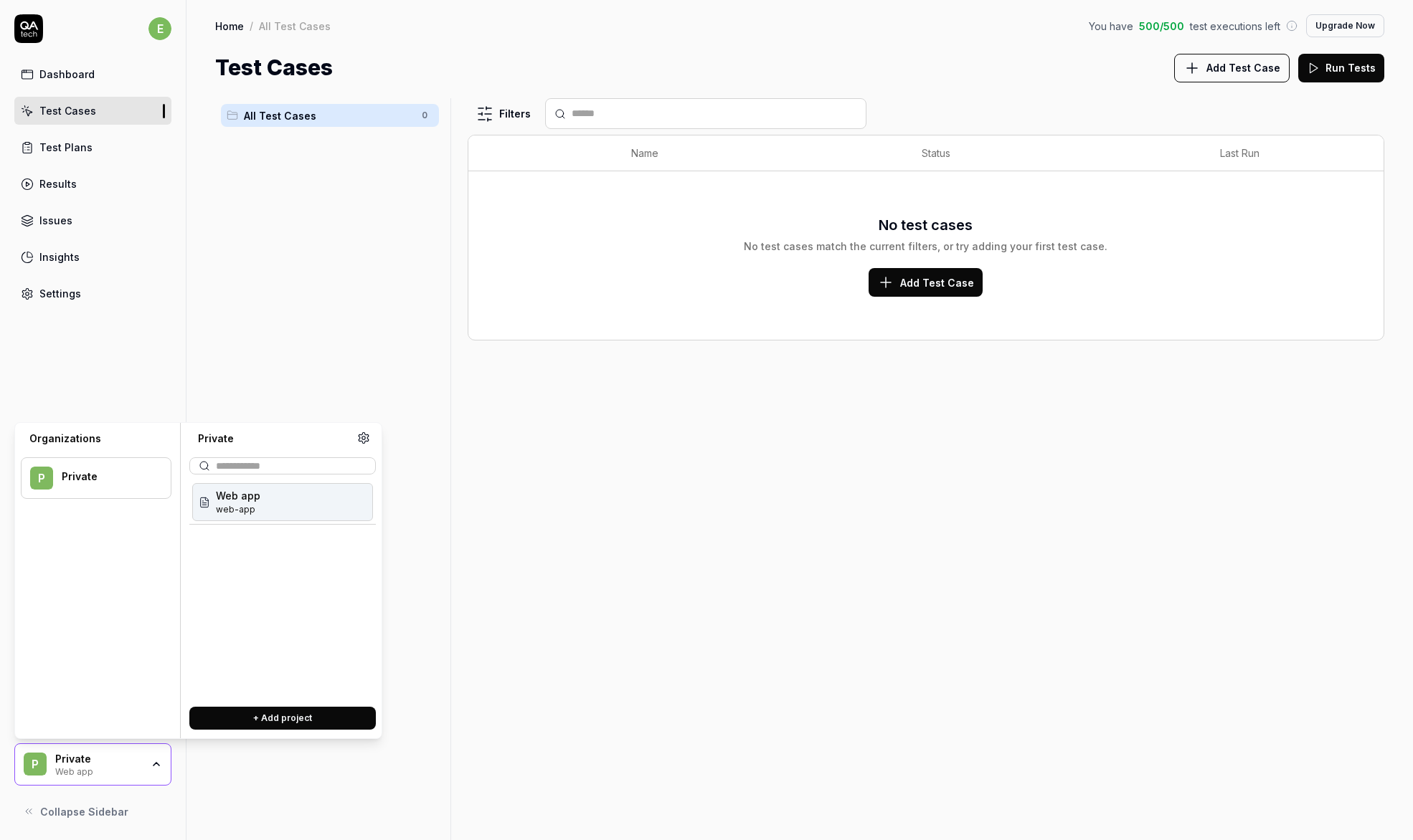
click at [147, 762] on div "Private Web app" at bounding box center [103, 765] width 96 height 25
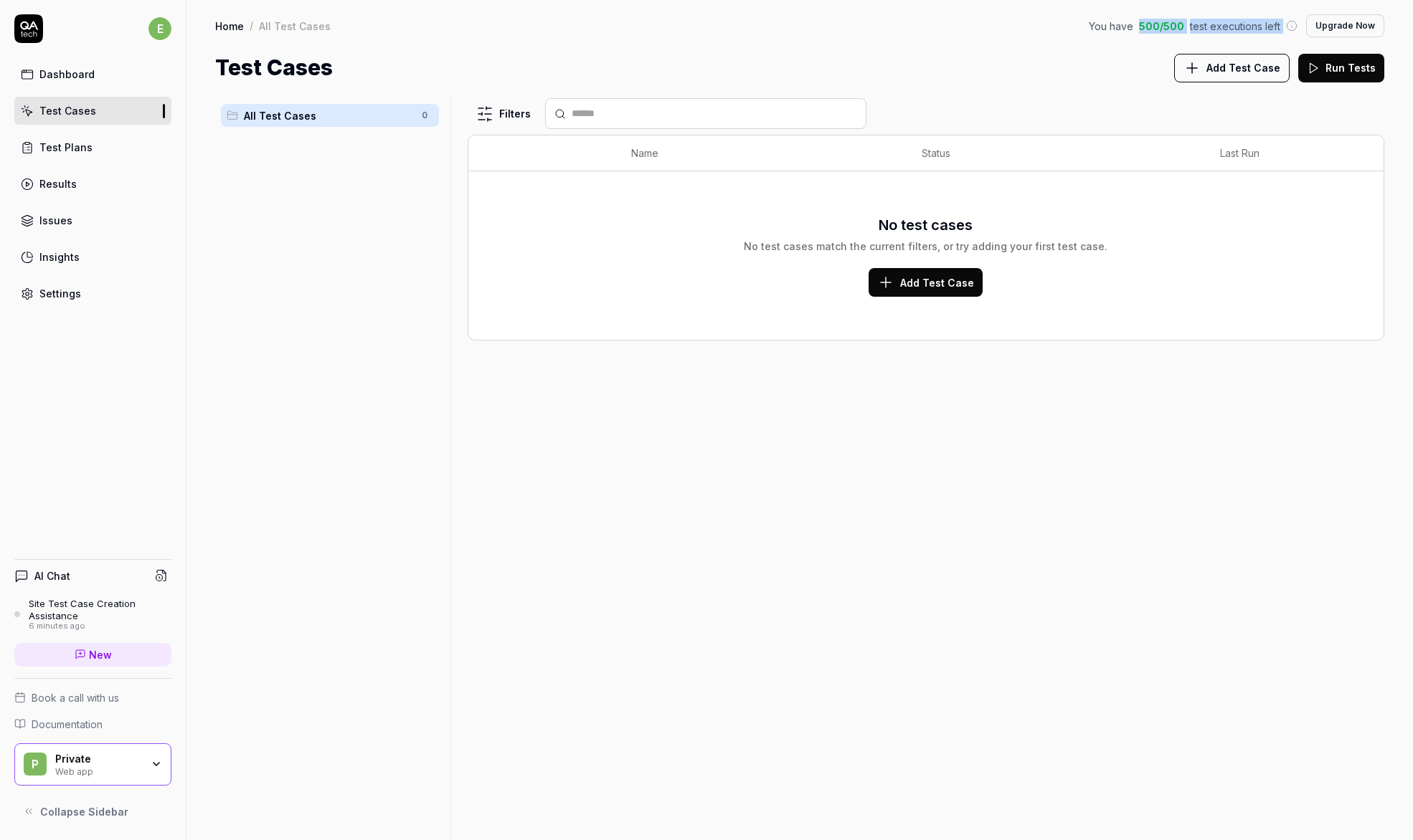
drag, startPoint x: 1145, startPoint y: 26, endPoint x: 1285, endPoint y: 32, distance: 140.1
click at [1285, 32] on div "You have 500 / 500 test executions left" at bounding box center [1193, 26] width 208 height 15
click at [1278, 21] on span "test executions left" at bounding box center [1235, 26] width 91 height 15
drag, startPoint x: 1285, startPoint y: 26, endPoint x: 1085, endPoint y: 30, distance: 200.0
click at [1085, 30] on div "Home / All Test Cases You have 500 / 500 test executions left Upgrade Now" at bounding box center [799, 26] width 1169 height 23
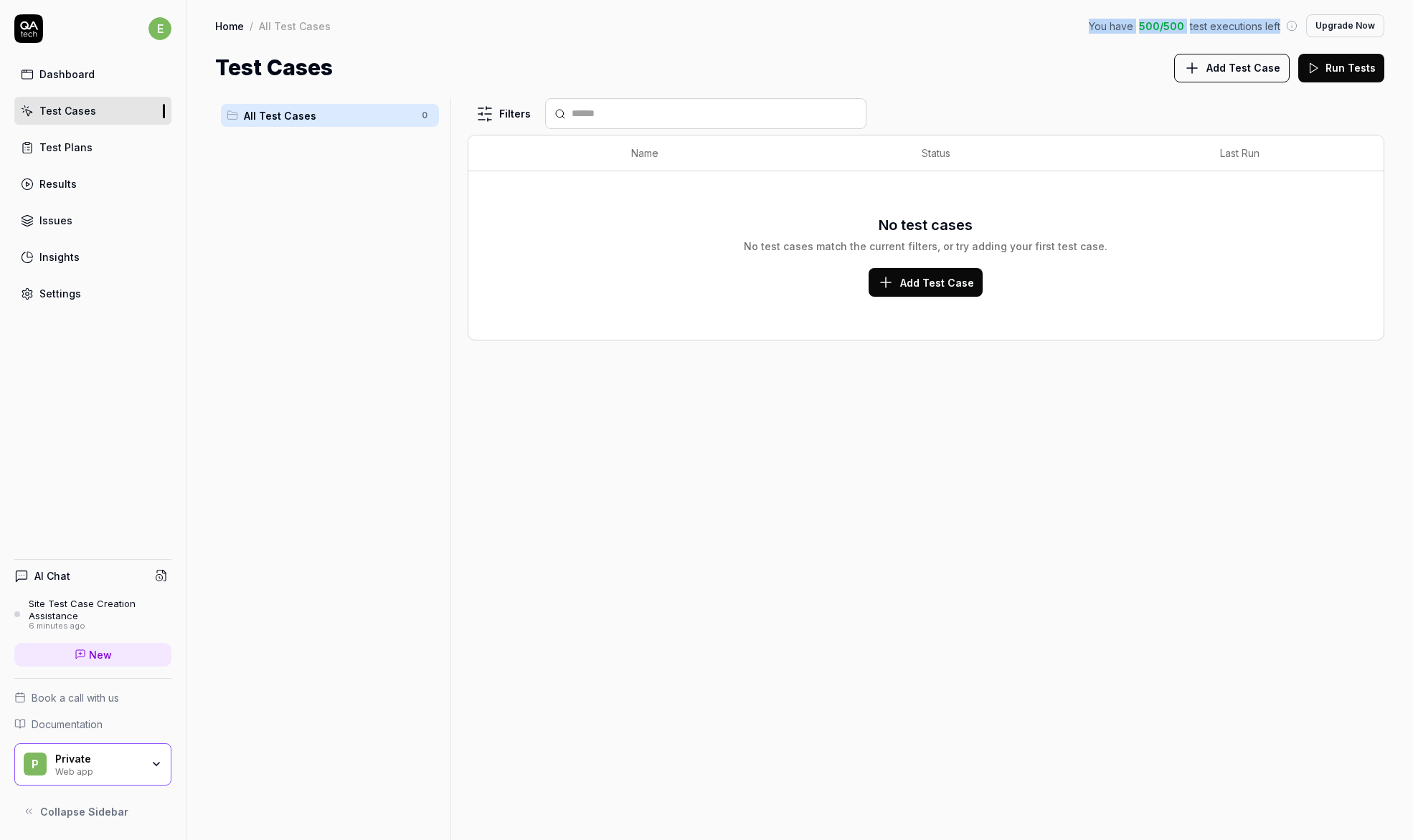
click at [1085, 30] on div "Home / All Test Cases You have 500 / 500 test executions left Upgrade Now" at bounding box center [799, 26] width 1169 height 23
click at [91, 152] on link "Test Plans" at bounding box center [92, 147] width 157 height 28
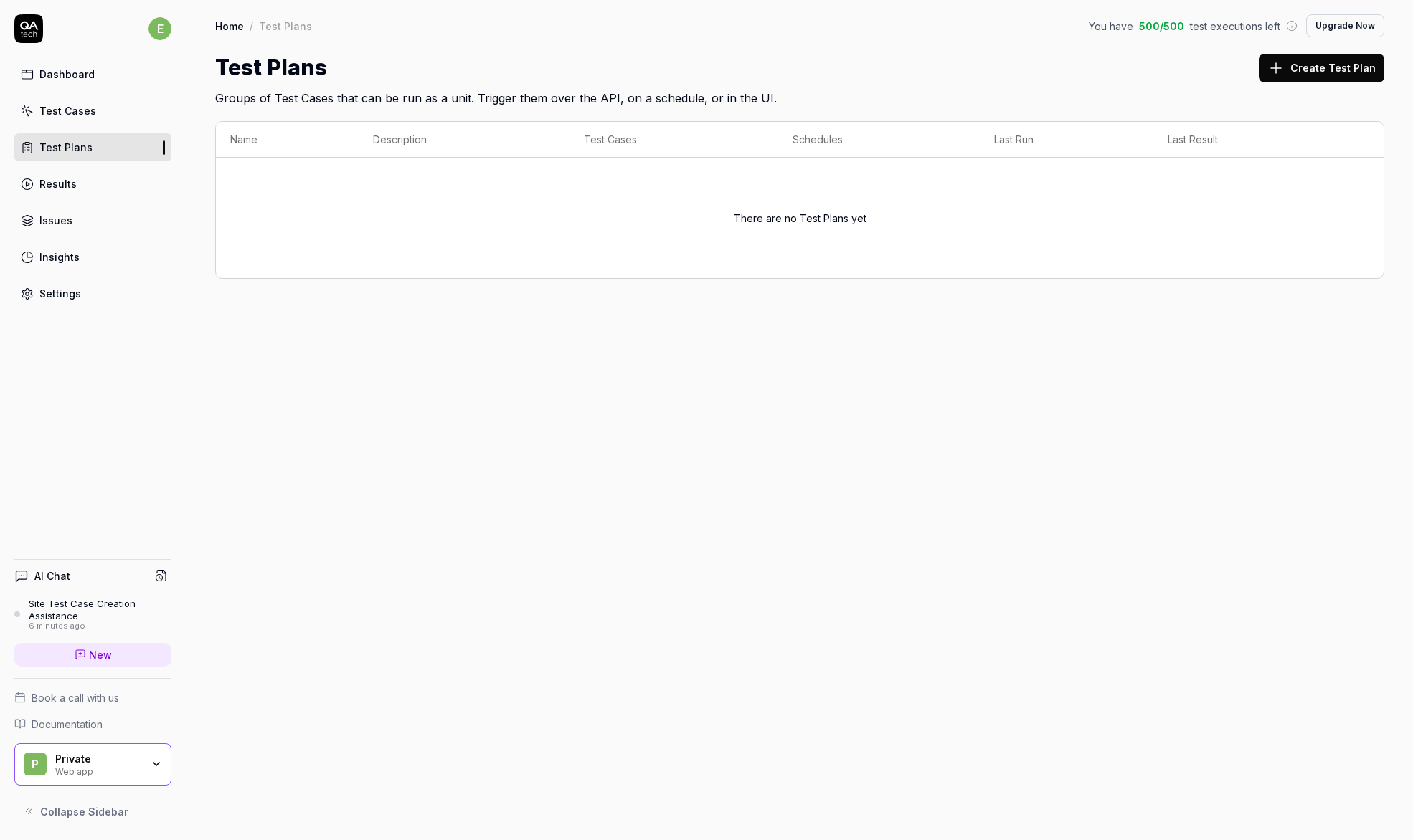
click at [75, 178] on link "Results" at bounding box center [92, 184] width 157 height 28
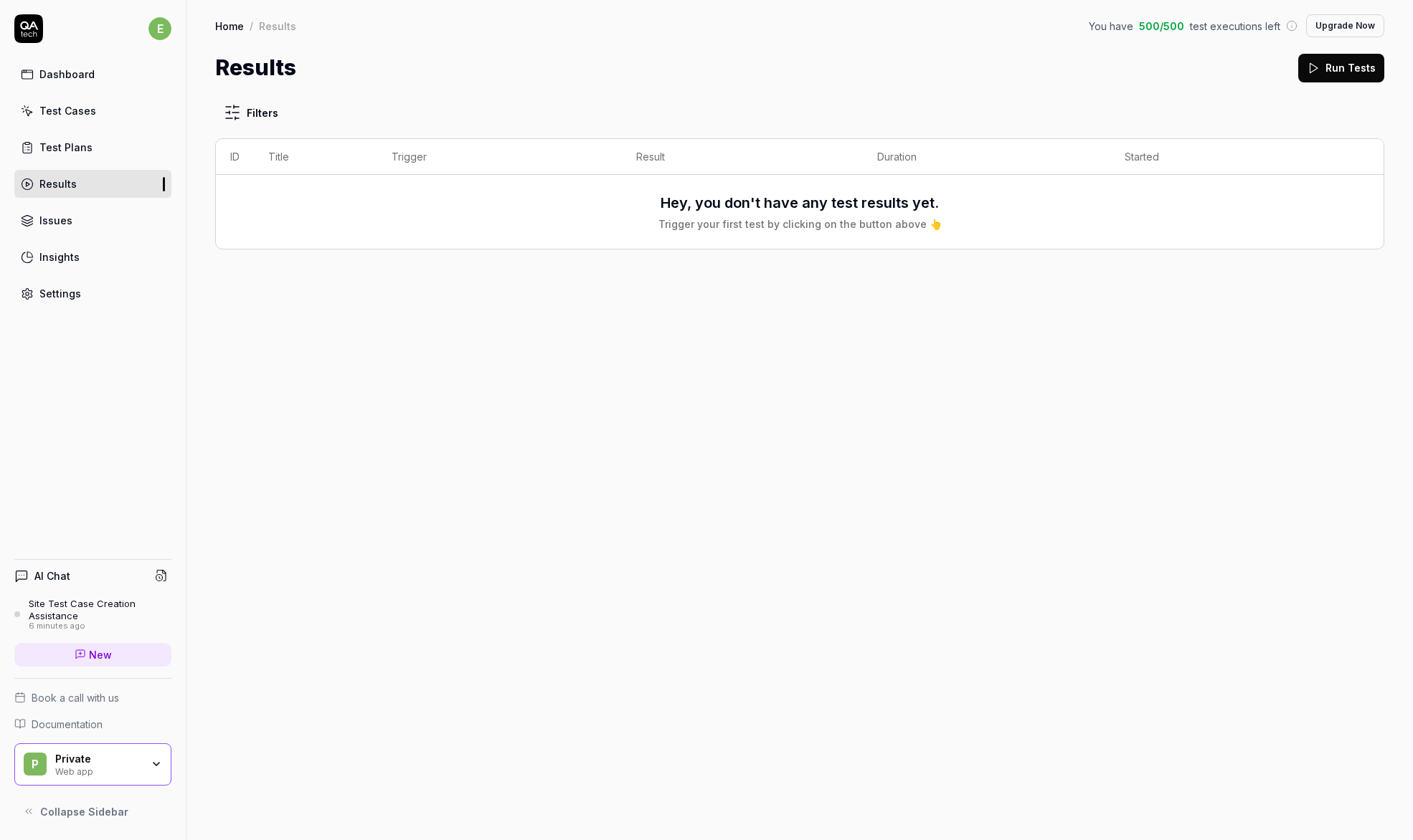
click at [100, 118] on link "Test Cases" at bounding box center [92, 111] width 157 height 28
